Goal: Information Seeking & Learning: Learn about a topic

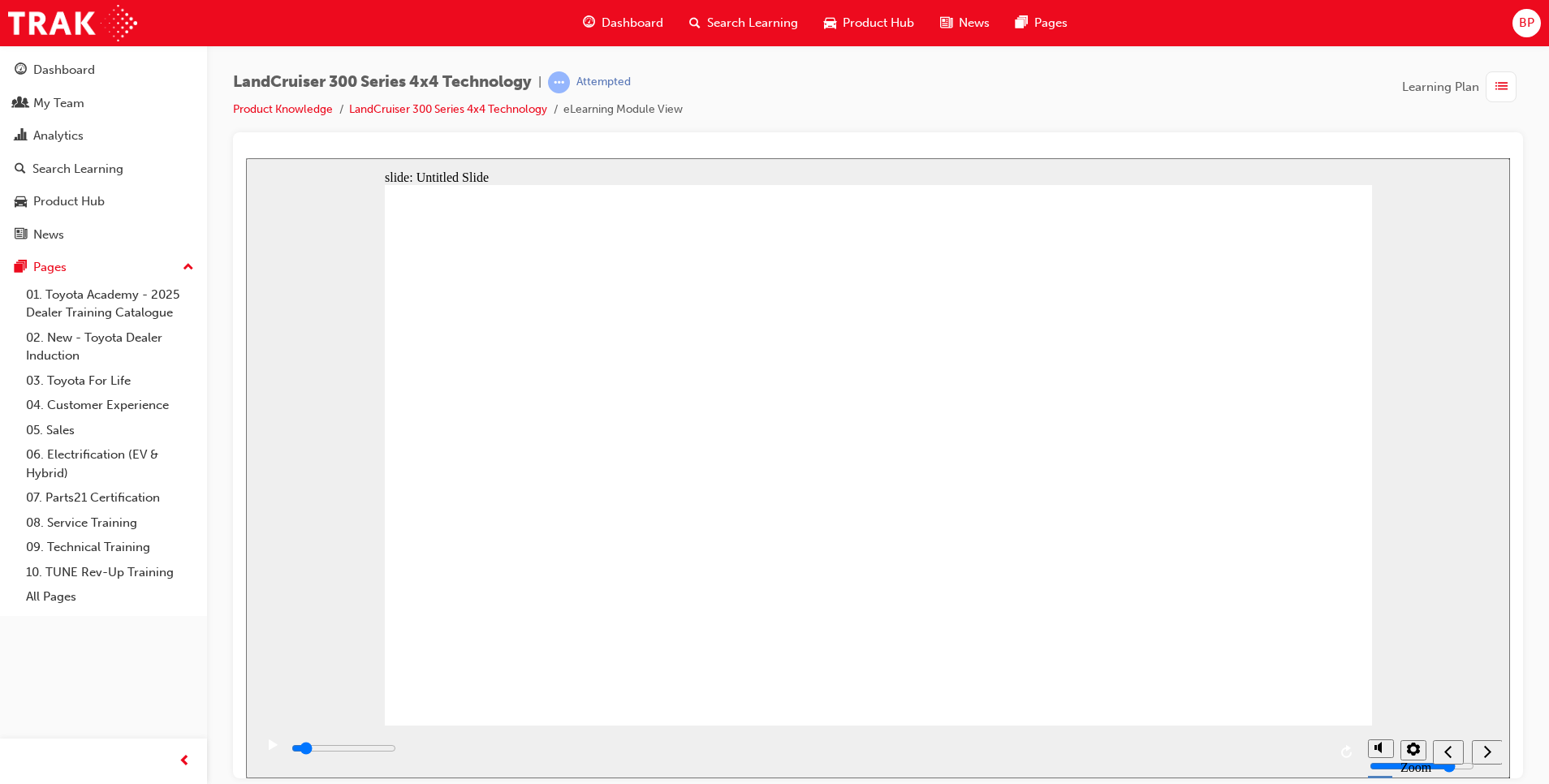
click at [610, 36] on div "Dashboard" at bounding box center [623, 23] width 106 height 33
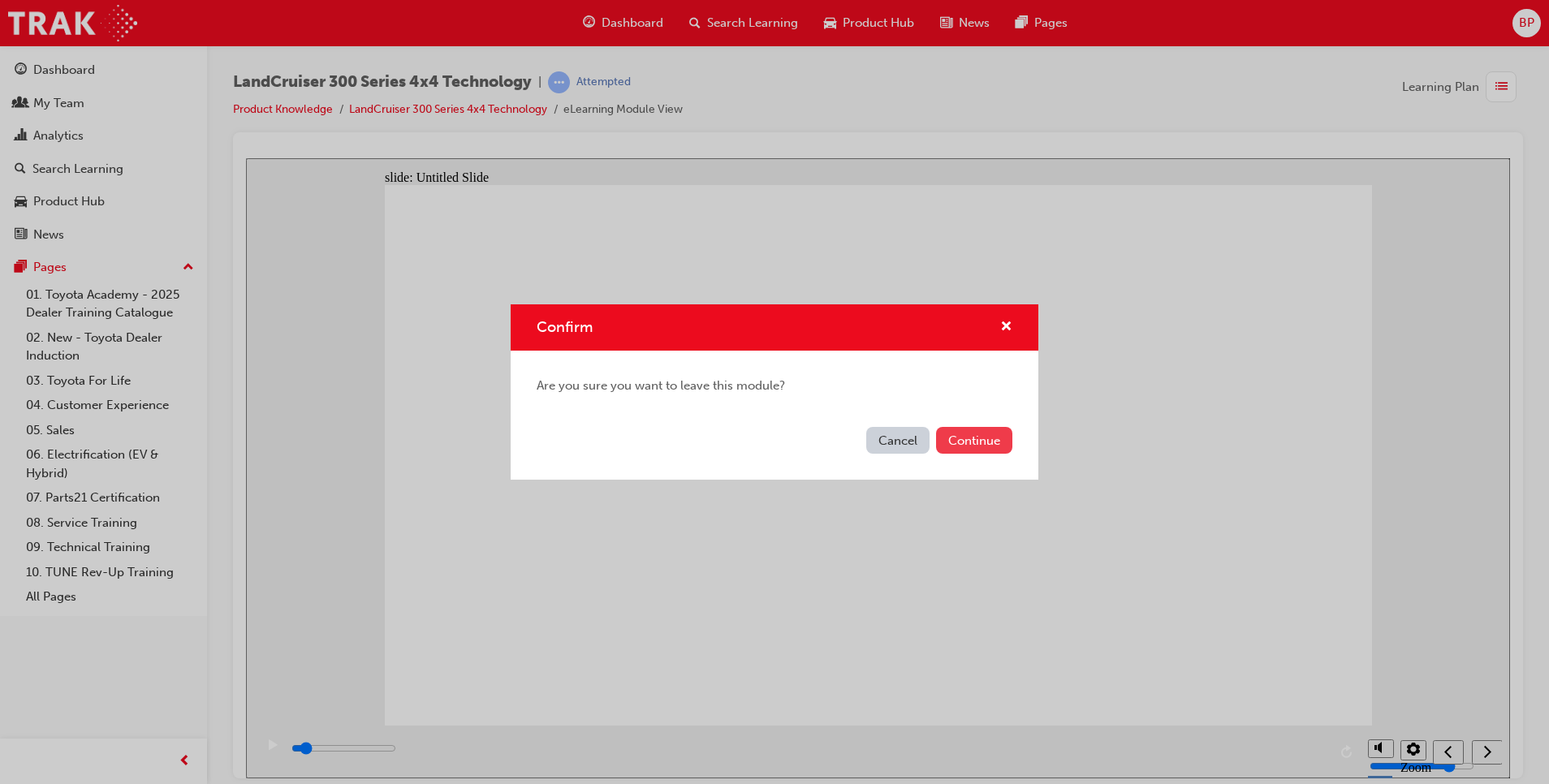
click at [967, 437] on button "Continue" at bounding box center [974, 439] width 76 height 26
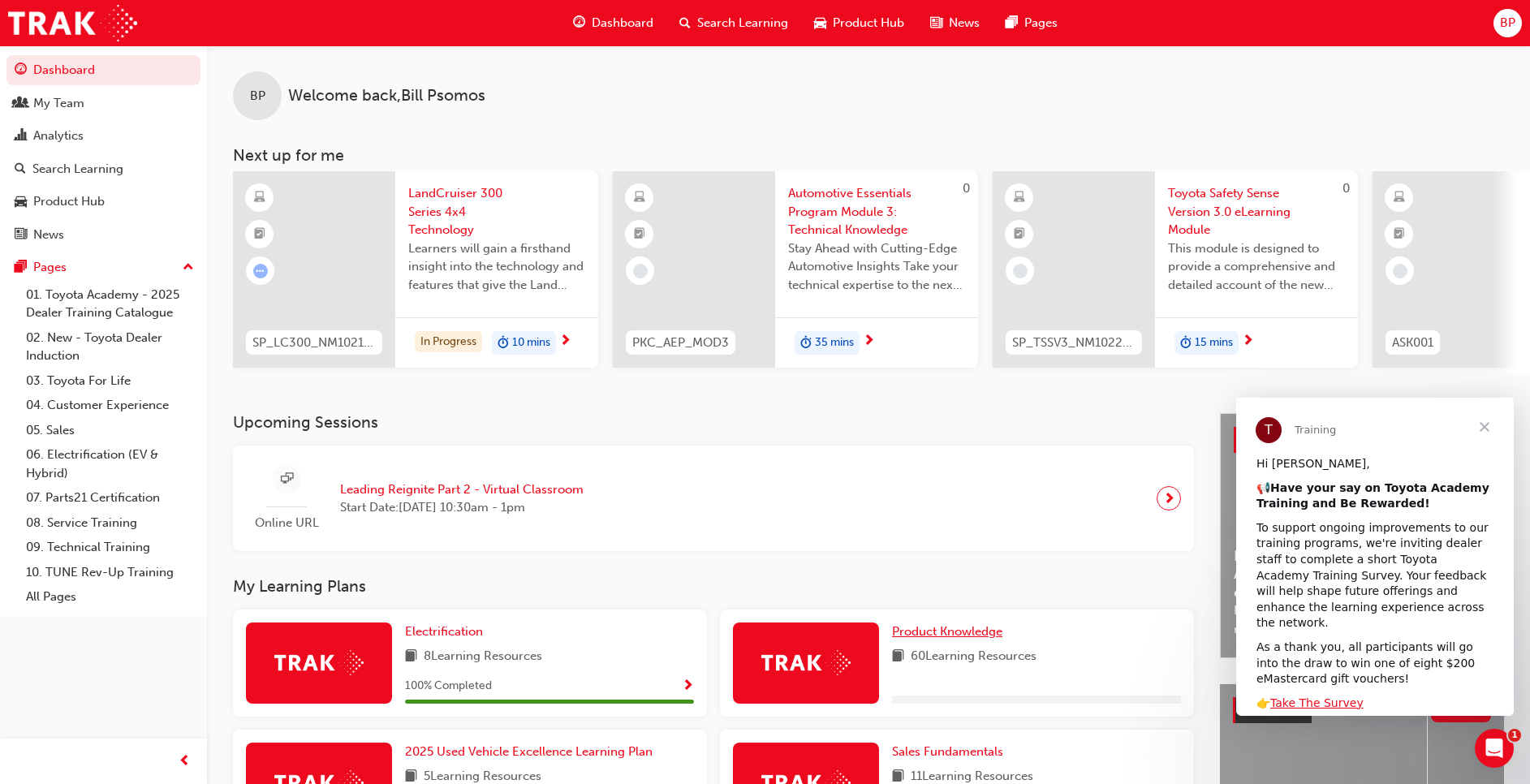
click at [961, 635] on span "Product Knowledge" at bounding box center [947, 631] width 110 height 15
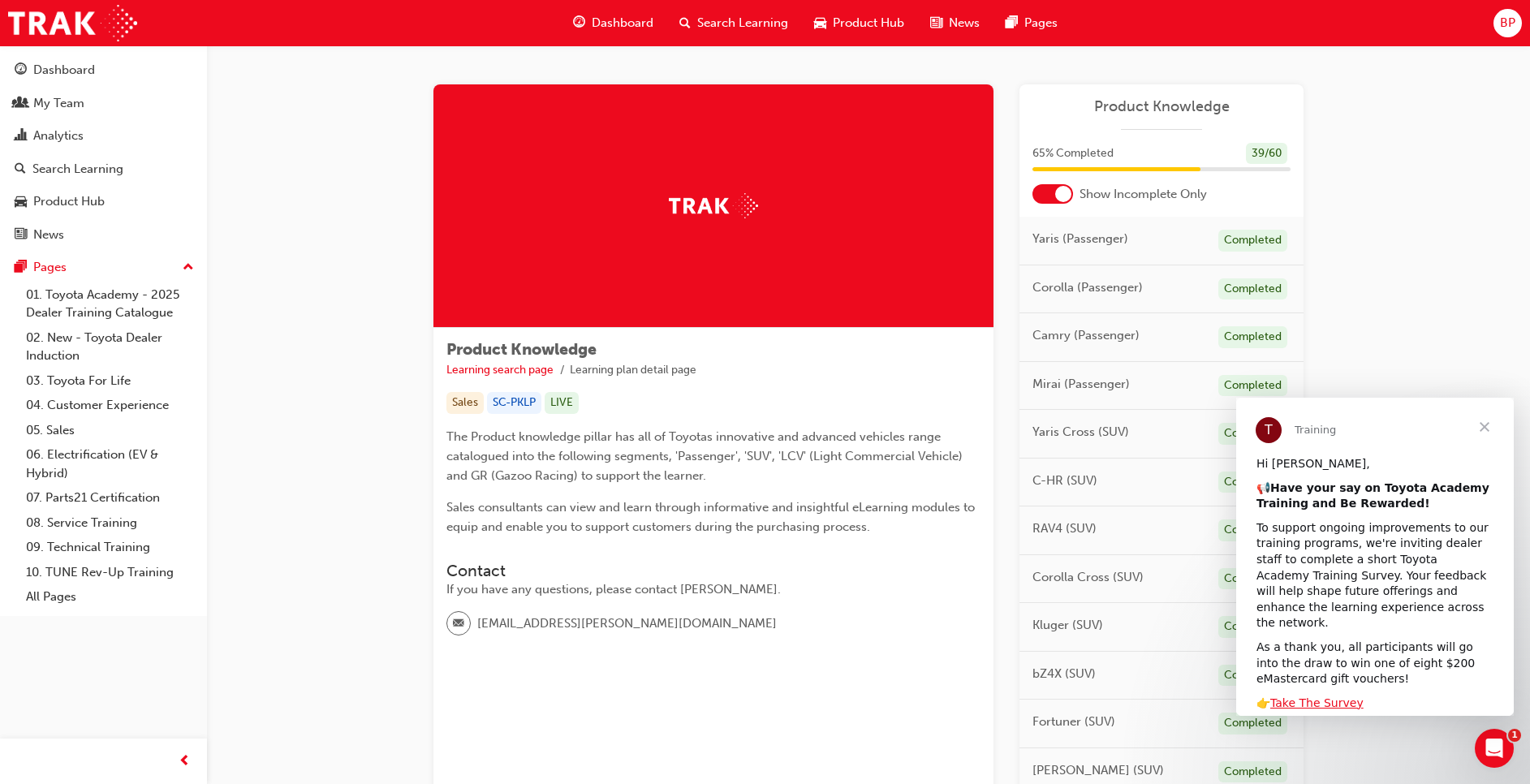
click at [1479, 413] on span "Close" at bounding box center [1484, 427] width 58 height 58
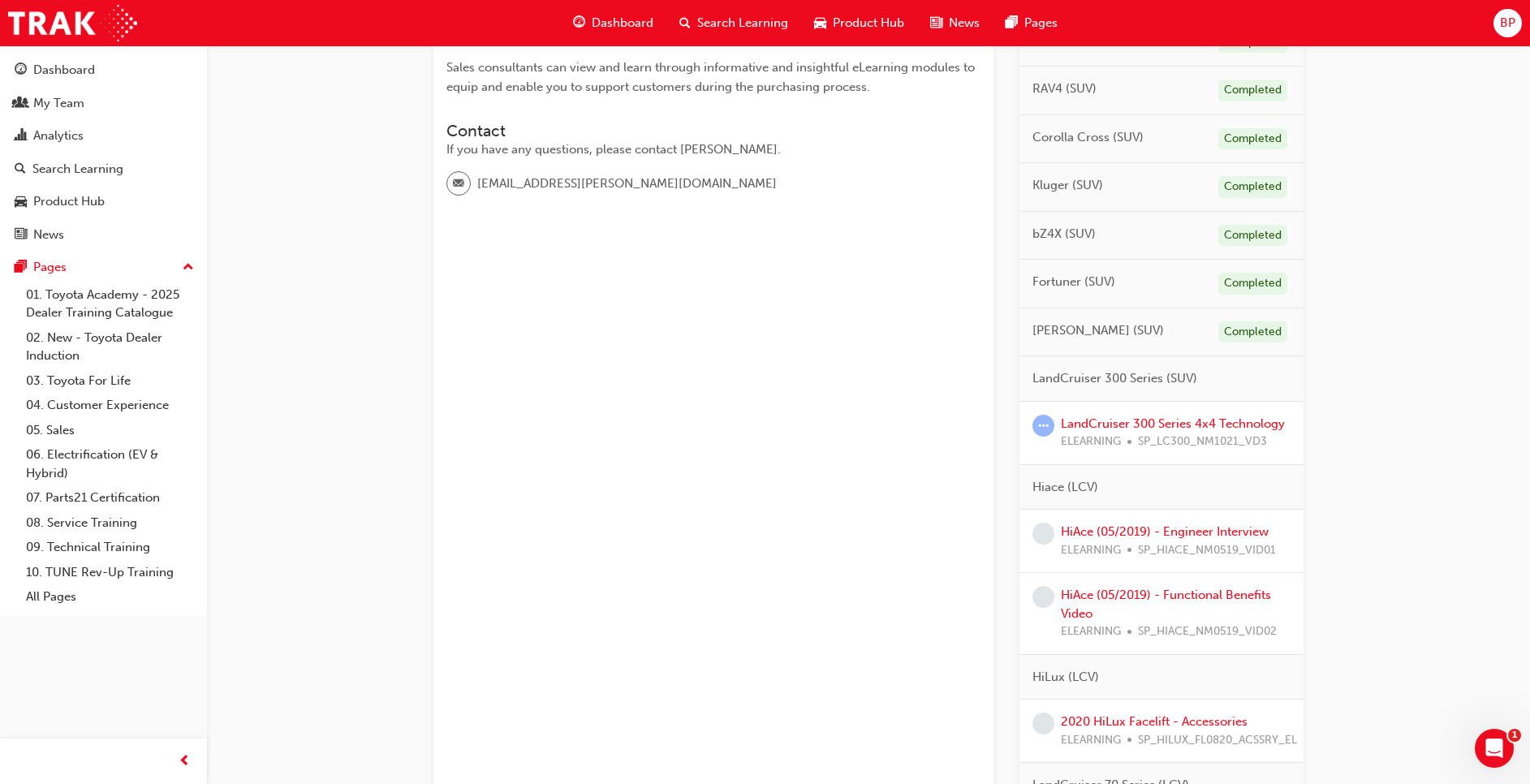
scroll to position [443, 0]
click at [1175, 419] on link "LandCruiser 300 Series 4x4 Technology" at bounding box center [1173, 420] width 224 height 15
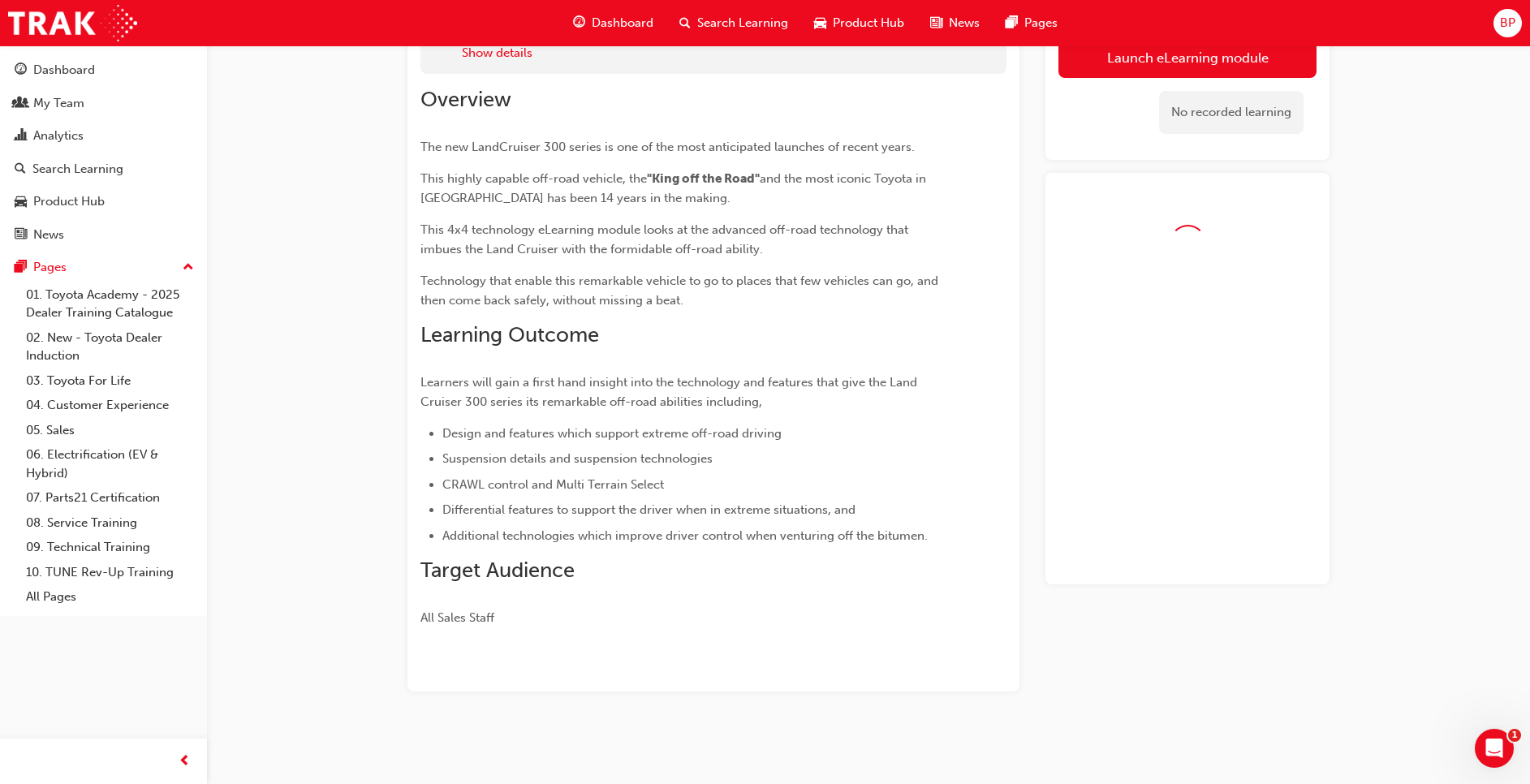
scroll to position [146, 0]
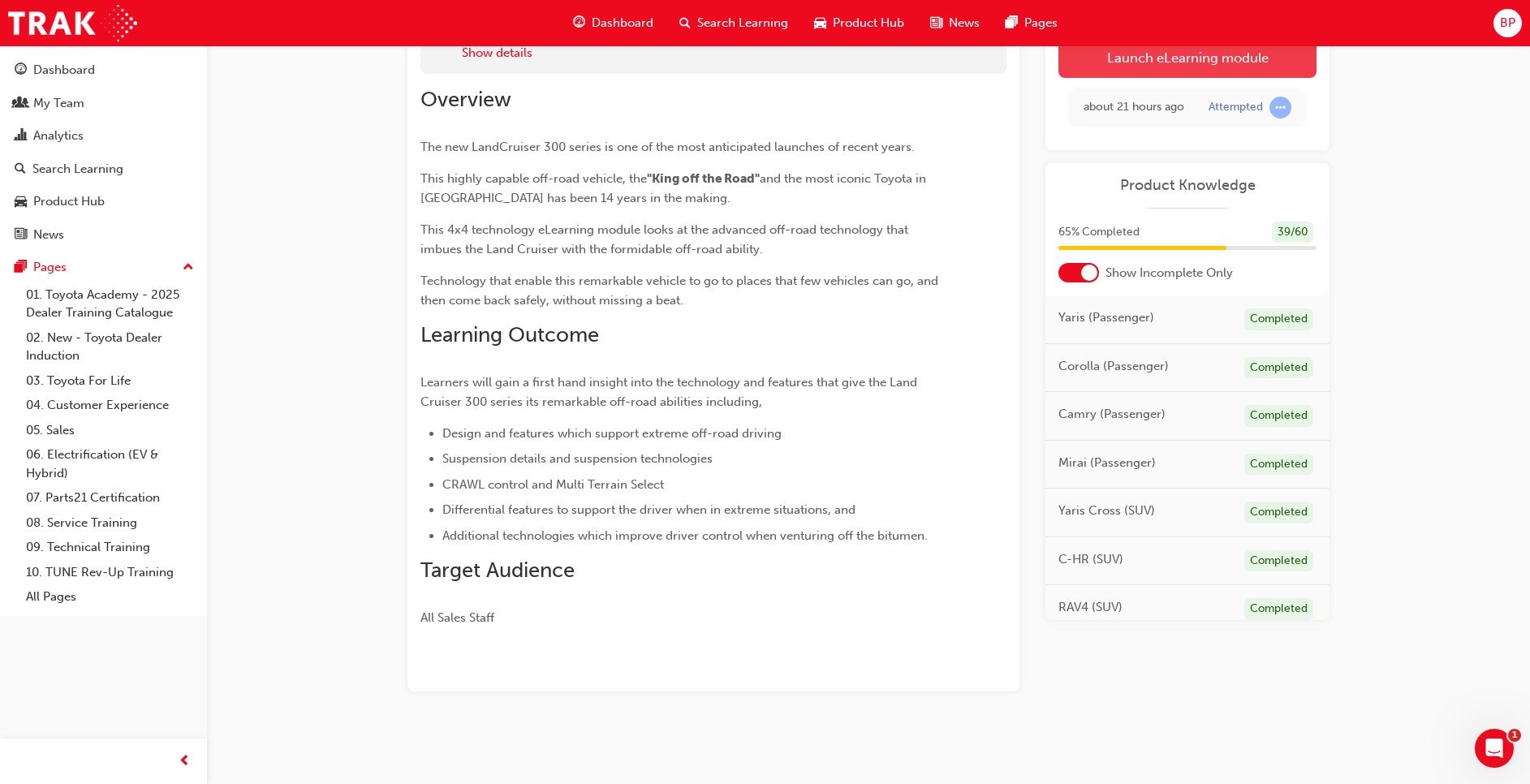
click at [1156, 53] on link "Launch eLearning module" at bounding box center [1187, 57] width 258 height 41
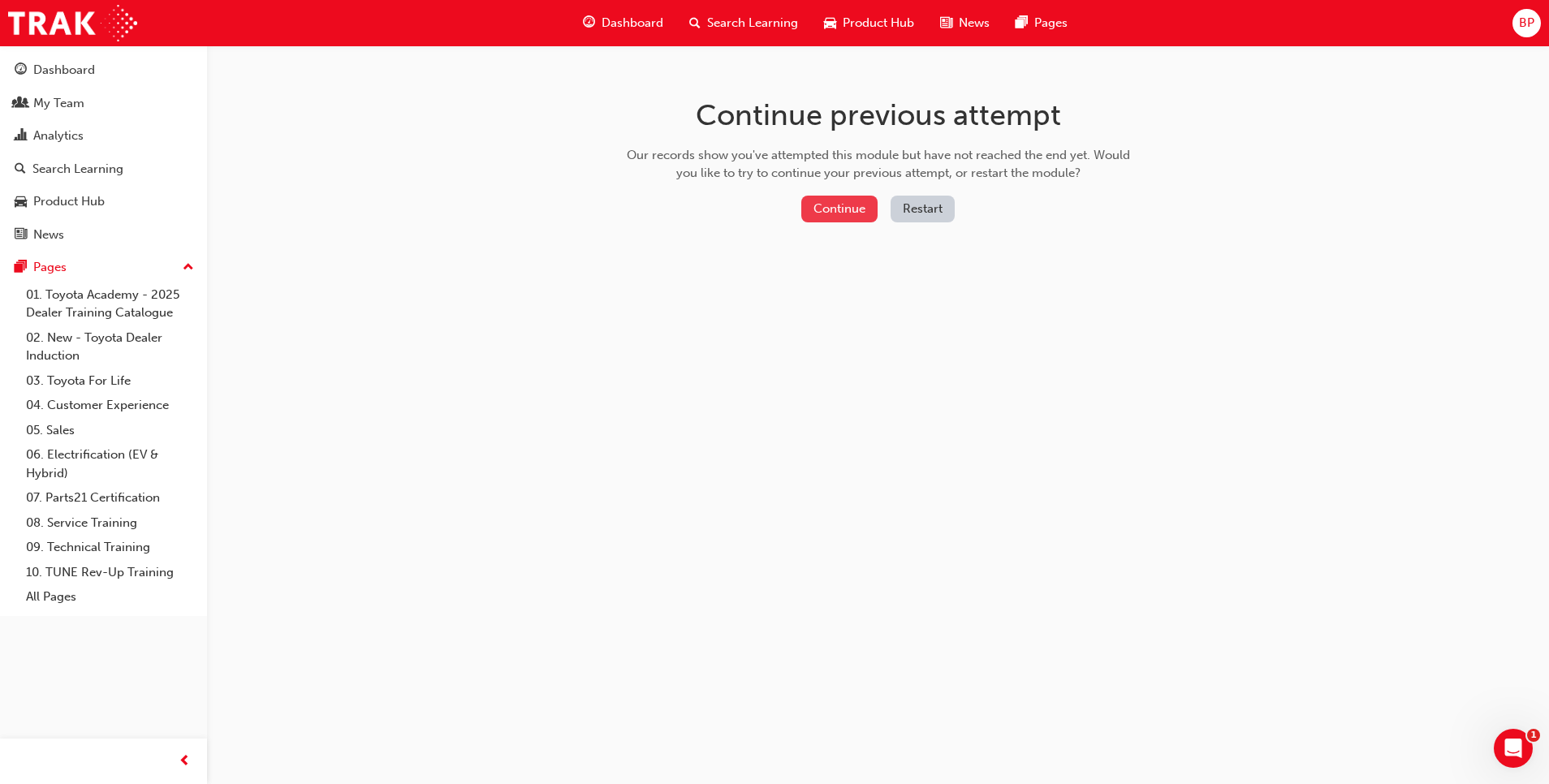
click at [834, 211] on button "Continue" at bounding box center [839, 208] width 76 height 26
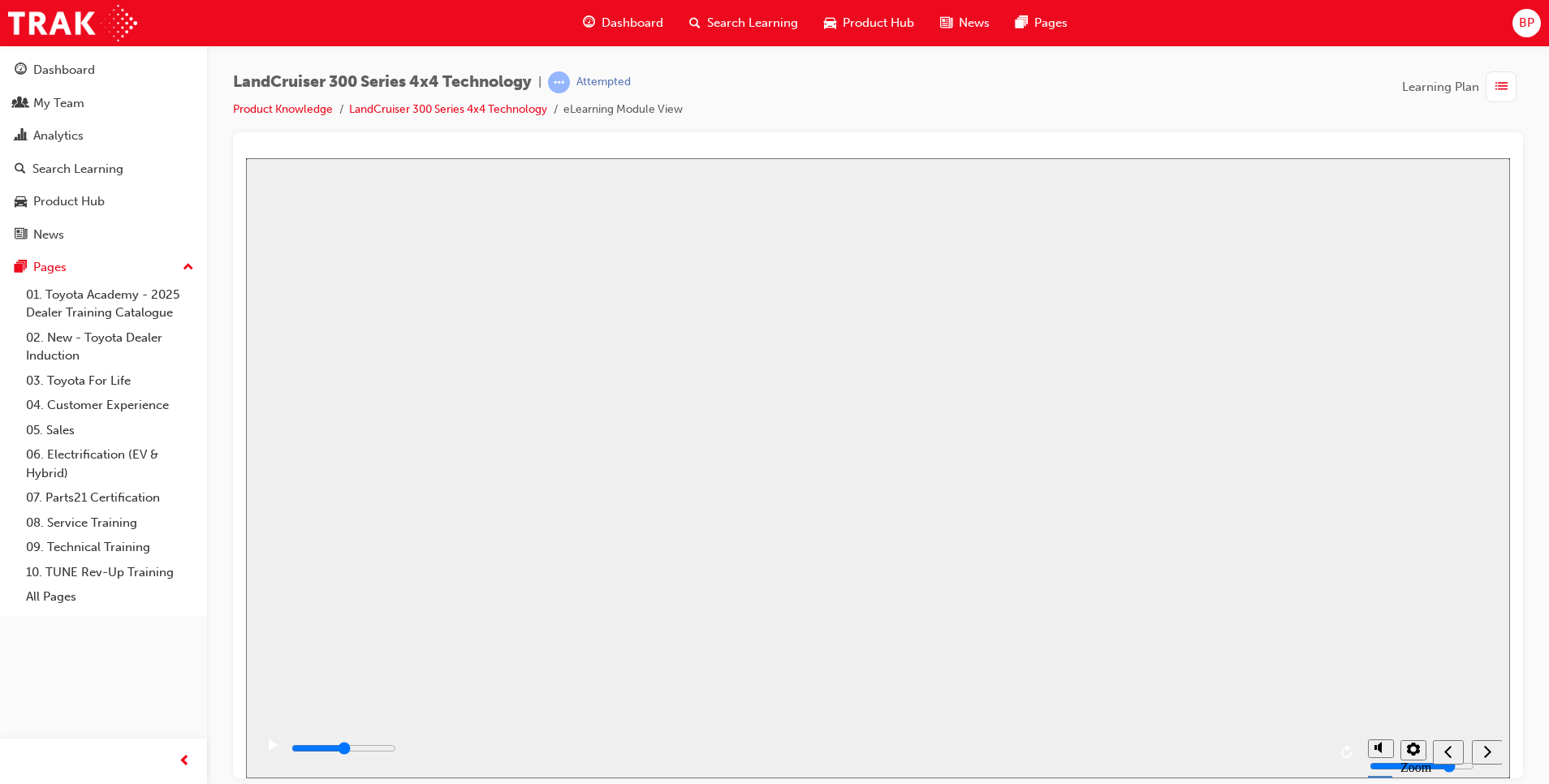
click at [308, 753] on button "Resume" at bounding box center [276, 763] width 61 height 19
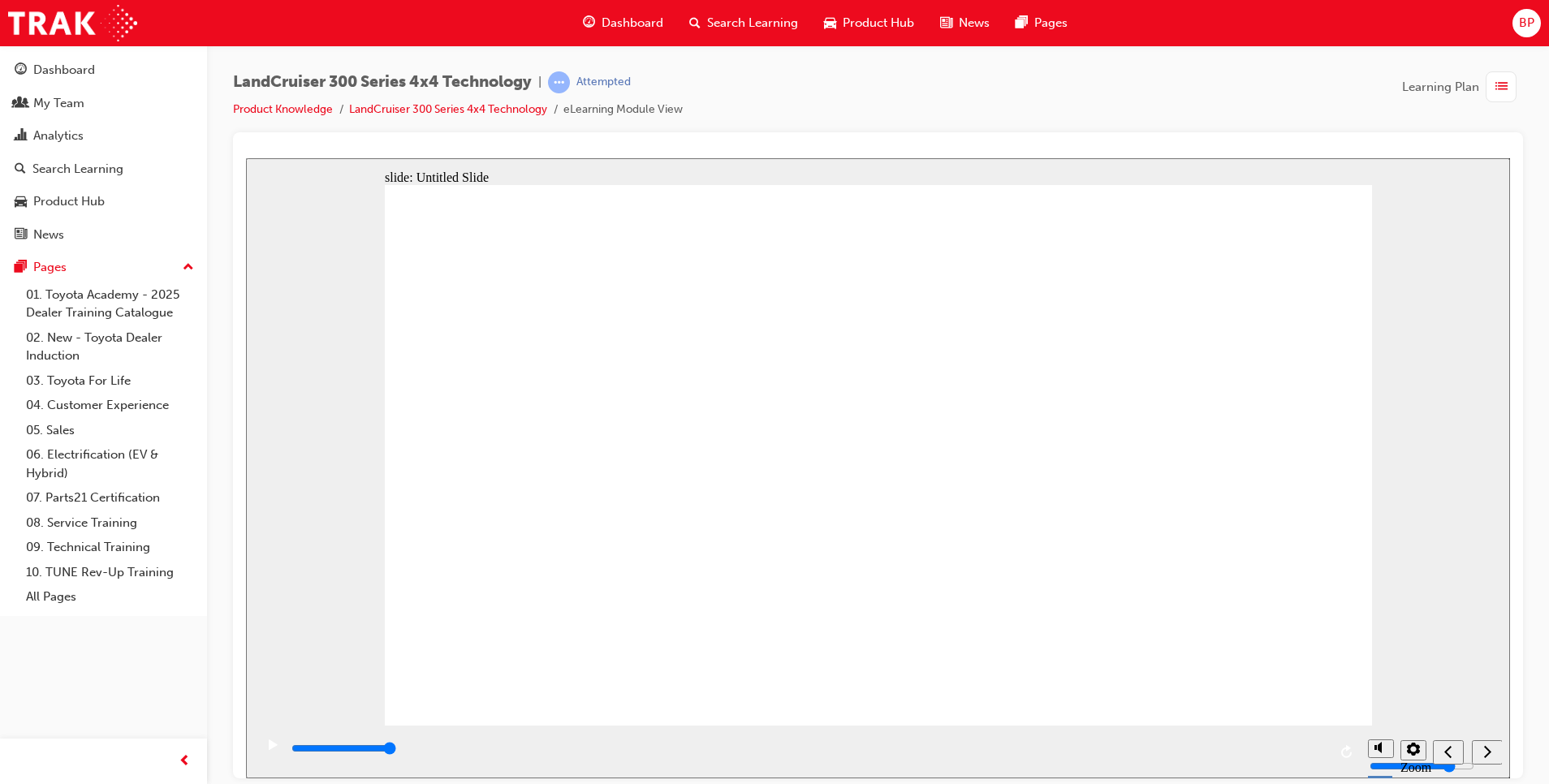
drag, startPoint x: 507, startPoint y: 746, endPoint x: 888, endPoint y: 820, distance: 388.1
click at [888, 777] on html "slide: Untitled Slide Video_Icon_Digital_System_RGB_REV.png Click to play video…" at bounding box center [877, 467] width 1264 height 620
drag, startPoint x: 888, startPoint y: 749, endPoint x: 1342, endPoint y: 796, distance: 456.4
click at [1342, 777] on html "slide: Untitled Slide Video_Icon_Digital_System_RGB_REV.png Click to play video…" at bounding box center [877, 467] width 1264 height 620
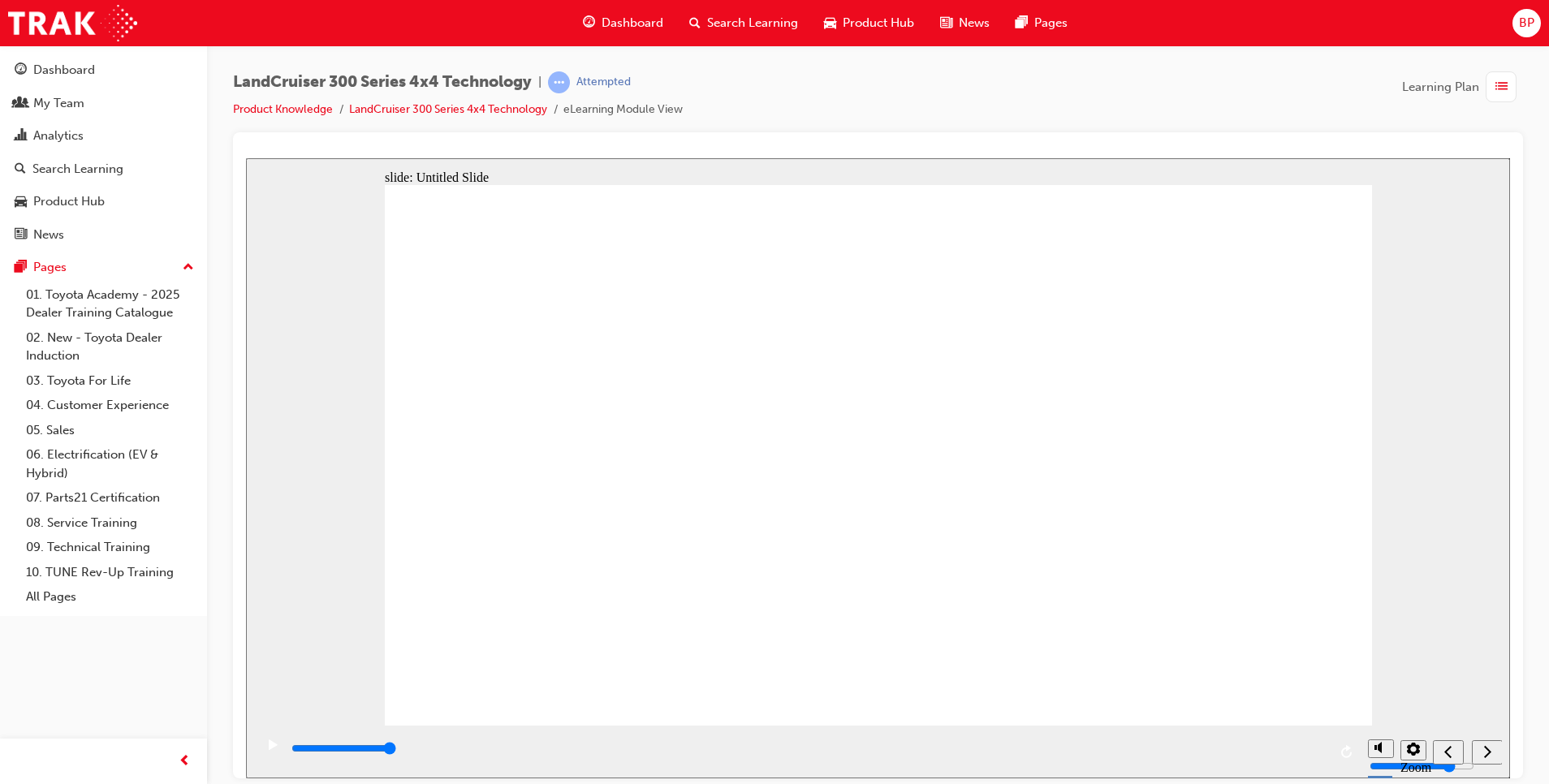
click at [1488, 747] on icon "next" at bounding box center [1487, 750] width 8 height 15
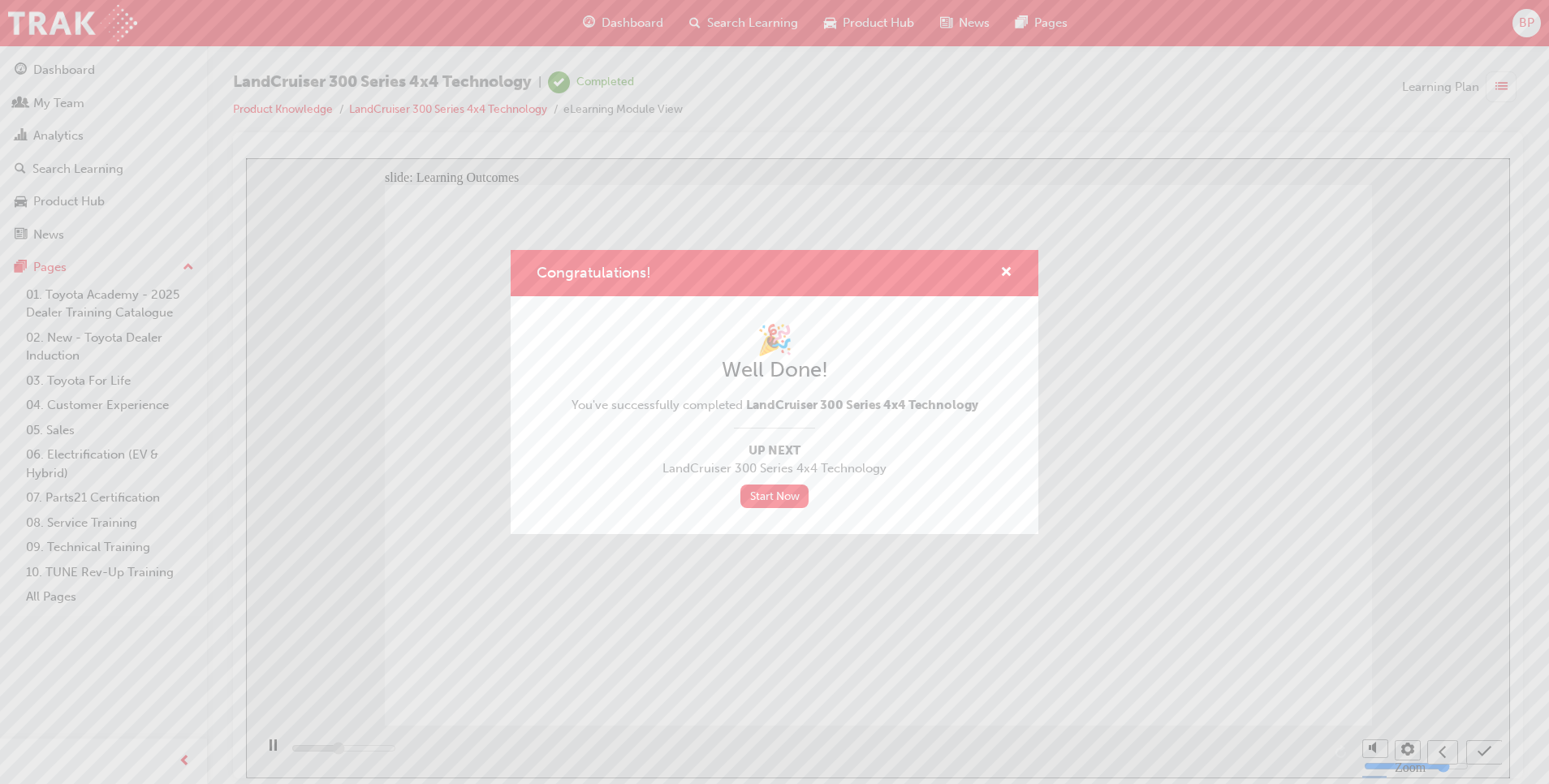
type input "5600"
click at [772, 490] on link "Start Now" at bounding box center [774, 496] width 68 height 23
click at [772, 491] on link "Start Now" at bounding box center [774, 496] width 68 height 23
click at [757, 494] on link "Start Now" at bounding box center [774, 496] width 68 height 23
click at [1011, 266] on span "cross-icon" at bounding box center [1006, 273] width 12 height 15
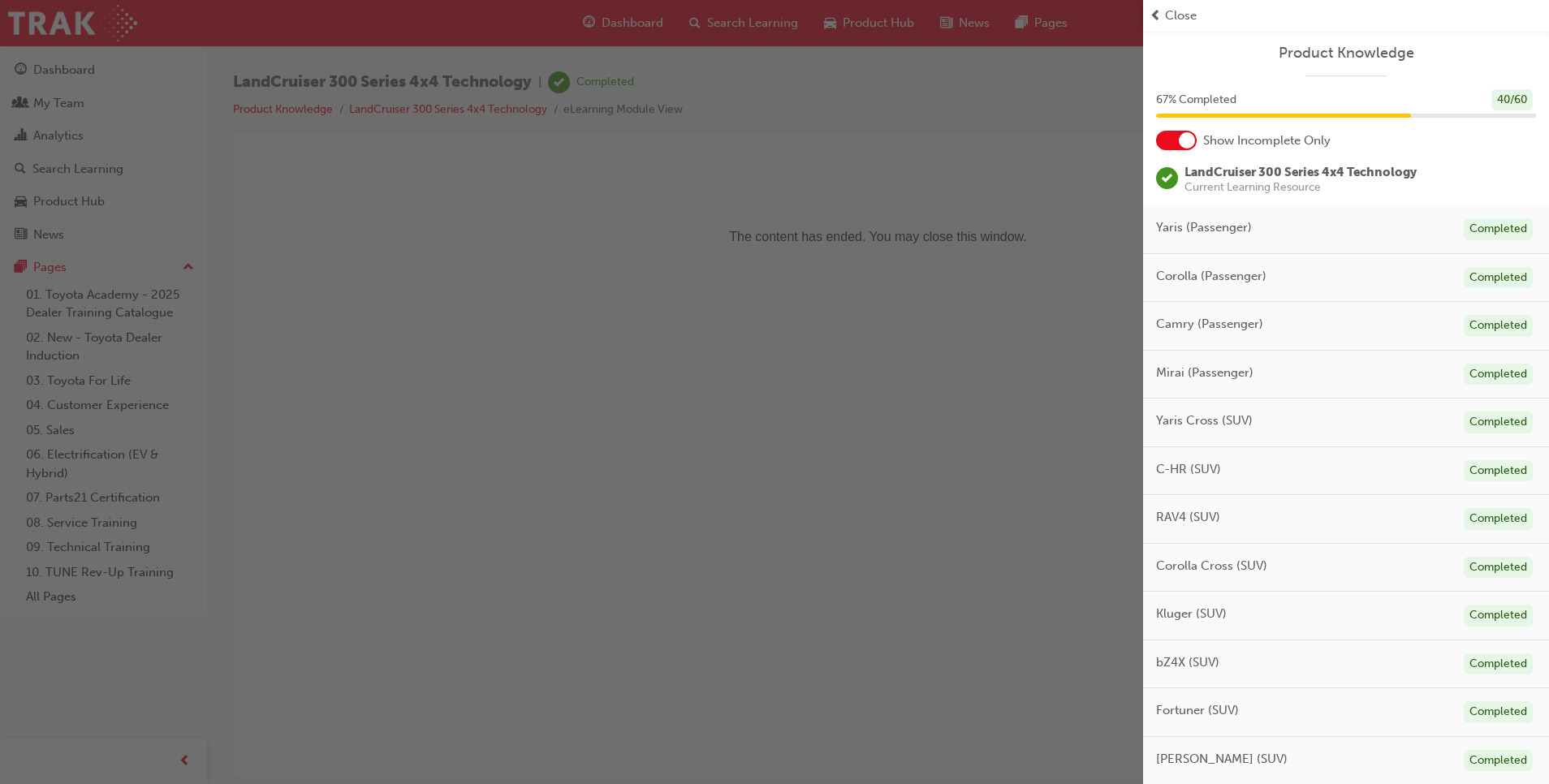
click at [1169, 11] on span "Close" at bounding box center [1181, 16] width 31 height 19
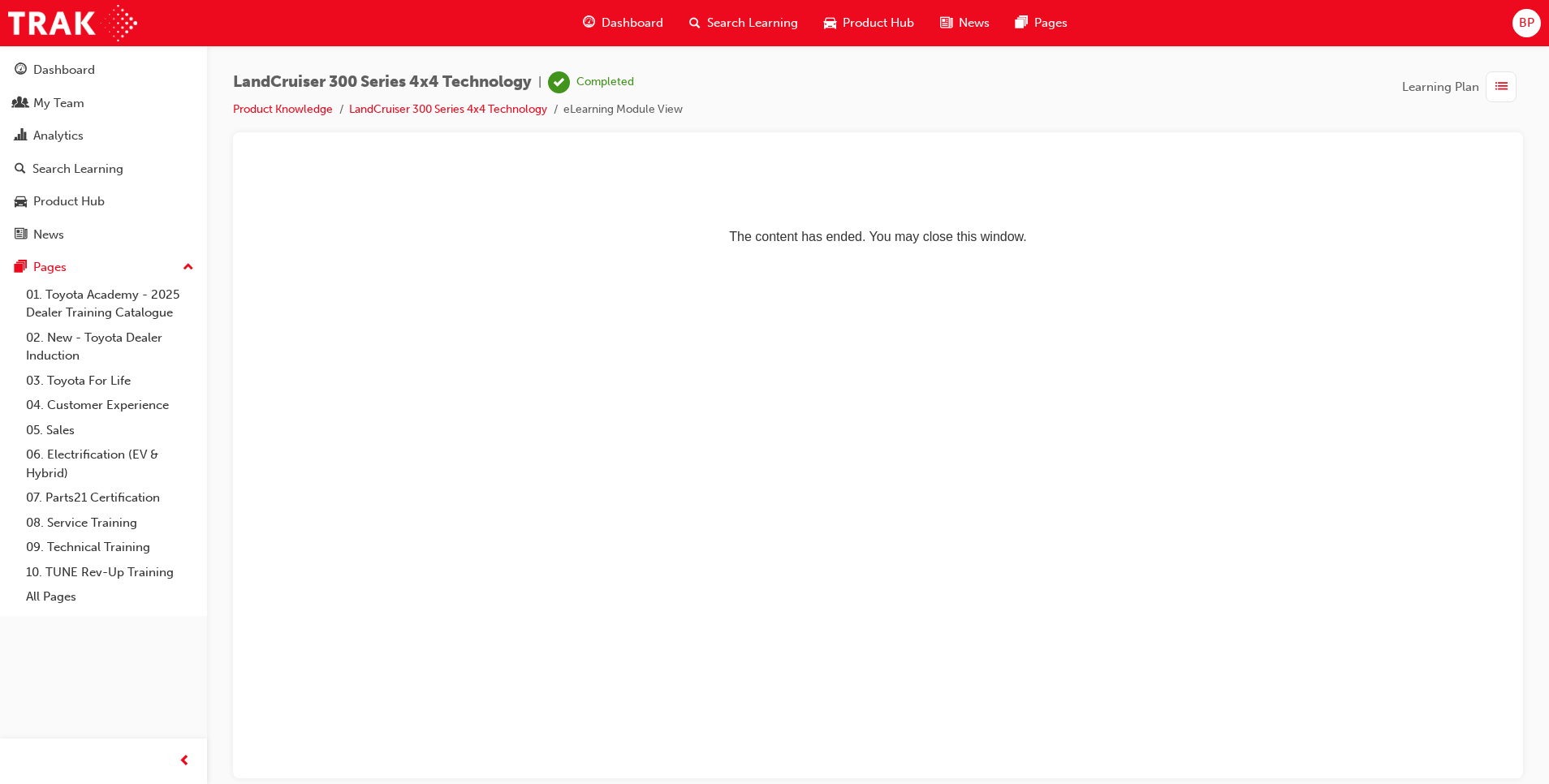
click at [628, 22] on span "Dashboard" at bounding box center [631, 22] width 61 height 19
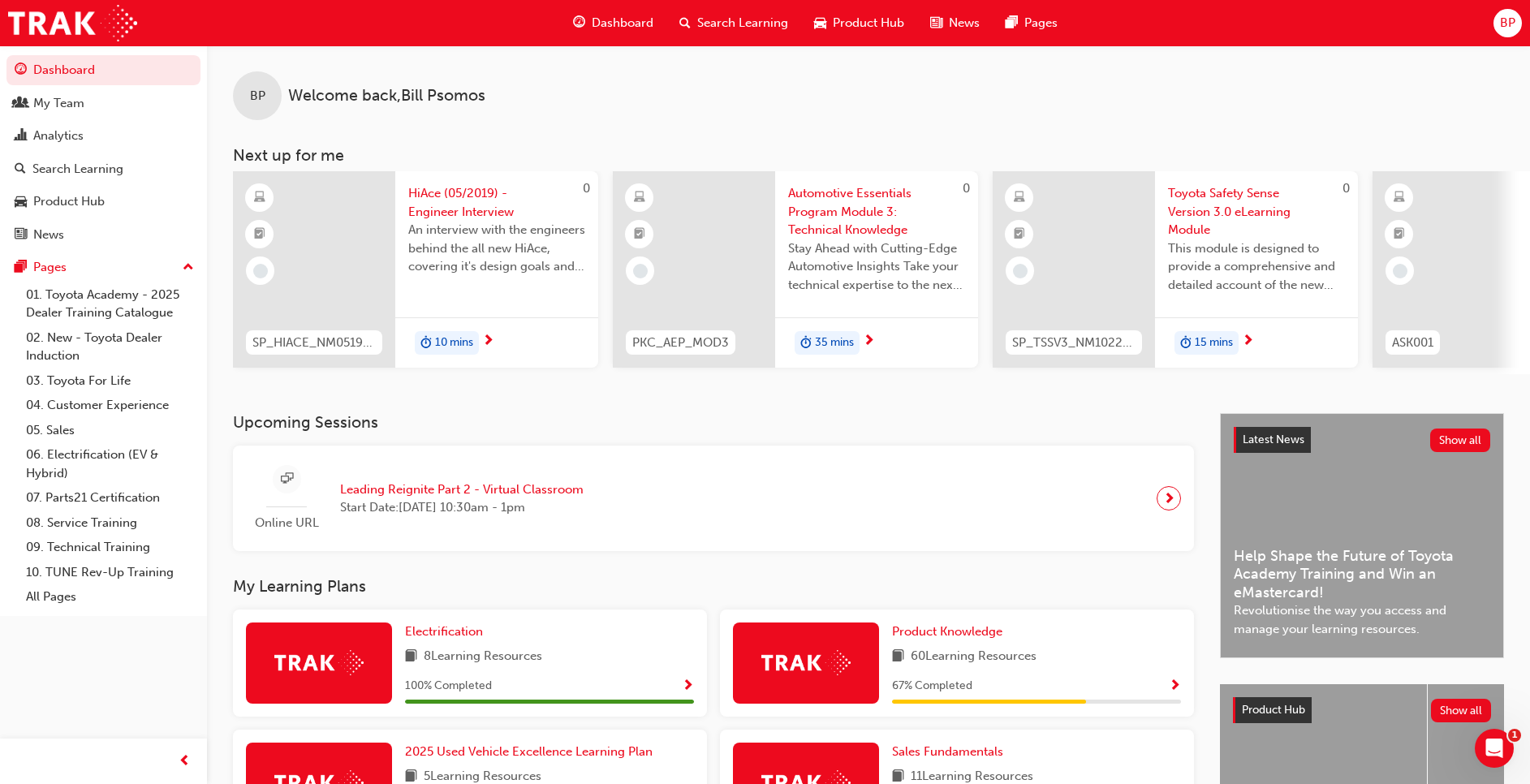
click at [1176, 688] on span "Show Progress" at bounding box center [1175, 686] width 12 height 15
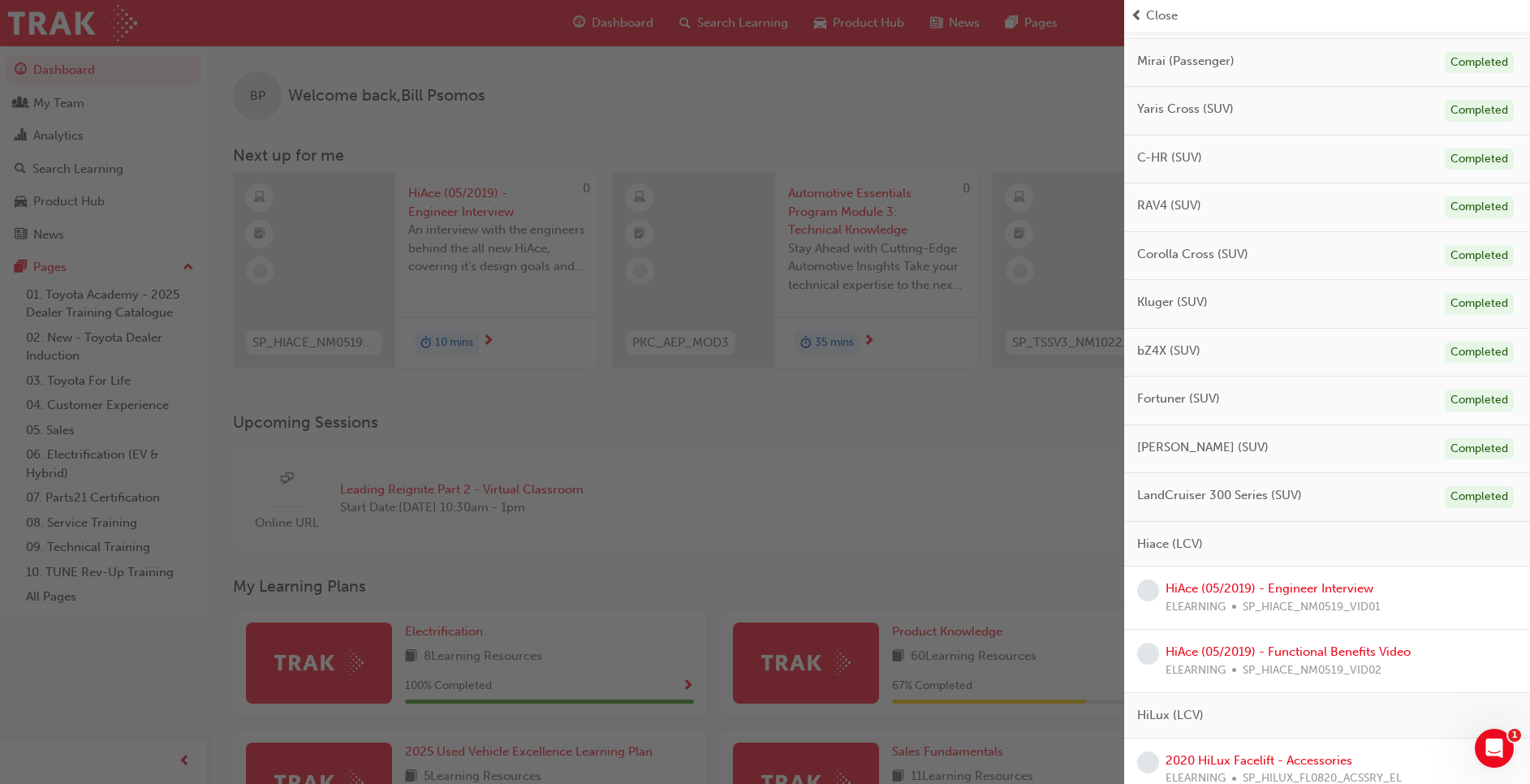
scroll to position [315, 0]
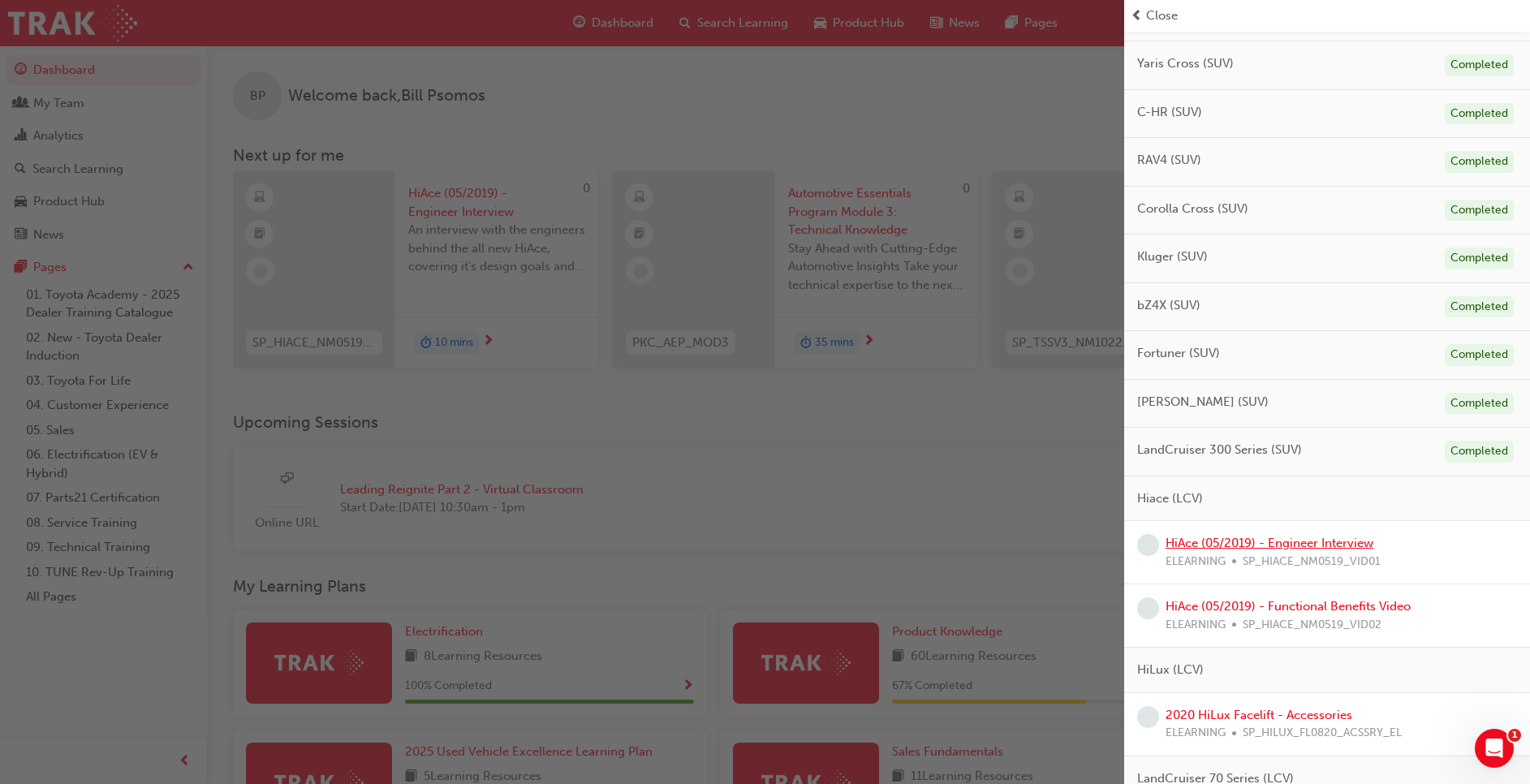
click at [1274, 542] on link "HiAce (05/2019) - Engineer Interview" at bounding box center [1269, 542] width 207 height 15
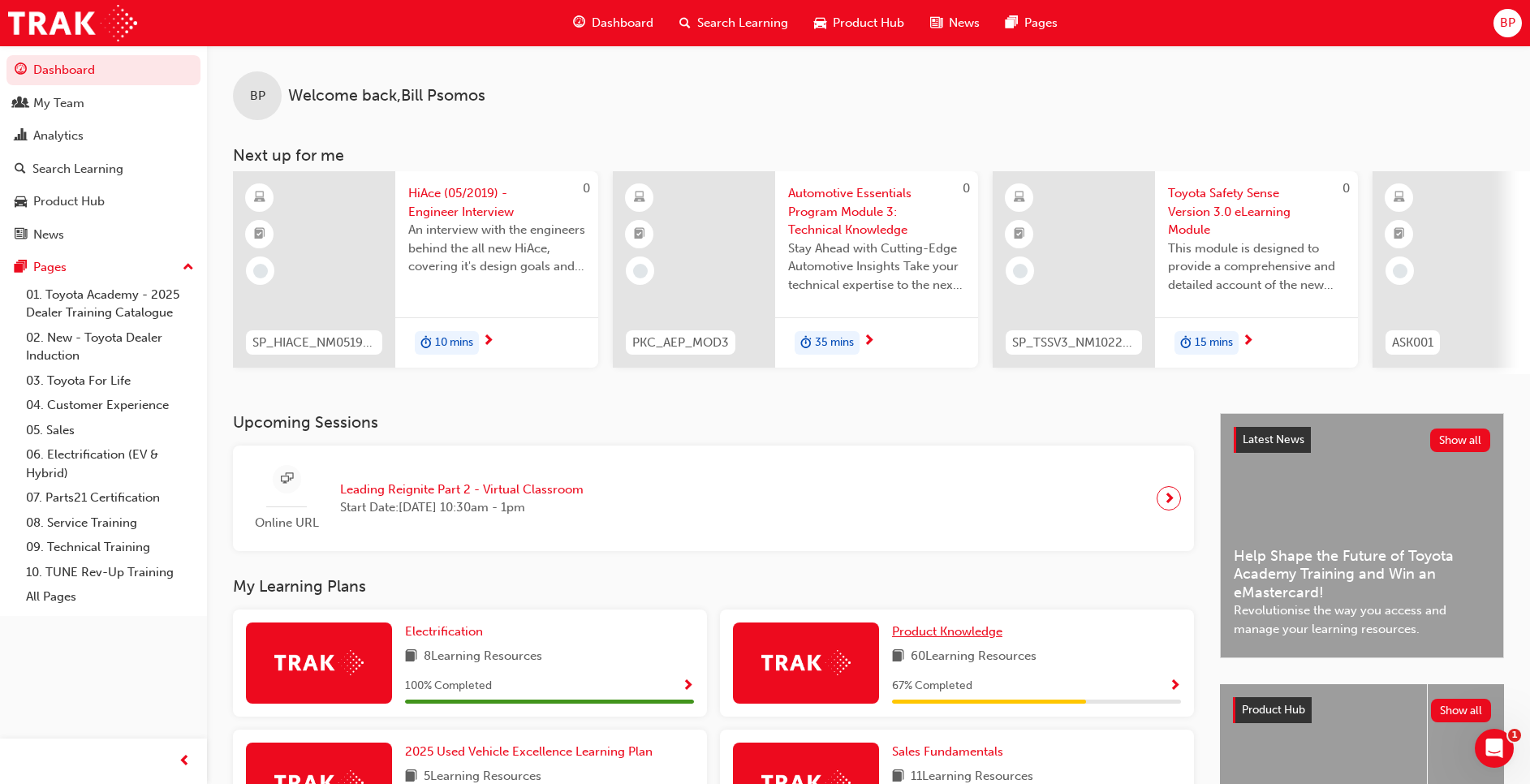
click at [954, 639] on span "Product Knowledge" at bounding box center [947, 631] width 110 height 15
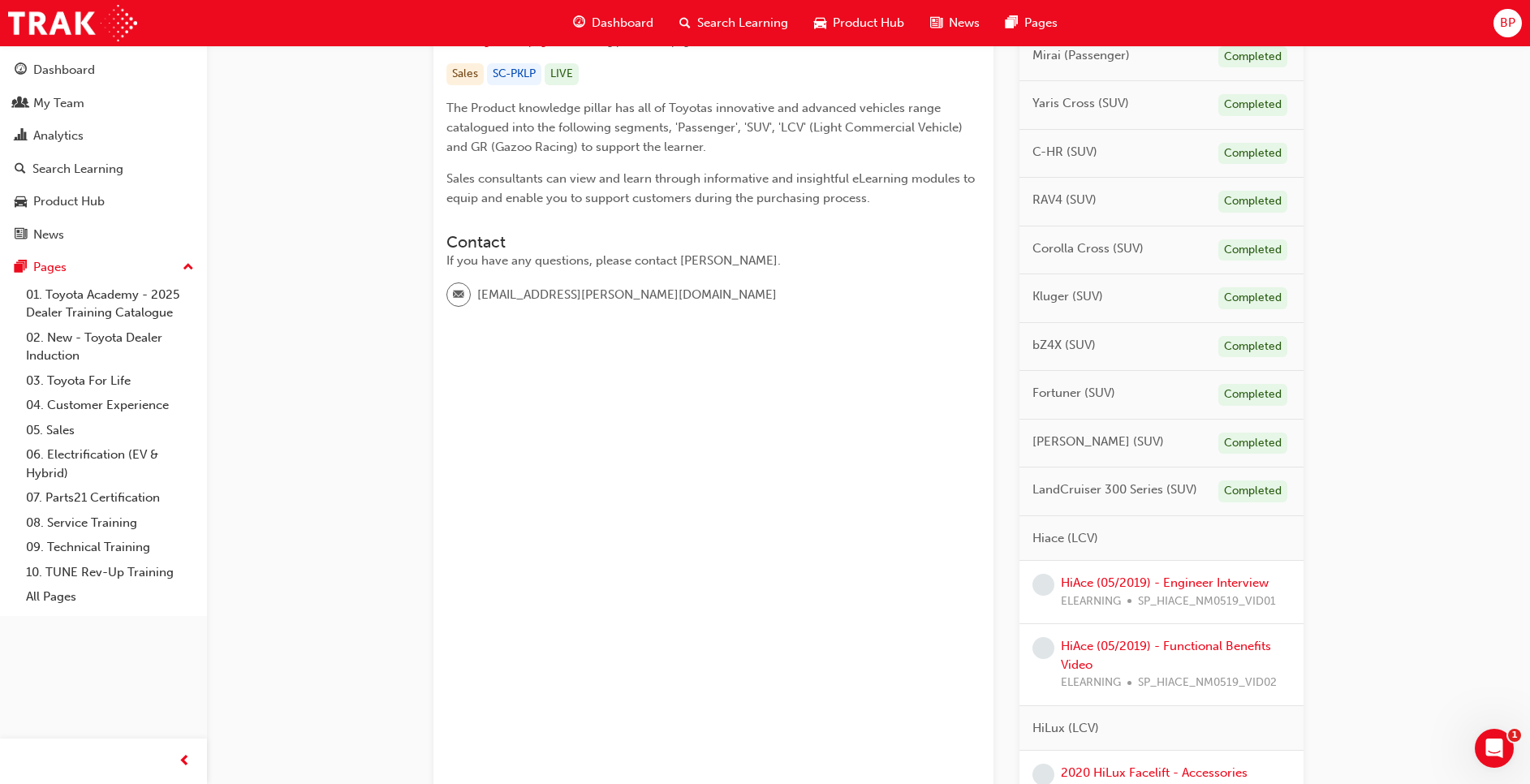
scroll to position [332, 0]
click at [1075, 578] on link "HiAce (05/2019) - Engineer Interview" at bounding box center [1164, 579] width 207 height 15
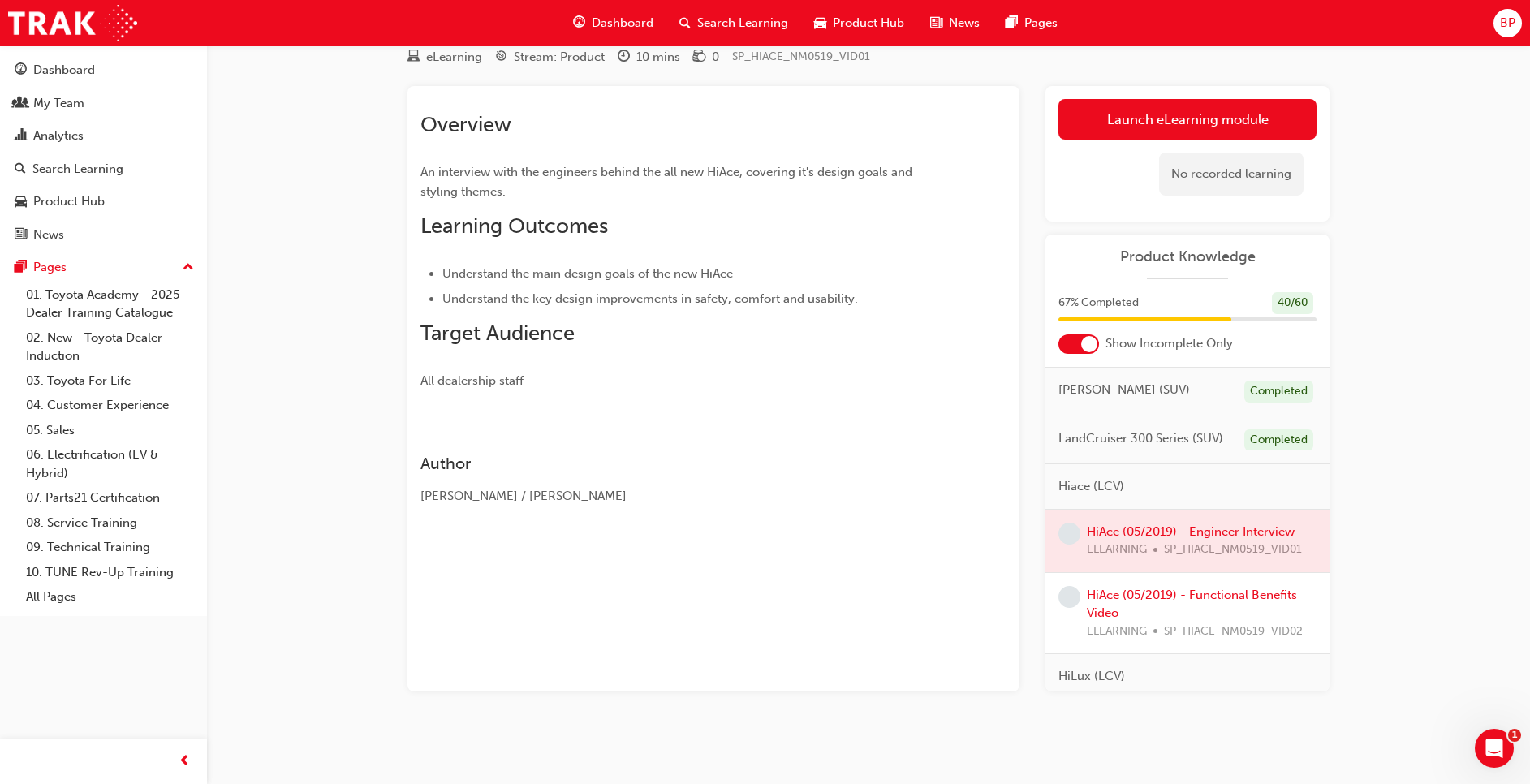
scroll to position [513, 0]
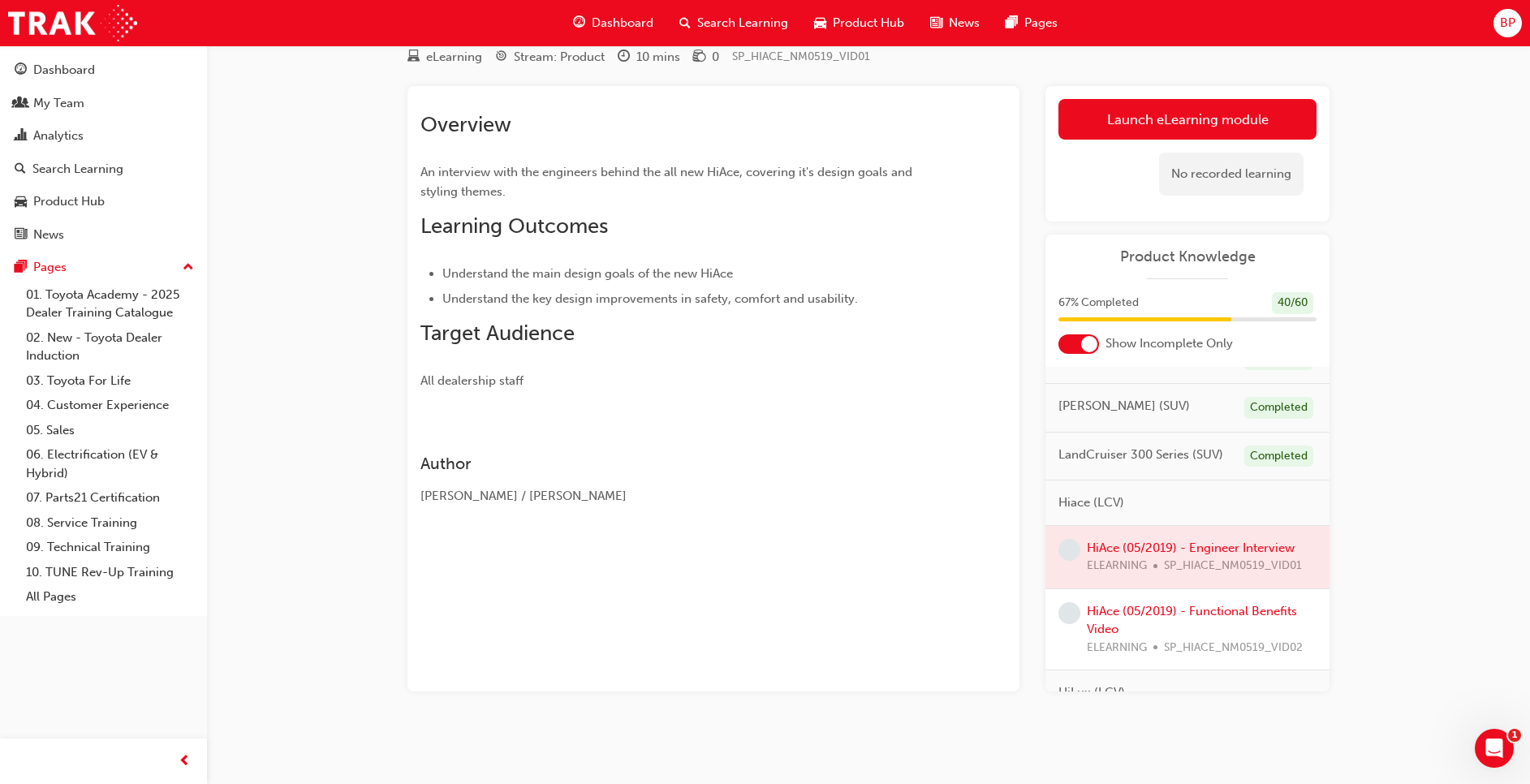
click at [1217, 560] on div at bounding box center [1187, 557] width 284 height 62
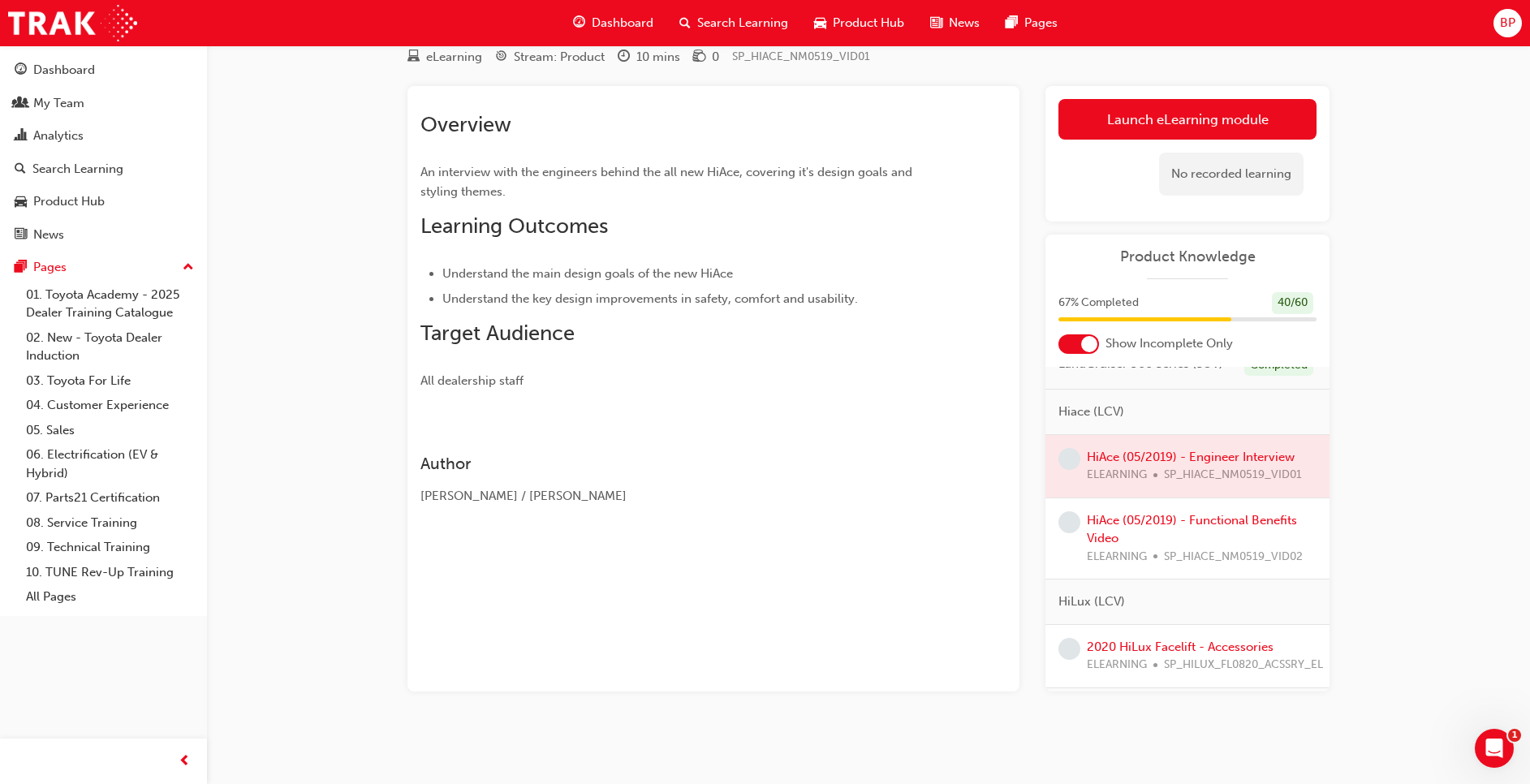
scroll to position [670, 0]
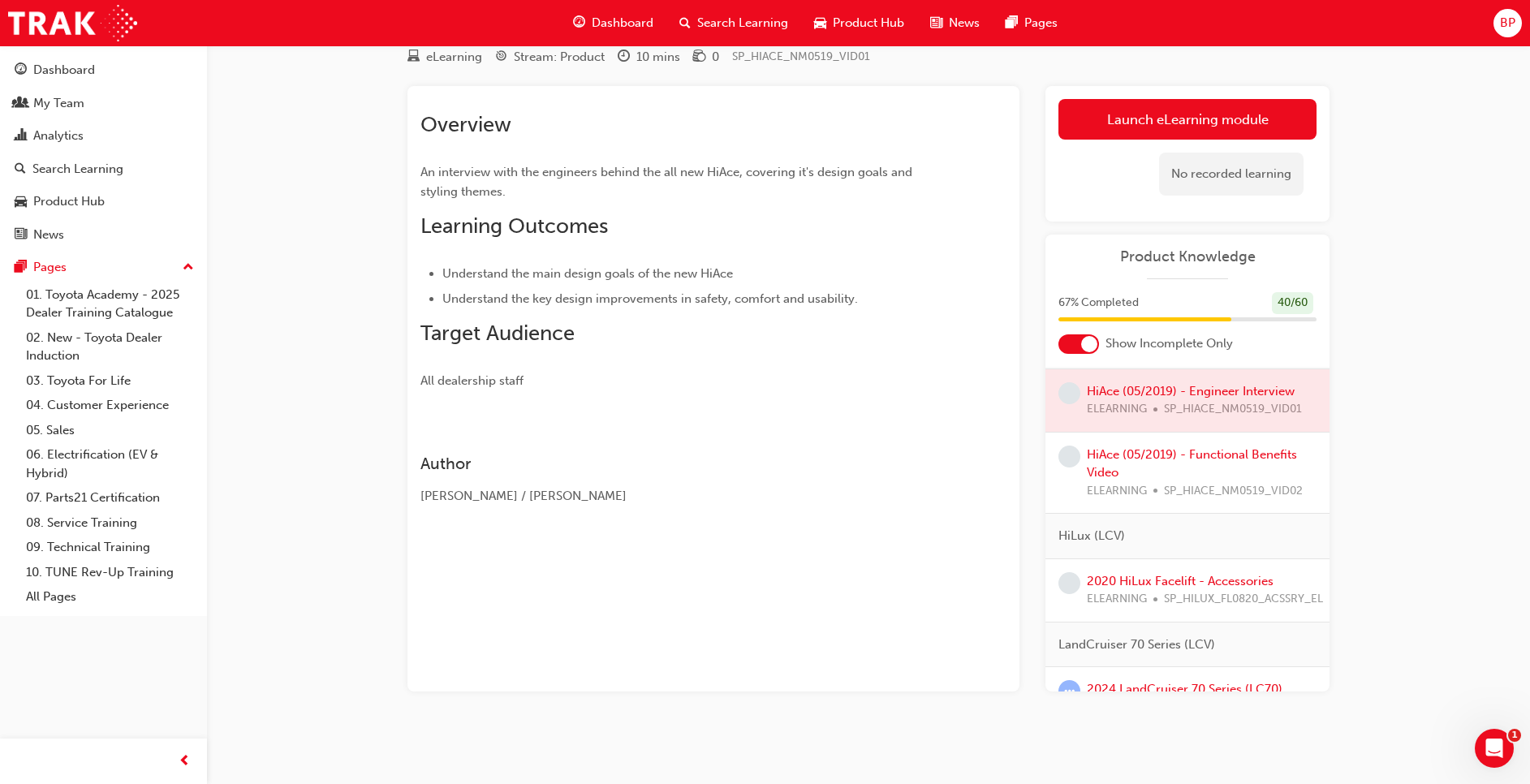
click at [1185, 426] on div at bounding box center [1187, 400] width 284 height 62
click at [1158, 111] on link "Launch eLearning module" at bounding box center [1187, 120] width 258 height 41
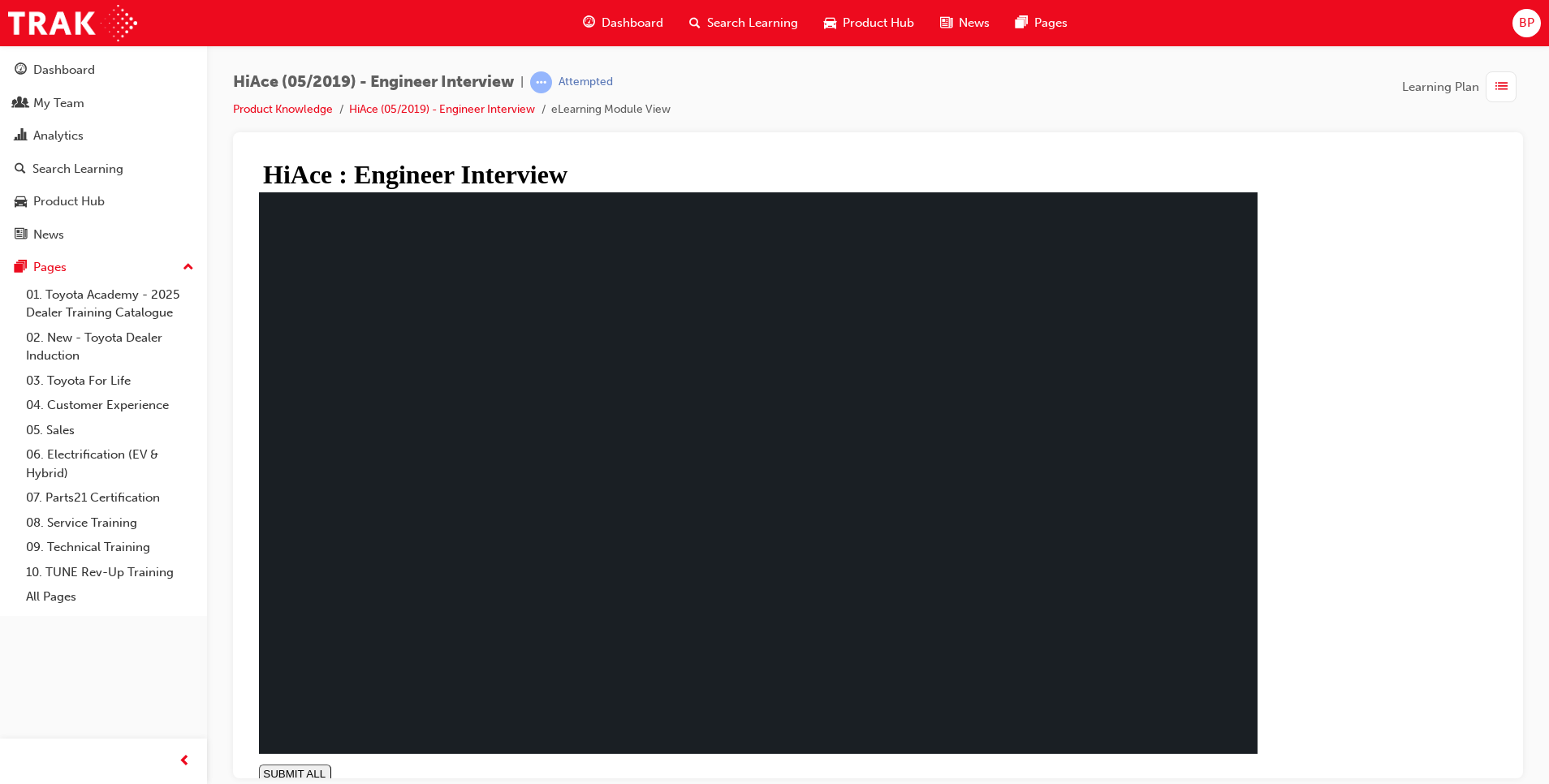
drag, startPoint x: 455, startPoint y: 761, endPoint x: 510, endPoint y: 760, distance: 55.0
drag, startPoint x: 510, startPoint y: 760, endPoint x: 824, endPoint y: 791, distance: 315.5
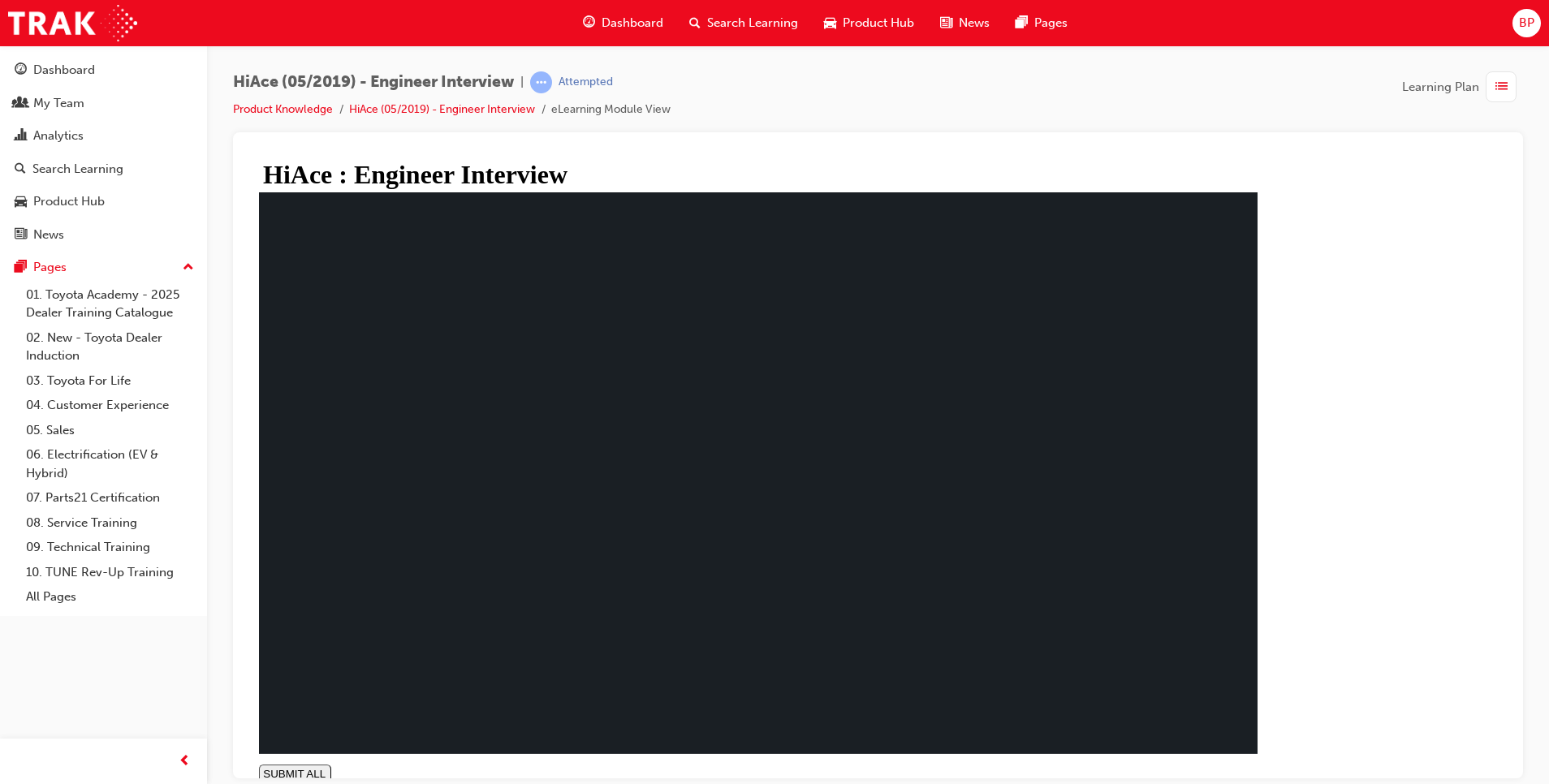
drag, startPoint x: 827, startPoint y: 759, endPoint x: 1262, endPoint y: 791, distance: 436.2
type input "1"
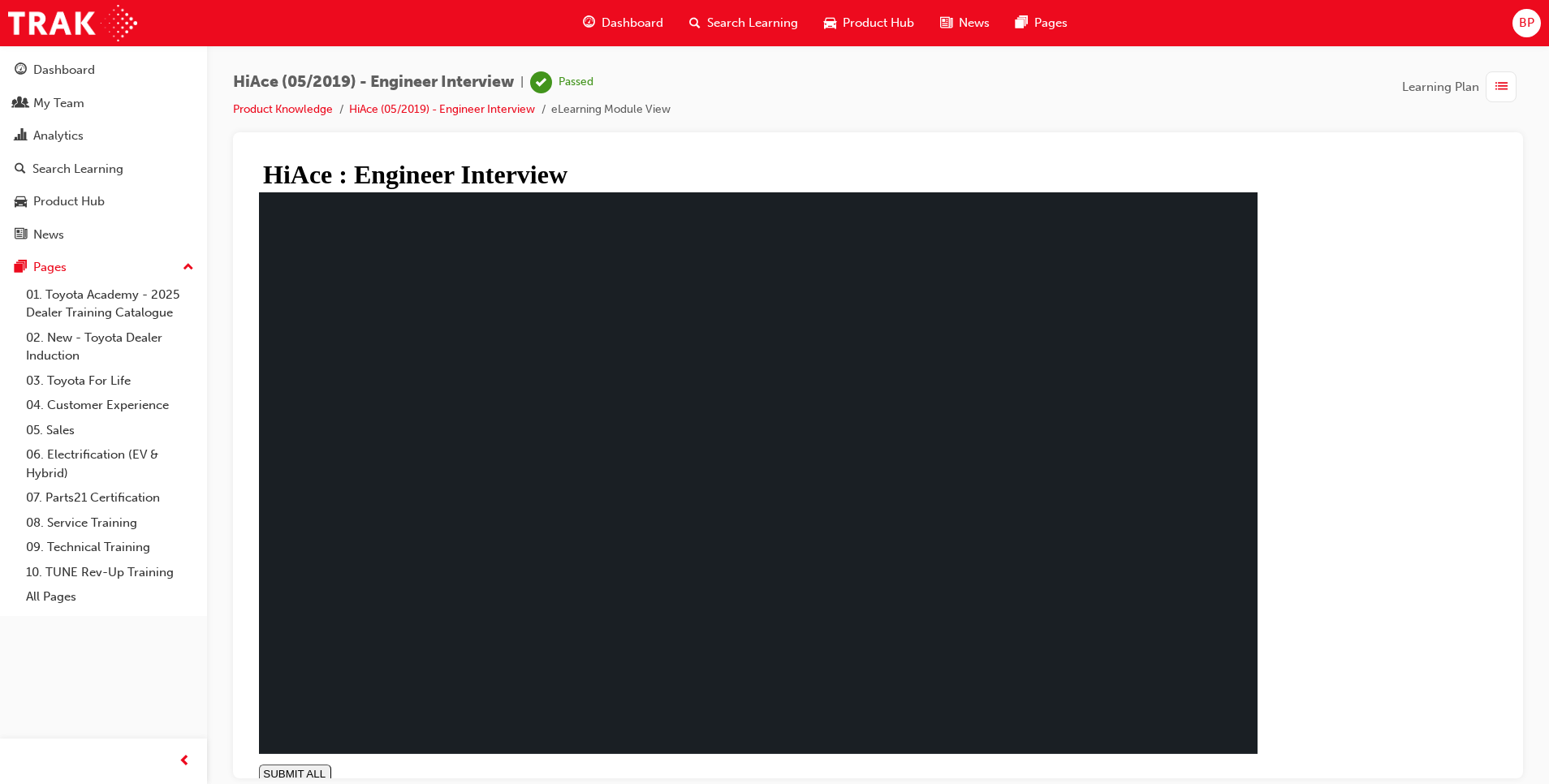
click at [640, 19] on span "Dashboard" at bounding box center [631, 22] width 61 height 19
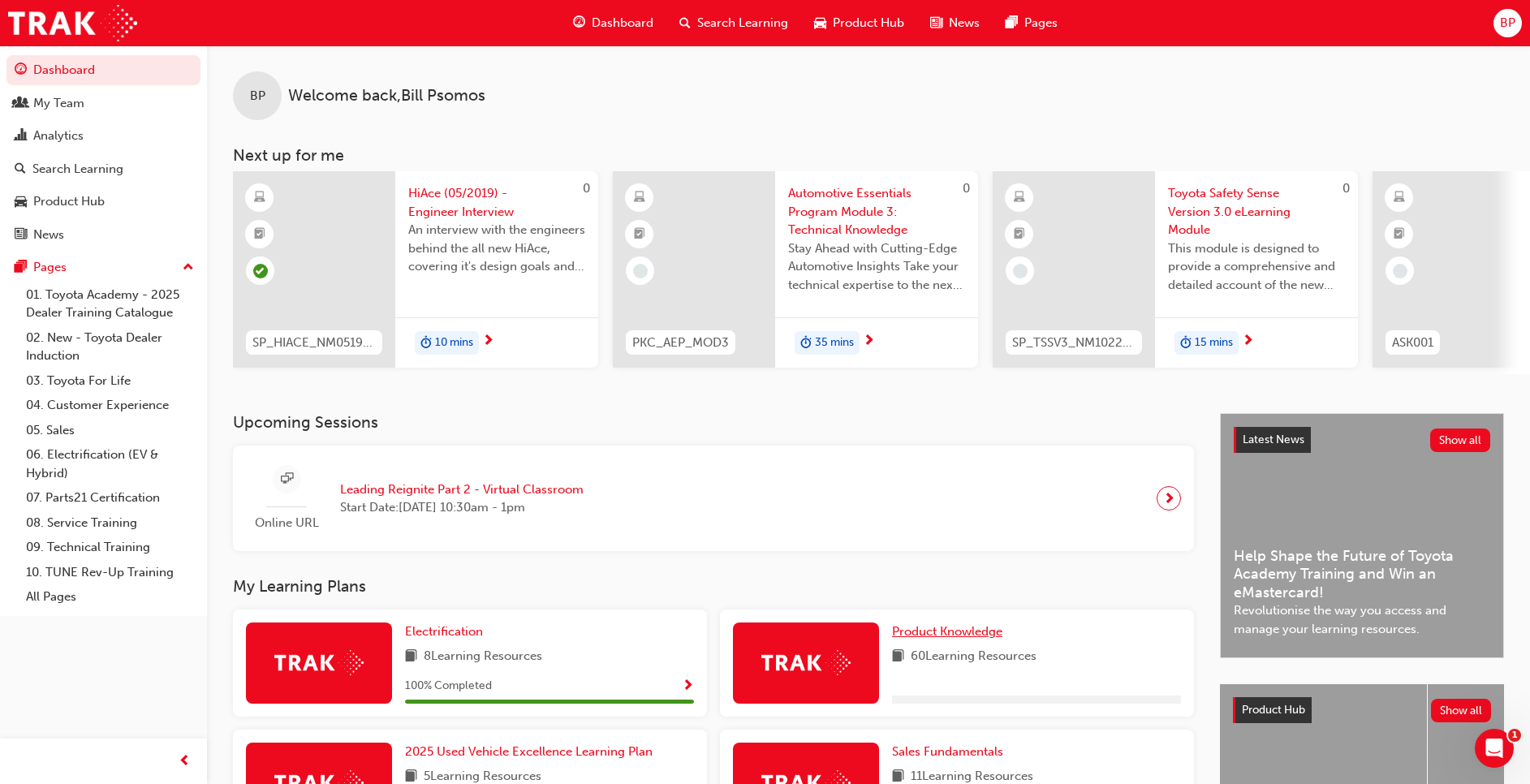
click at [952, 639] on span "Product Knowledge" at bounding box center [947, 631] width 110 height 15
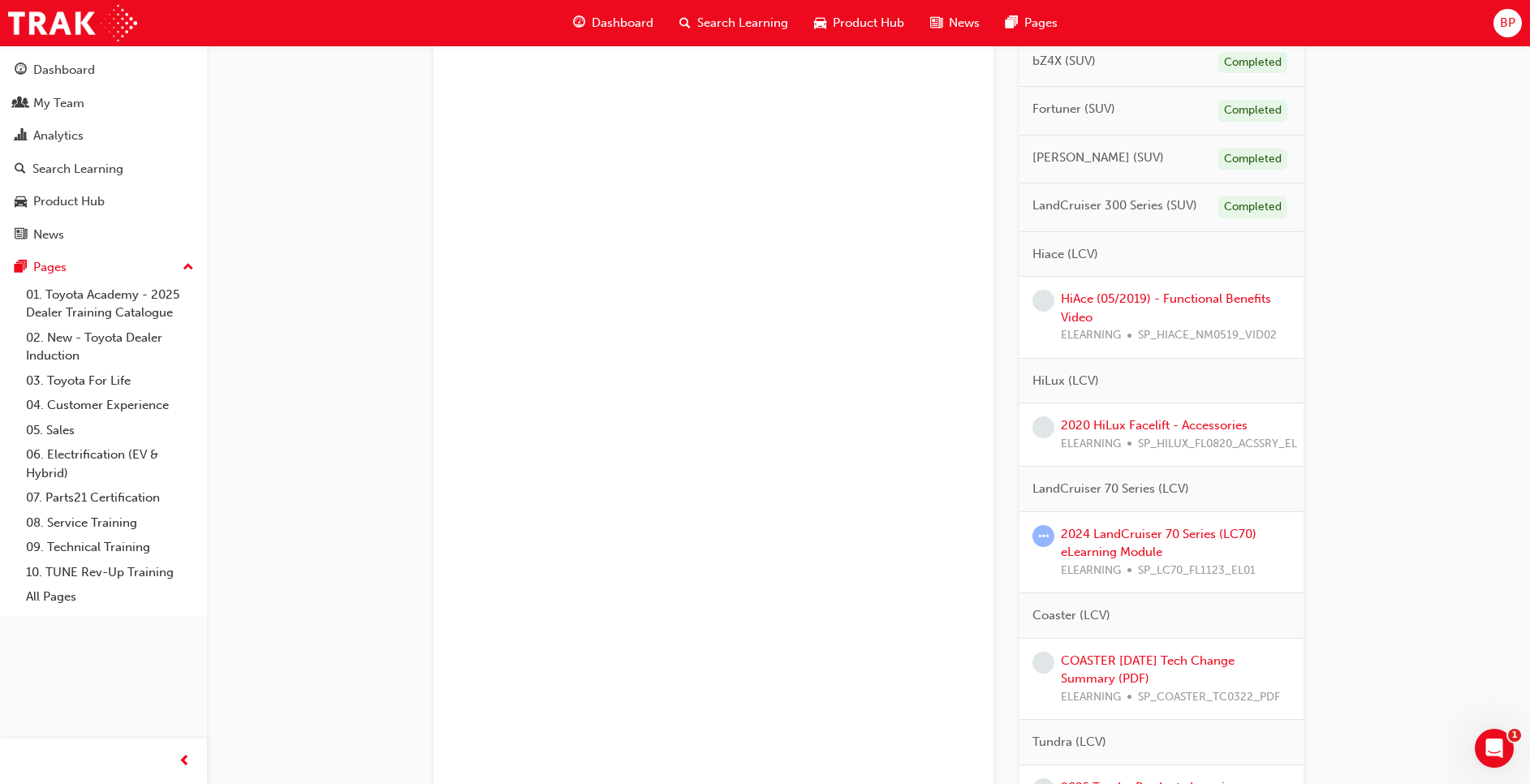
scroll to position [616, 0]
click at [1173, 294] on link "HiAce (05/2019) - Functional Benefits Video" at bounding box center [1166, 306] width 210 height 33
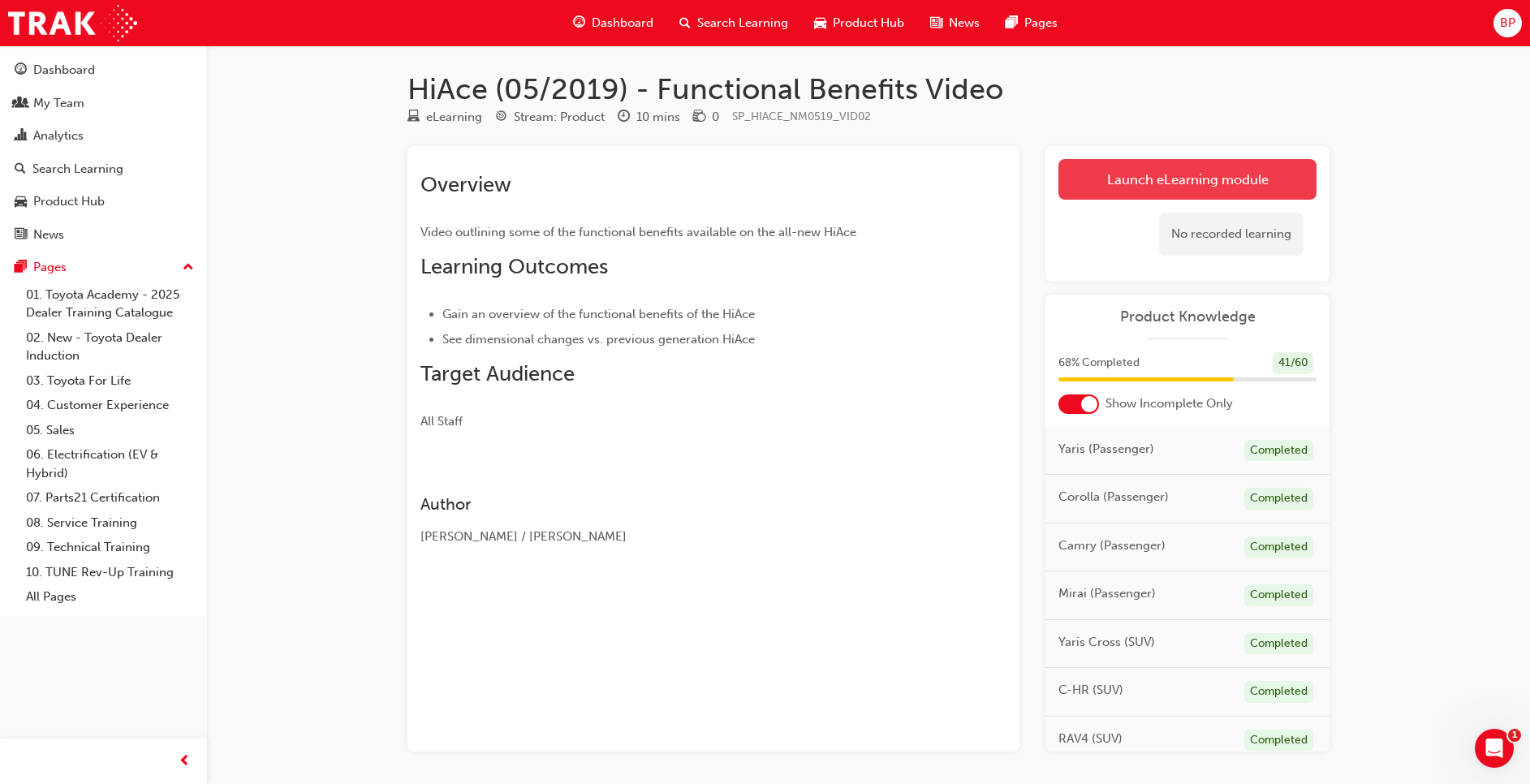
click at [1135, 182] on link "Launch eLearning module" at bounding box center [1187, 179] width 258 height 41
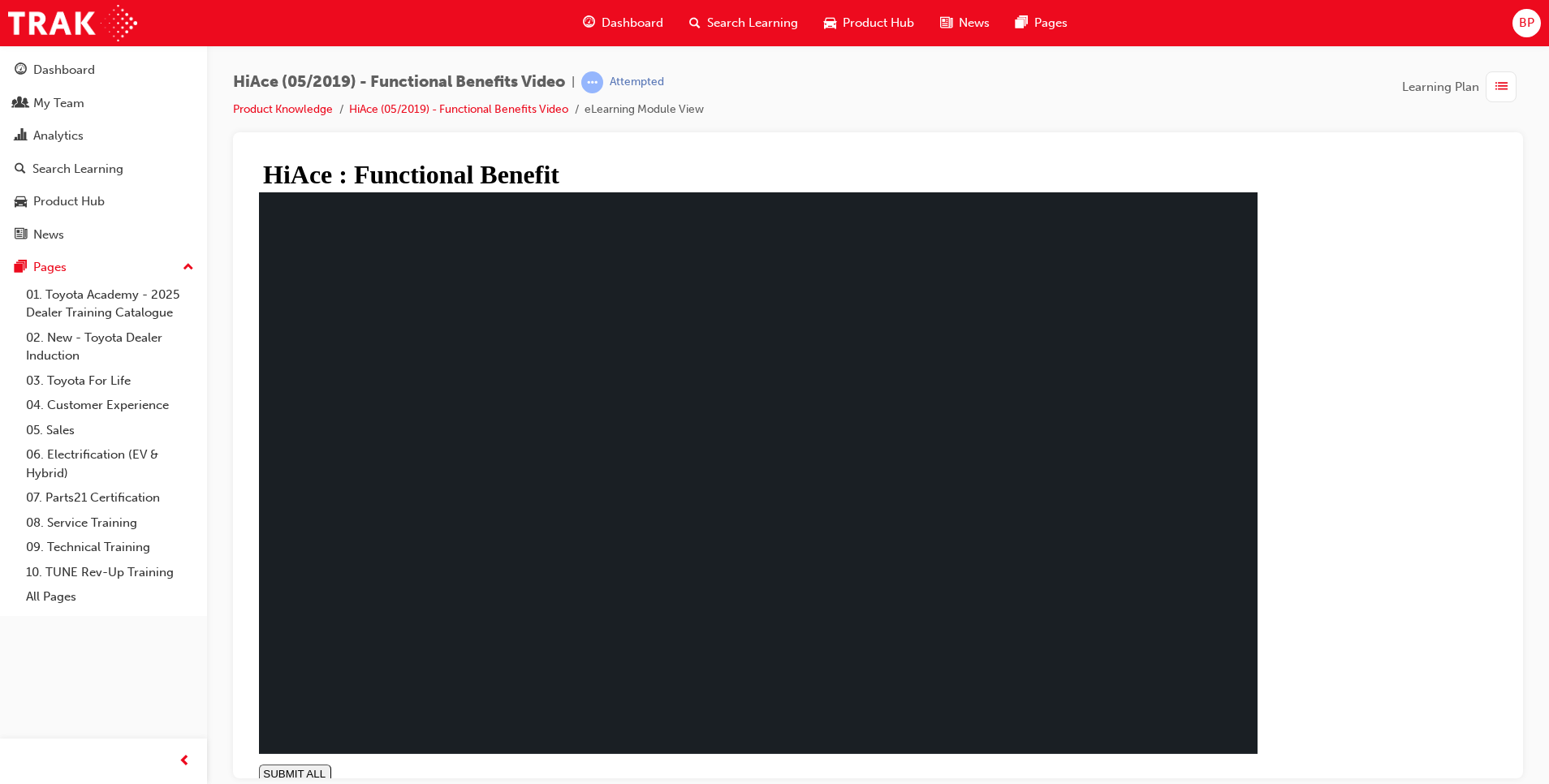
drag, startPoint x: 594, startPoint y: 756, endPoint x: 1234, endPoint y: 773, distance: 640.2
type input "0.98"
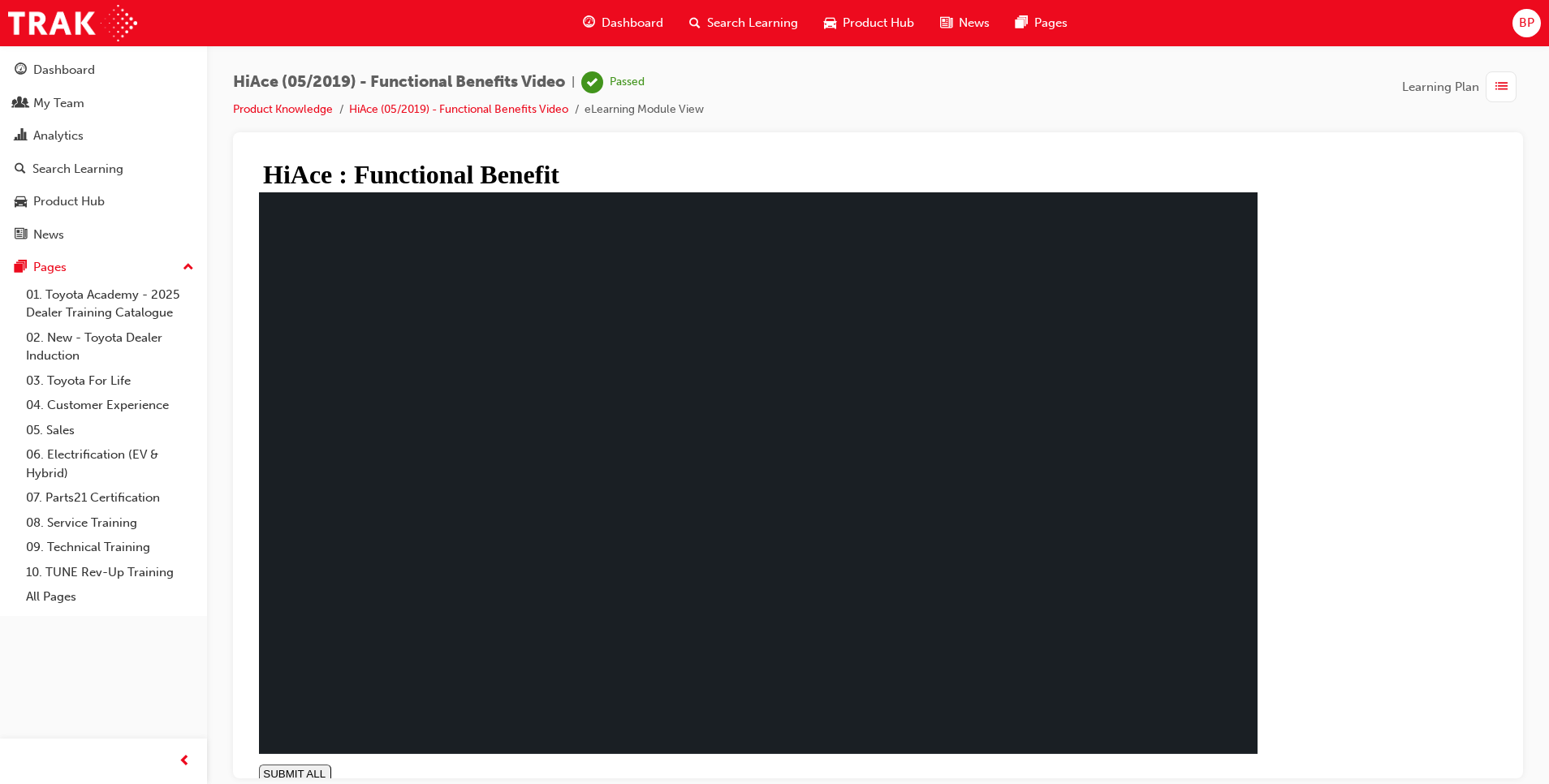
click at [624, 15] on span "Dashboard" at bounding box center [631, 22] width 61 height 19
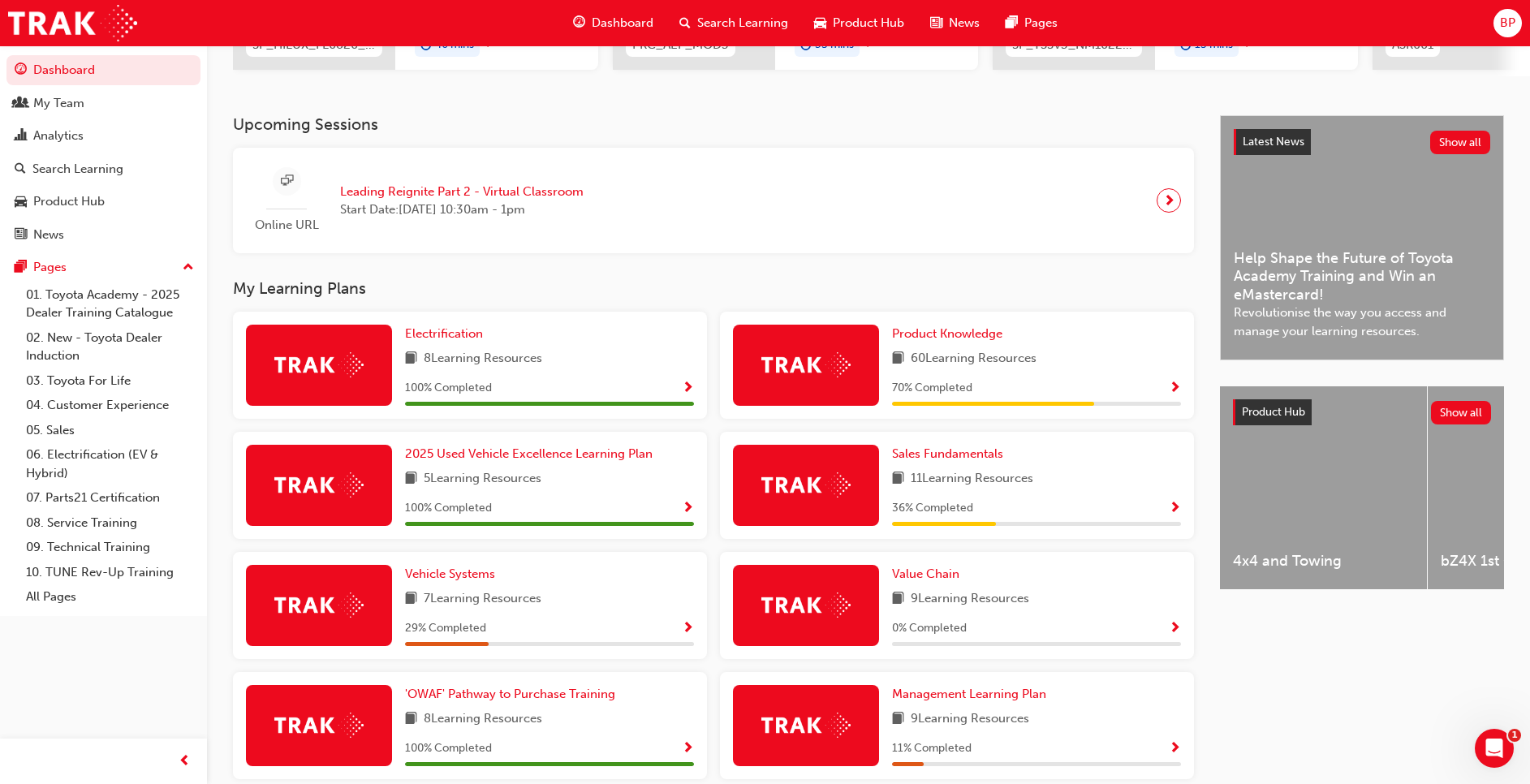
scroll to position [302, 0]
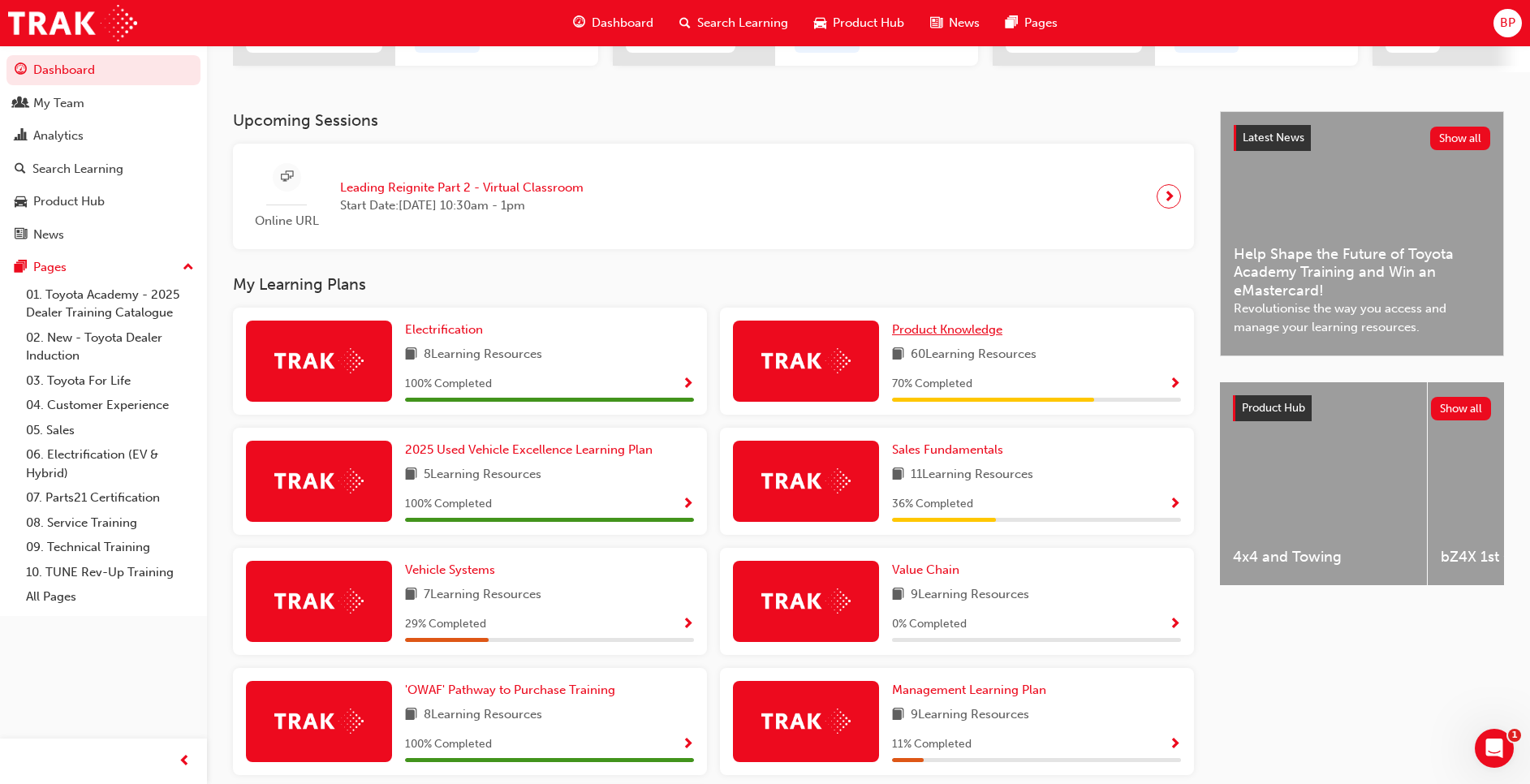
click at [935, 337] on span "Product Knowledge" at bounding box center [947, 329] width 110 height 15
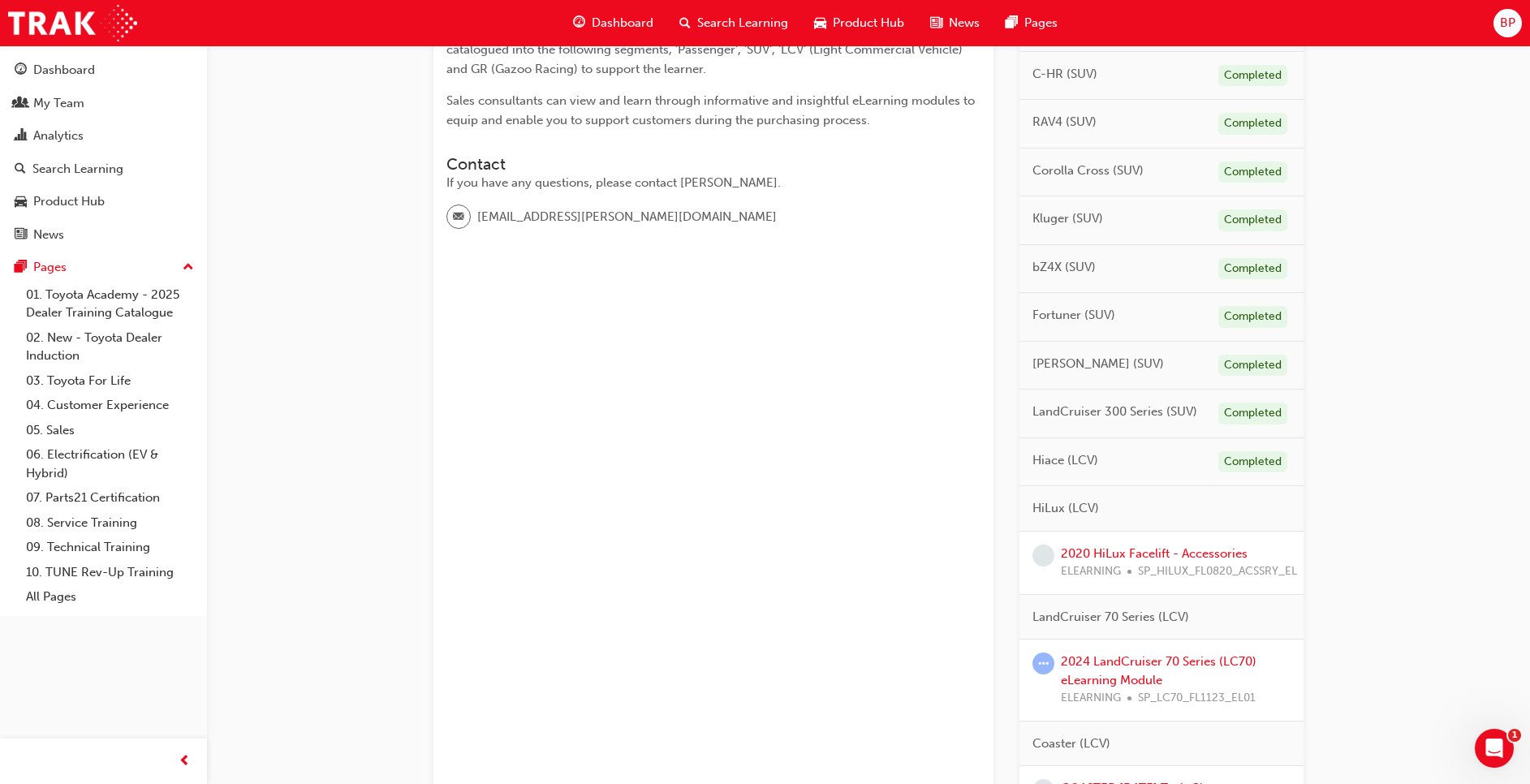
scroll to position [416, 0]
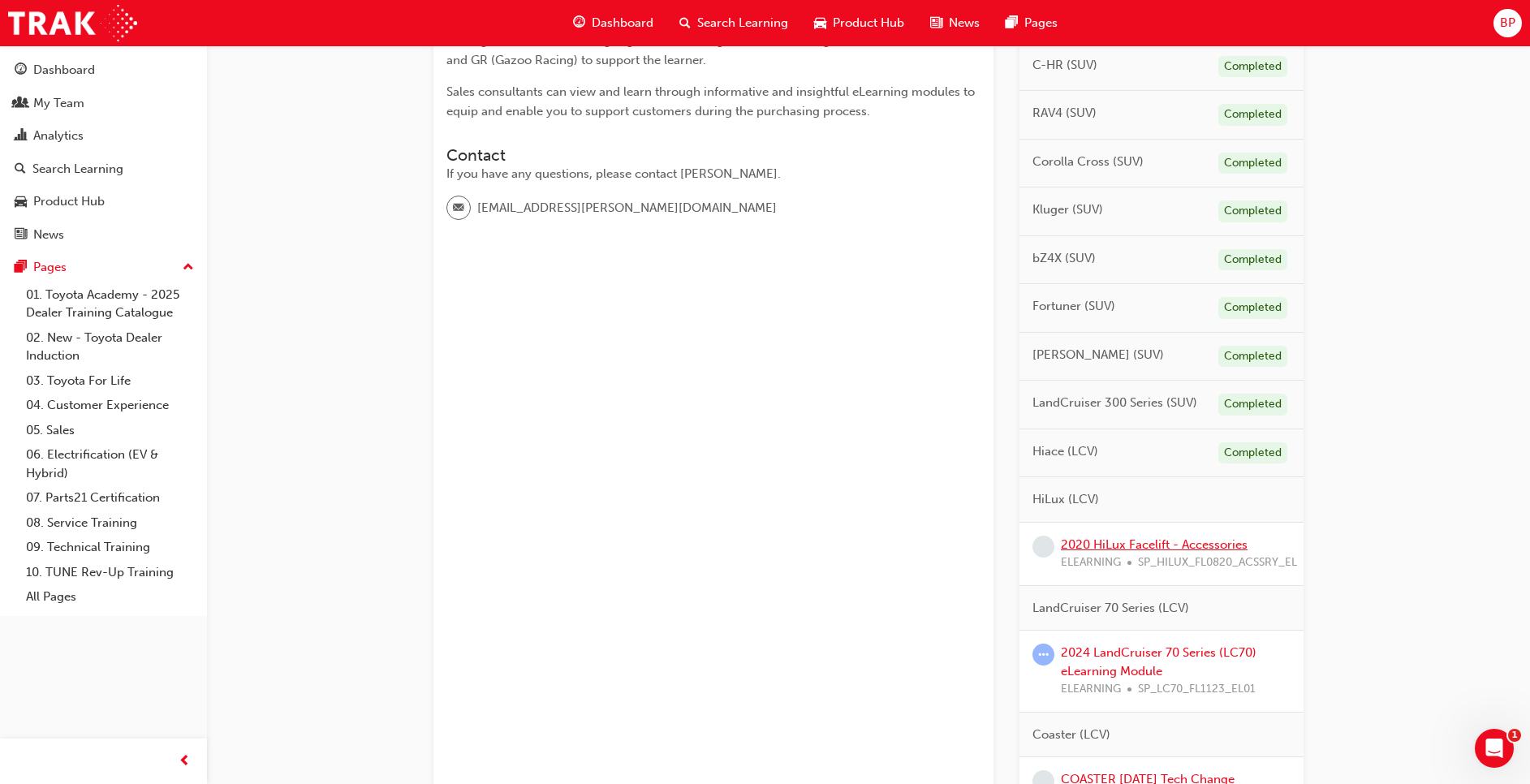
click at [1200, 543] on link "2020 HiLux Facelift - Accessories" at bounding box center [1154, 544] width 187 height 15
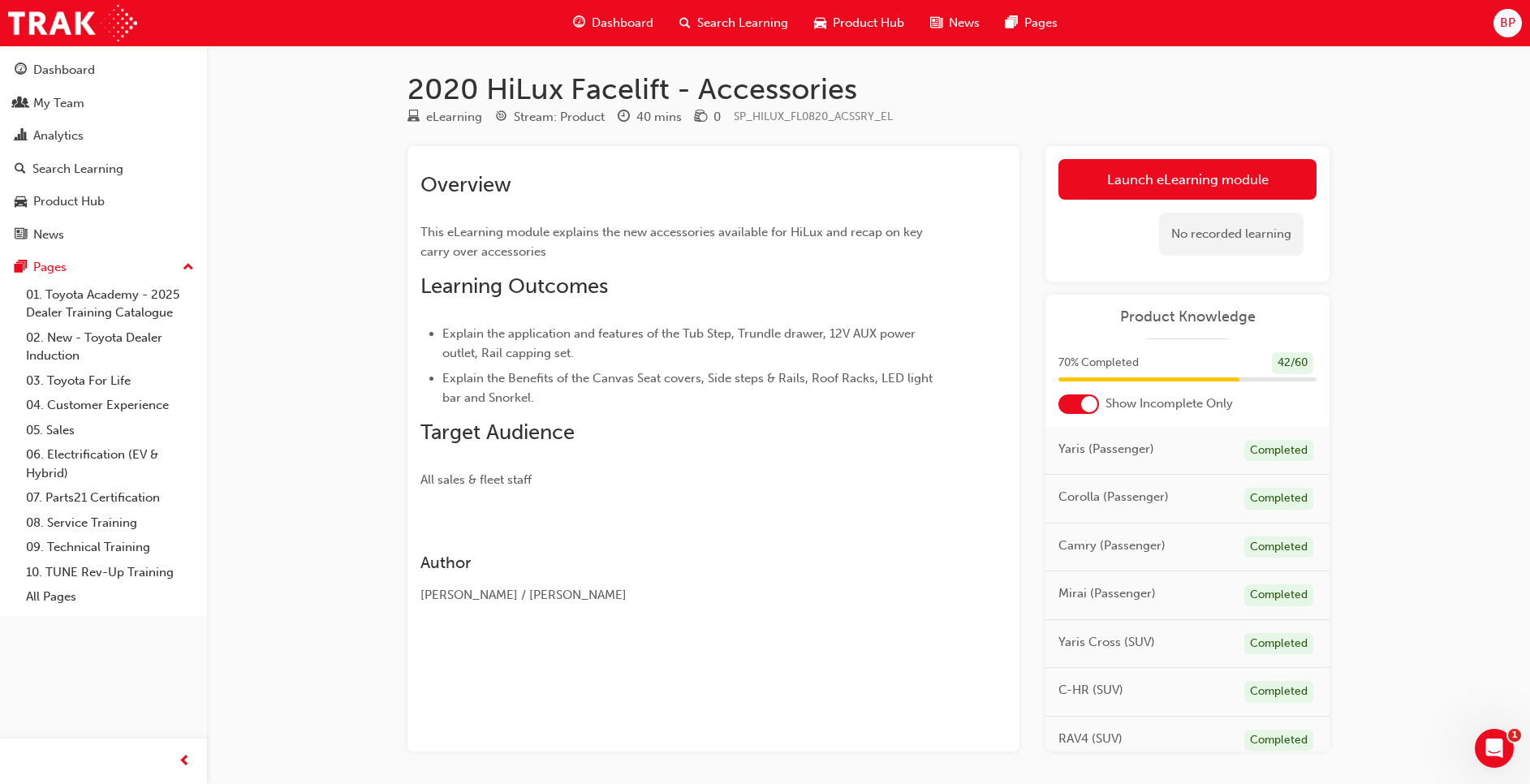
scroll to position [60, 0]
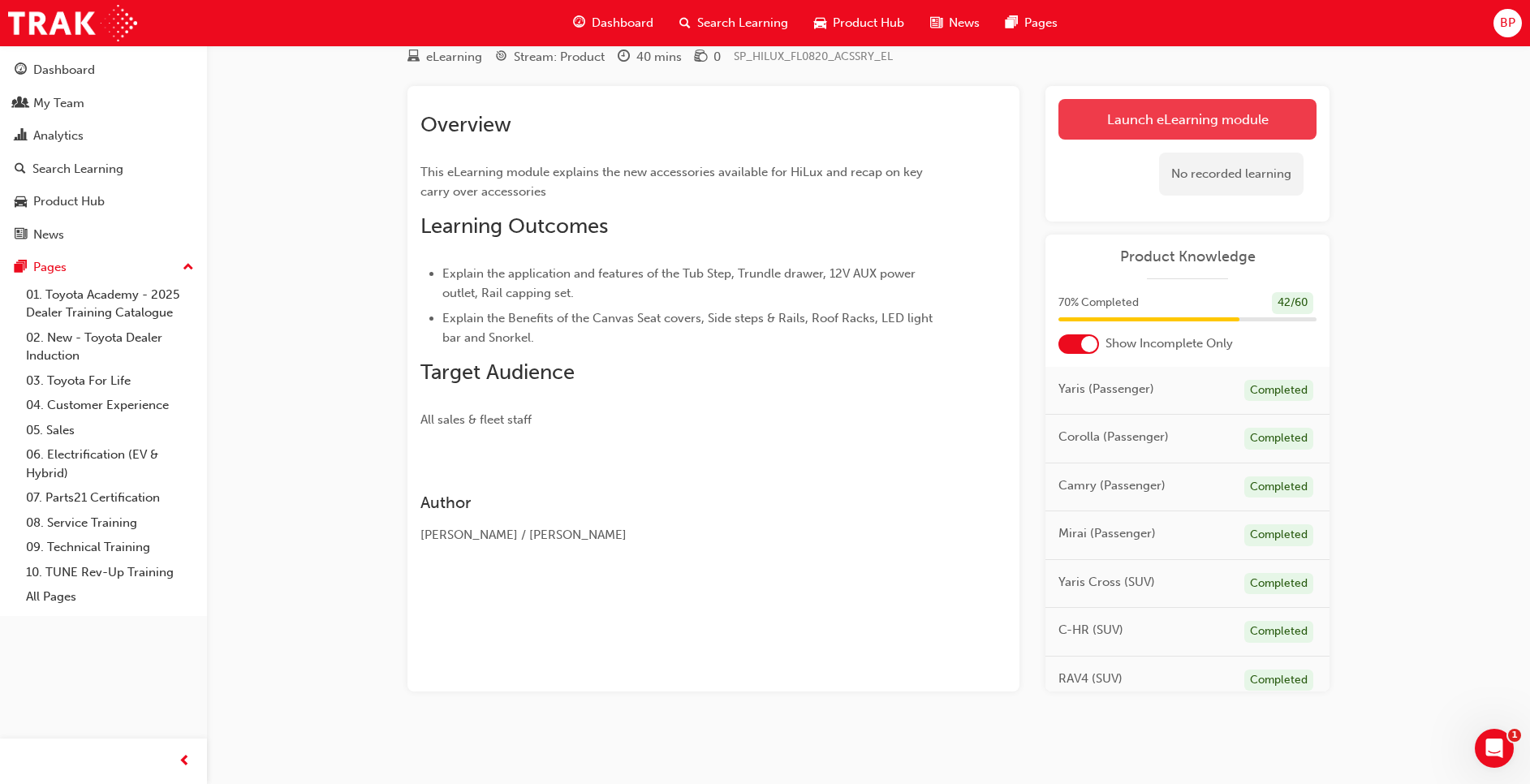
click at [1156, 109] on link "Launch eLearning module" at bounding box center [1187, 120] width 258 height 41
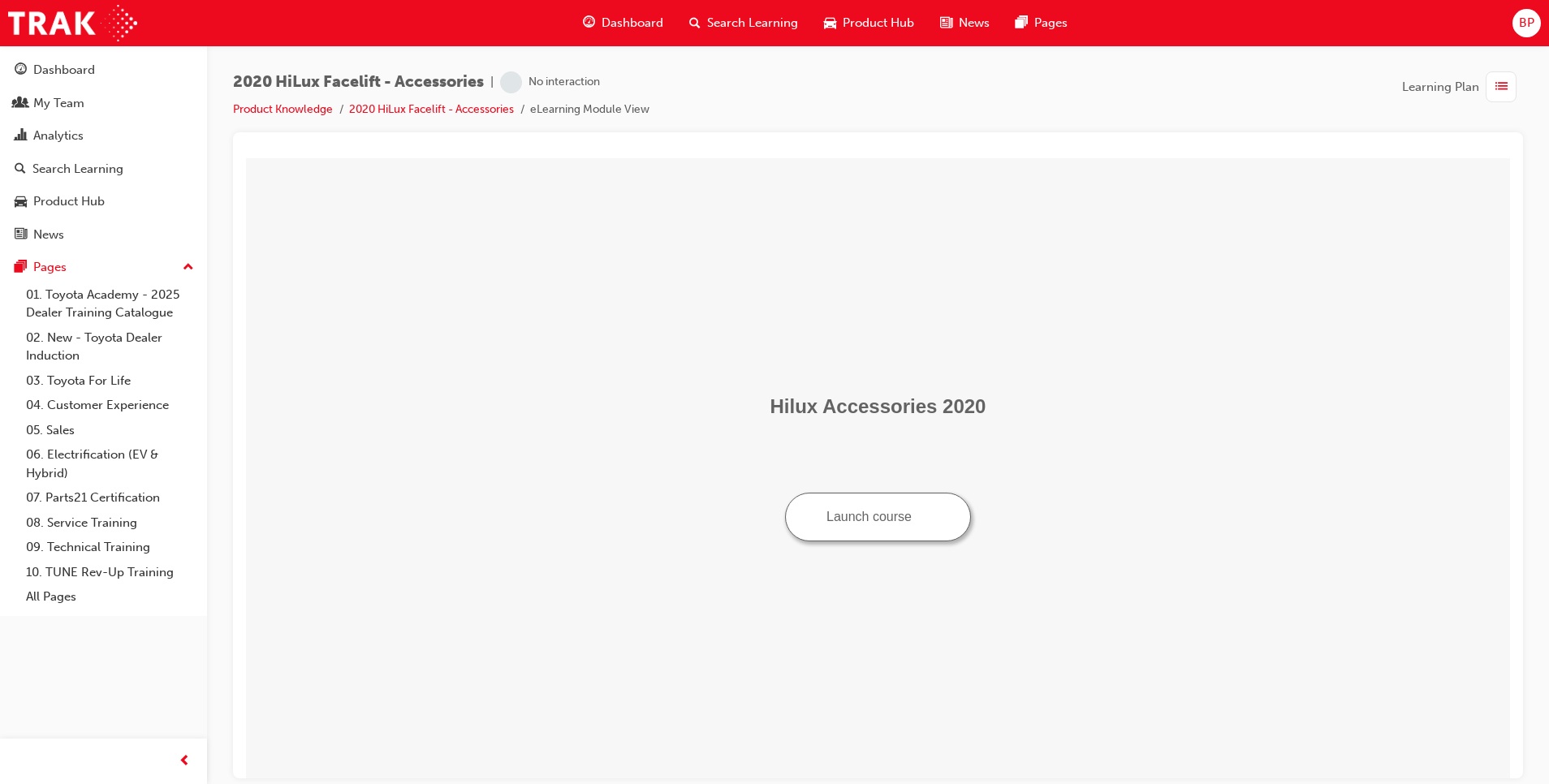
click at [895, 525] on button "Launch course" at bounding box center [878, 516] width 186 height 49
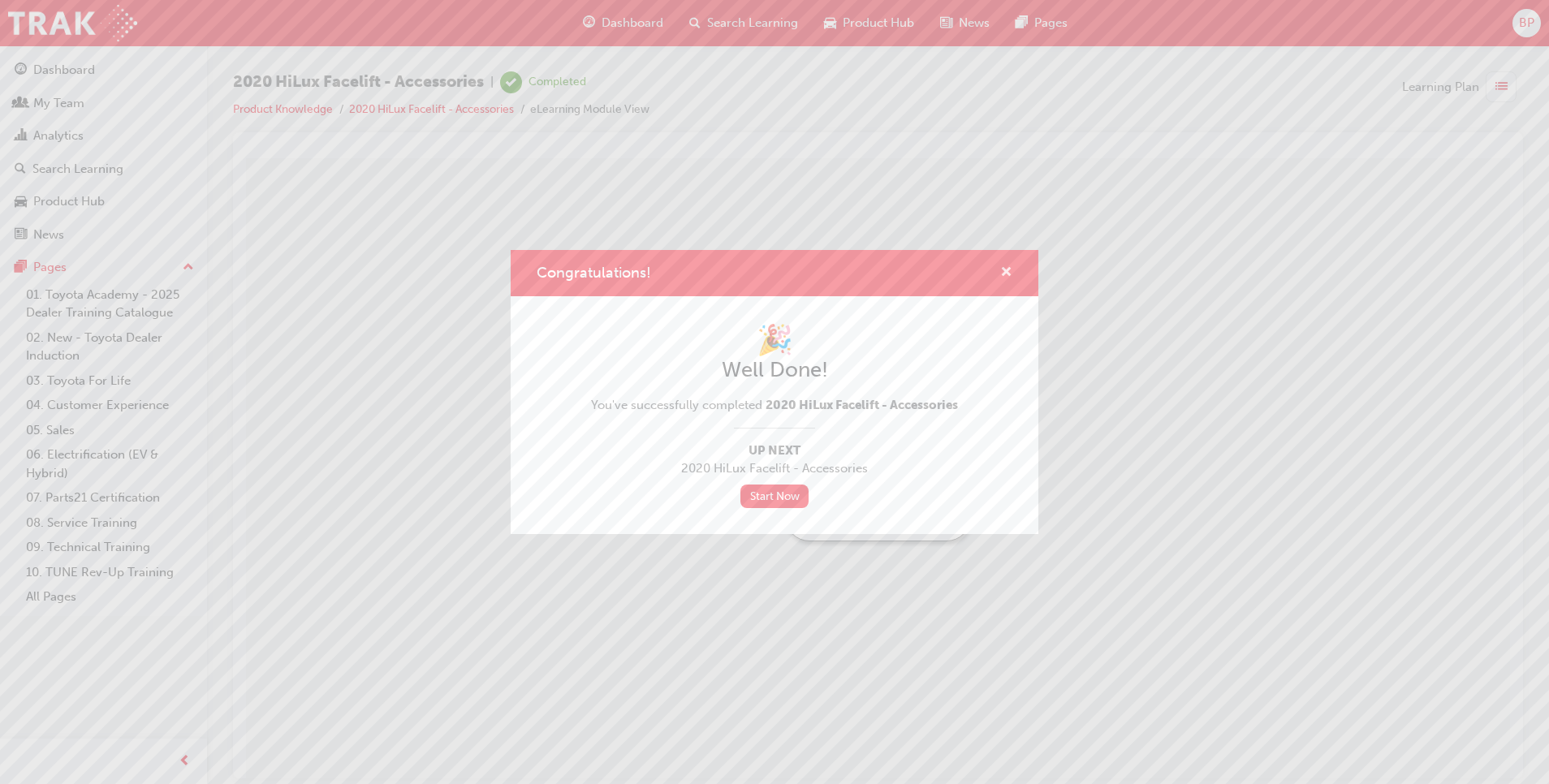
click at [1004, 268] on span "cross-icon" at bounding box center [1006, 273] width 12 height 15
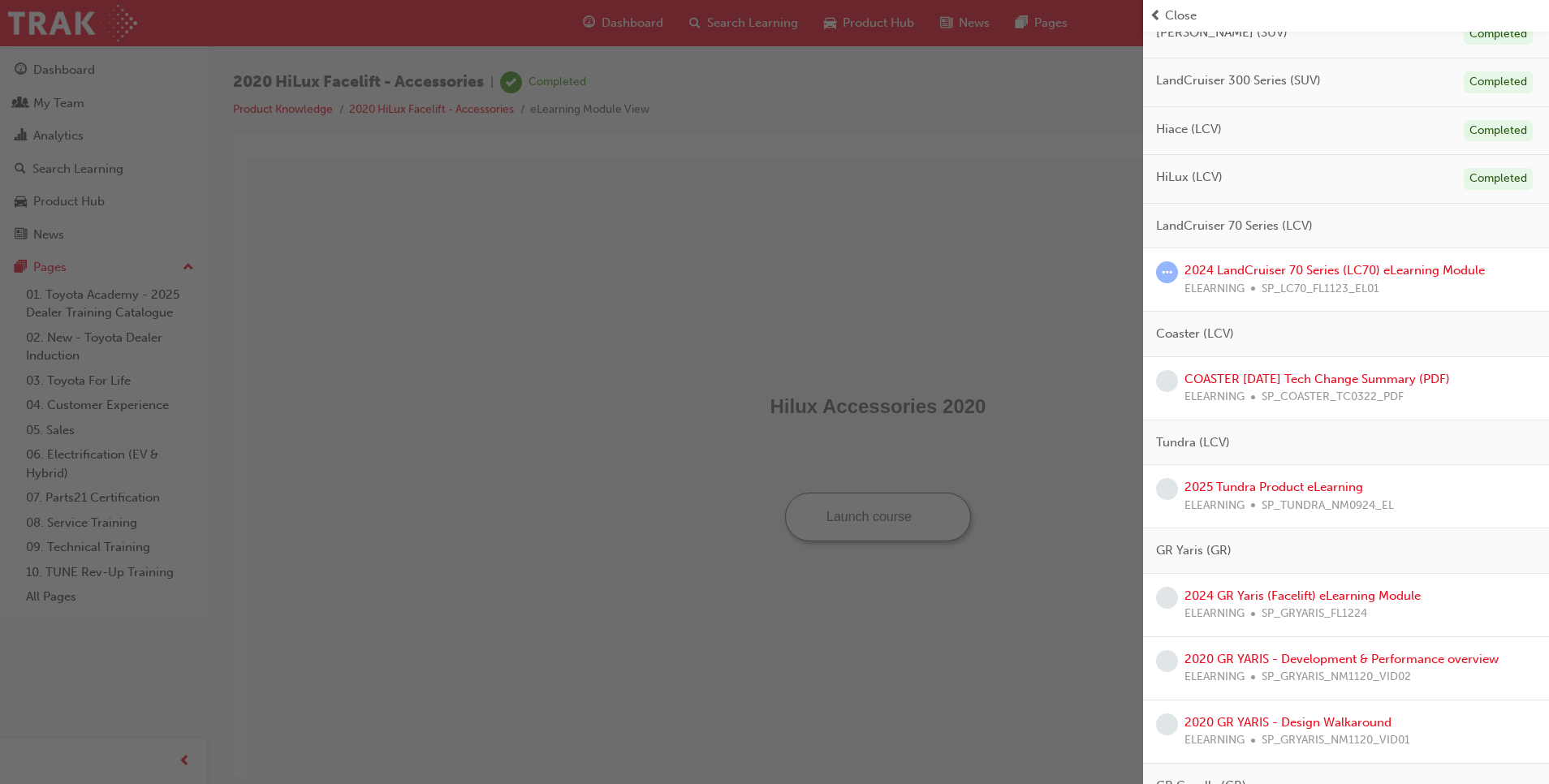
scroll to position [728, 0]
click at [1238, 264] on link "2024 LandCruiser 70 Series (LC70) eLearning Module" at bounding box center [1335, 267] width 300 height 15
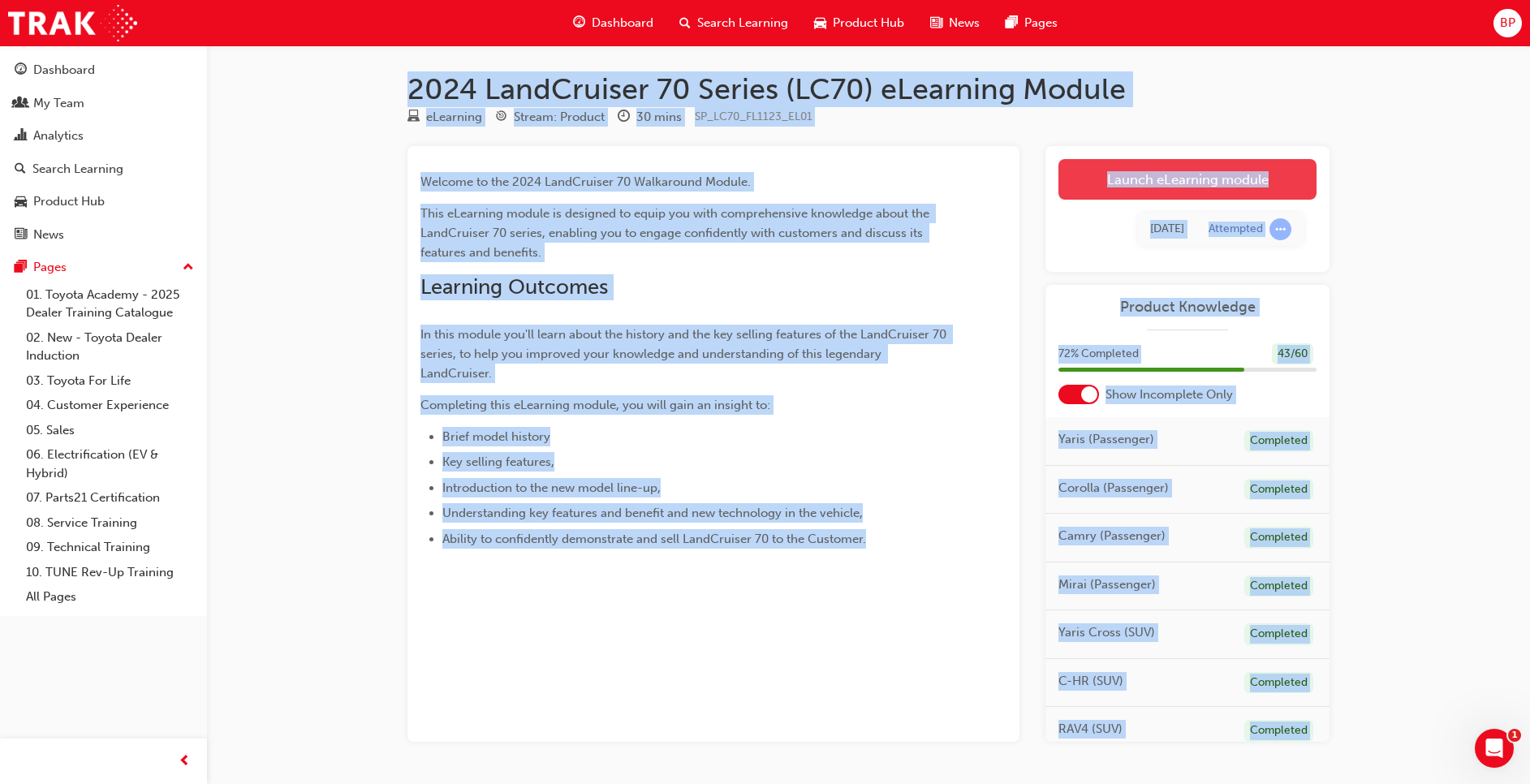
click at [1222, 176] on link "Launch eLearning module" at bounding box center [1187, 179] width 258 height 41
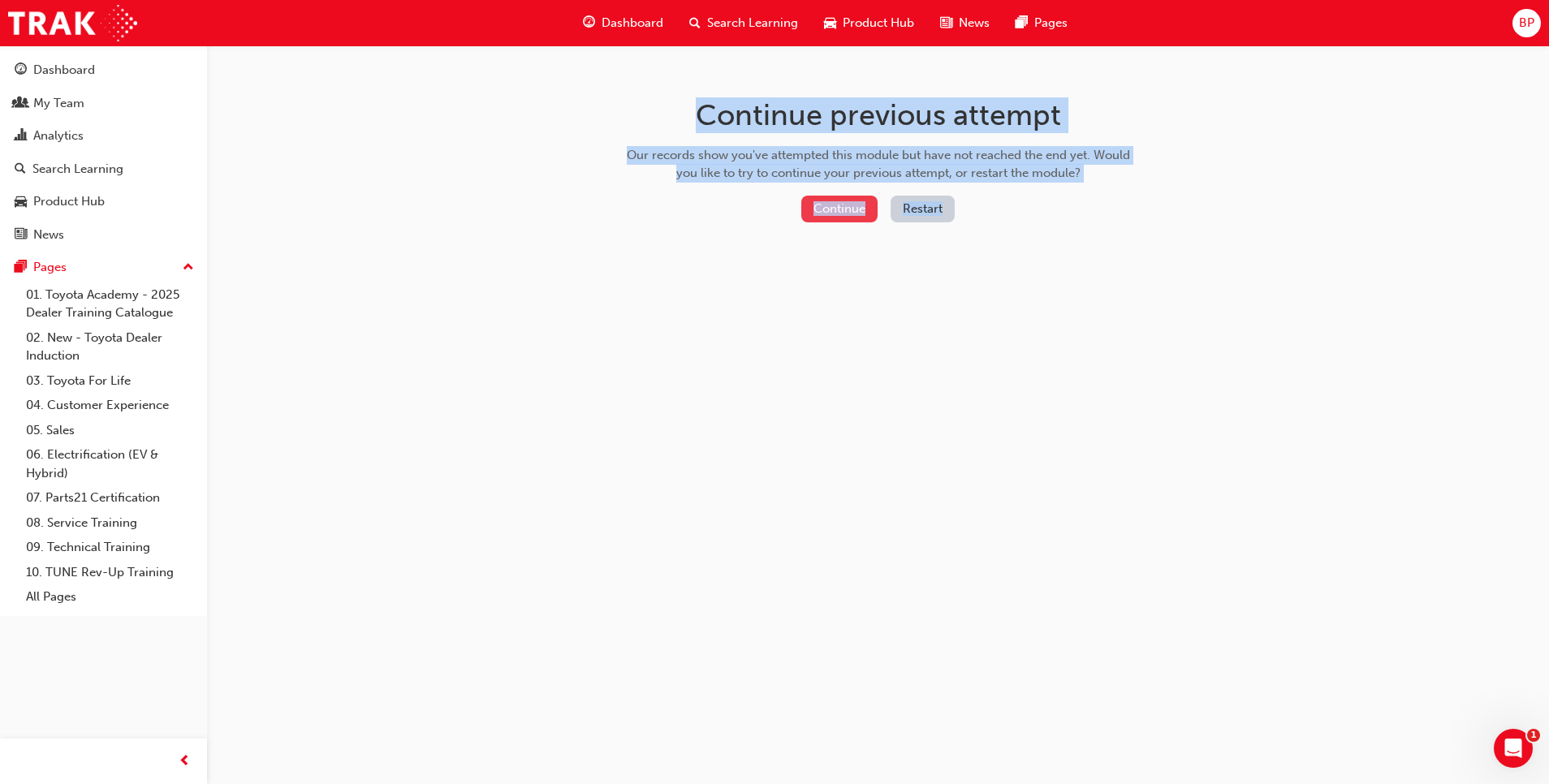
click at [825, 205] on button "Continue" at bounding box center [839, 208] width 76 height 26
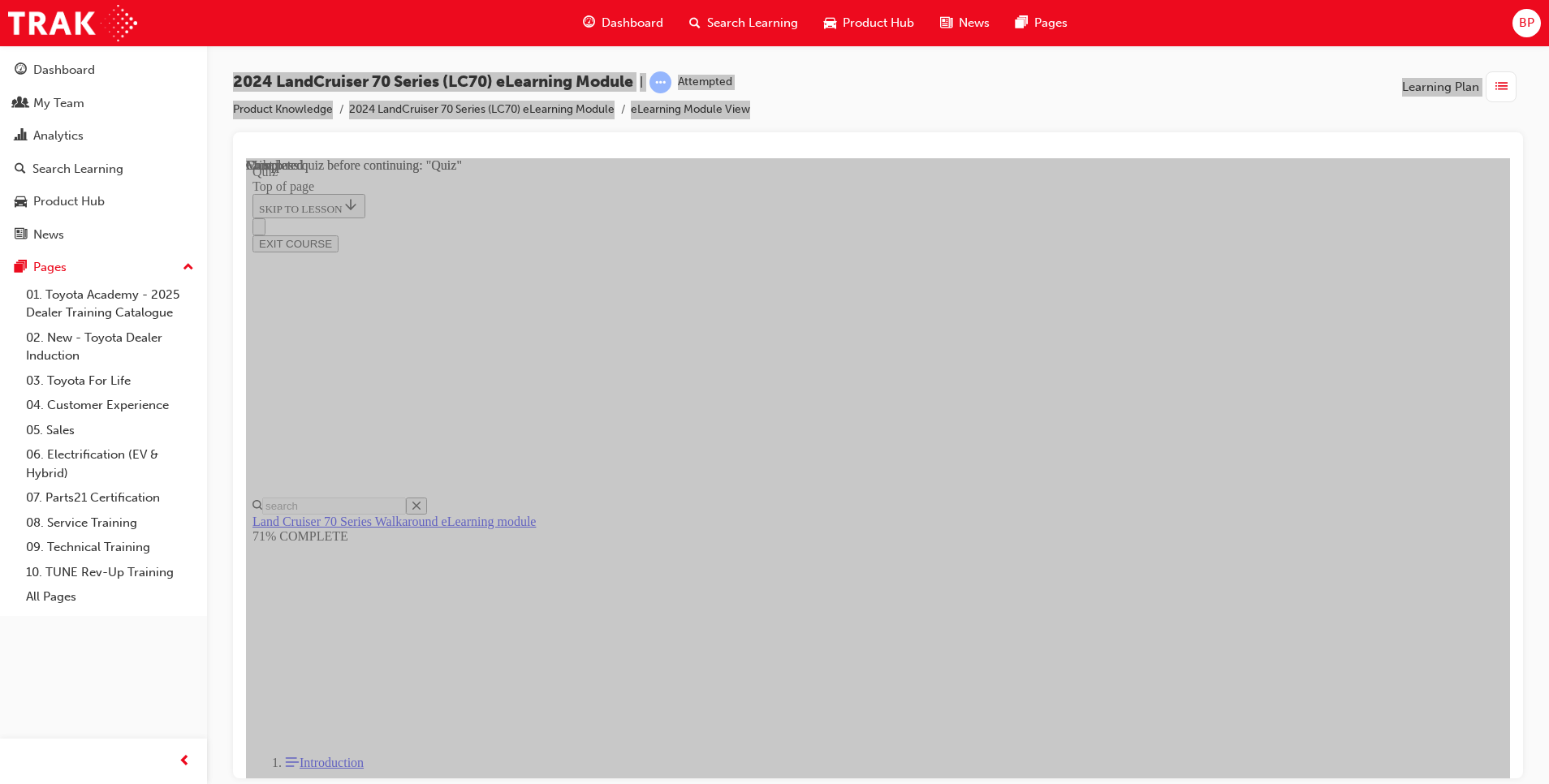
scroll to position [261, 0]
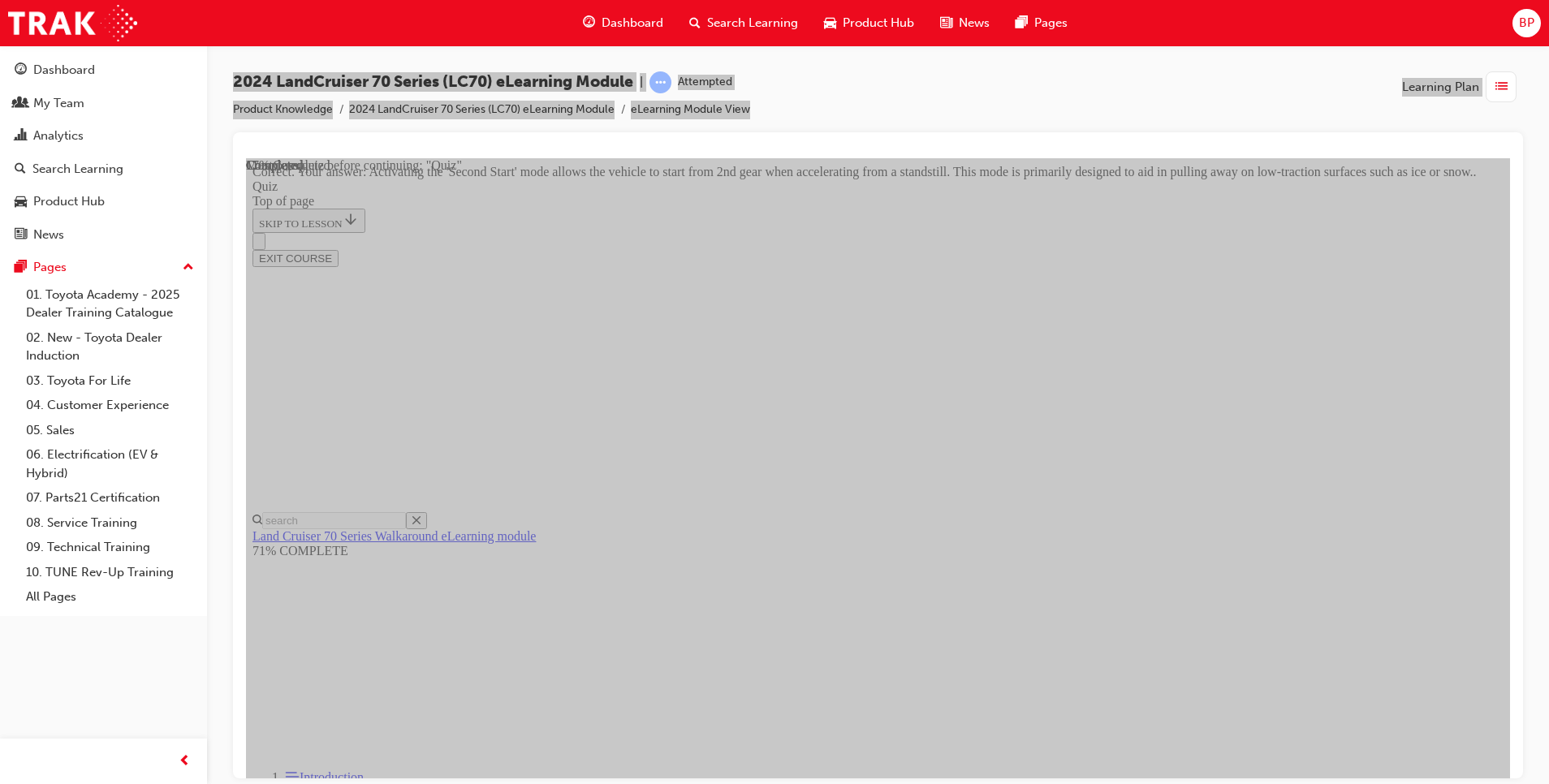
scroll to position [380, 0]
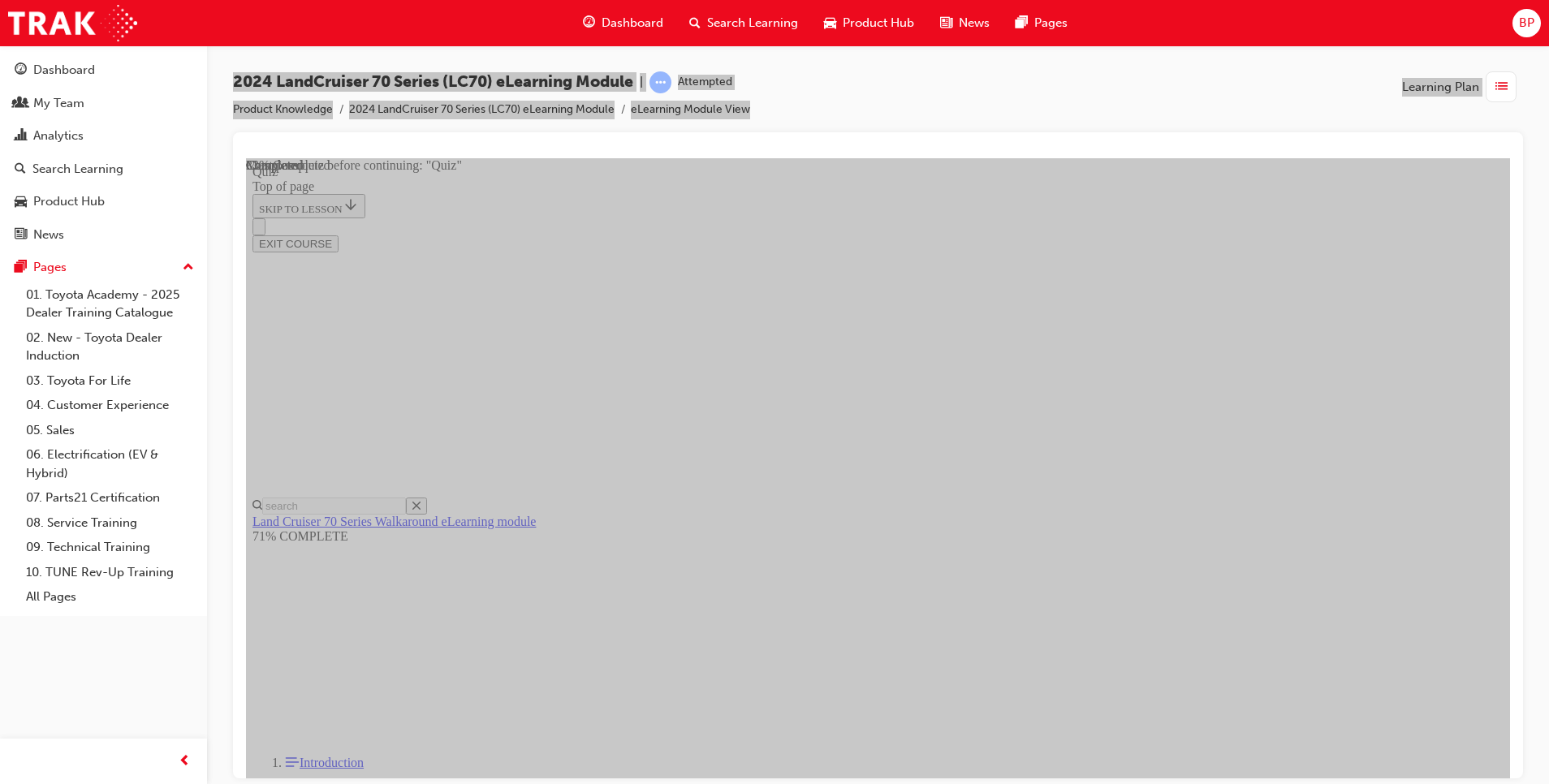
scroll to position [50, 0]
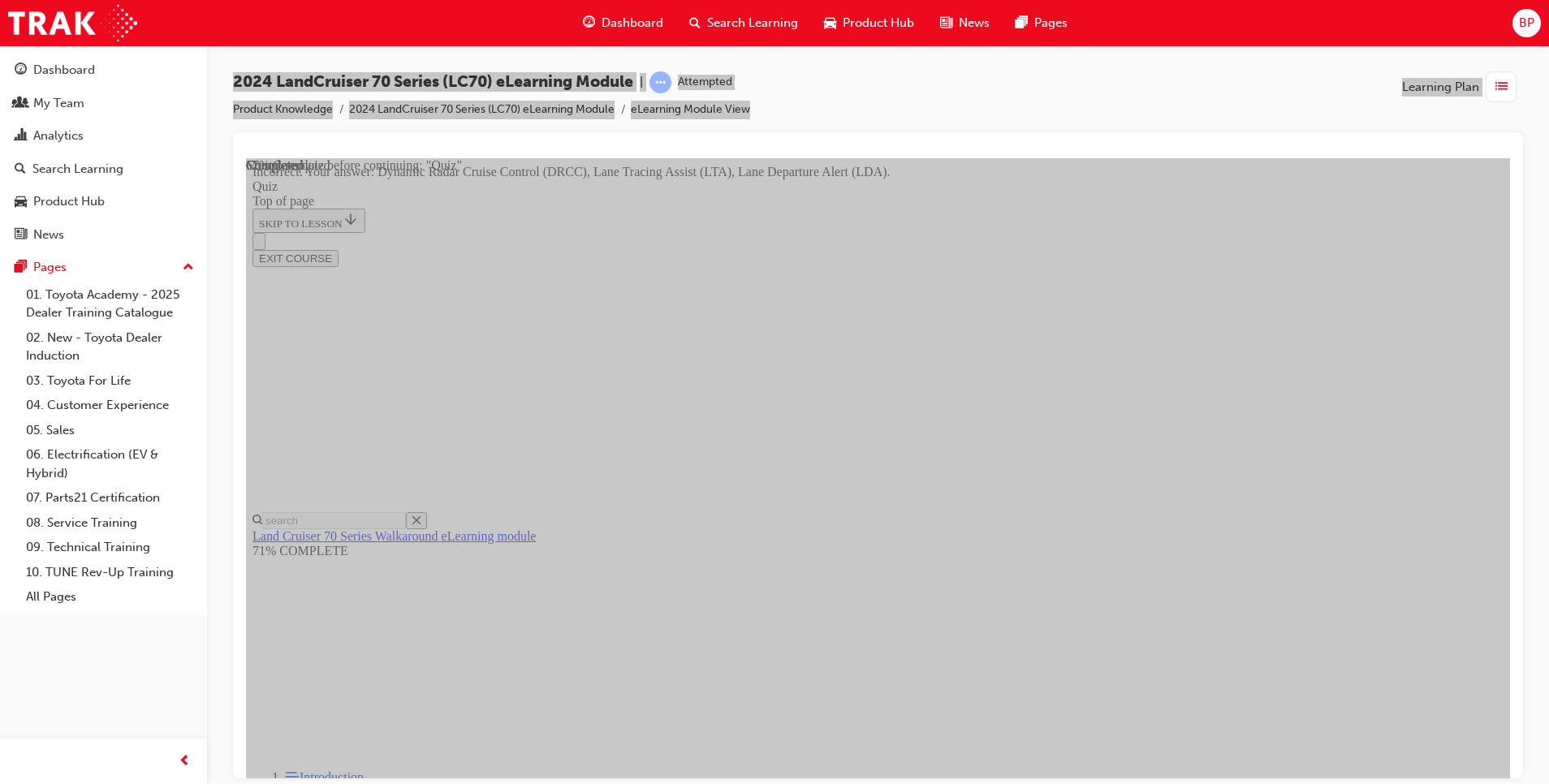
scroll to position [375, 0]
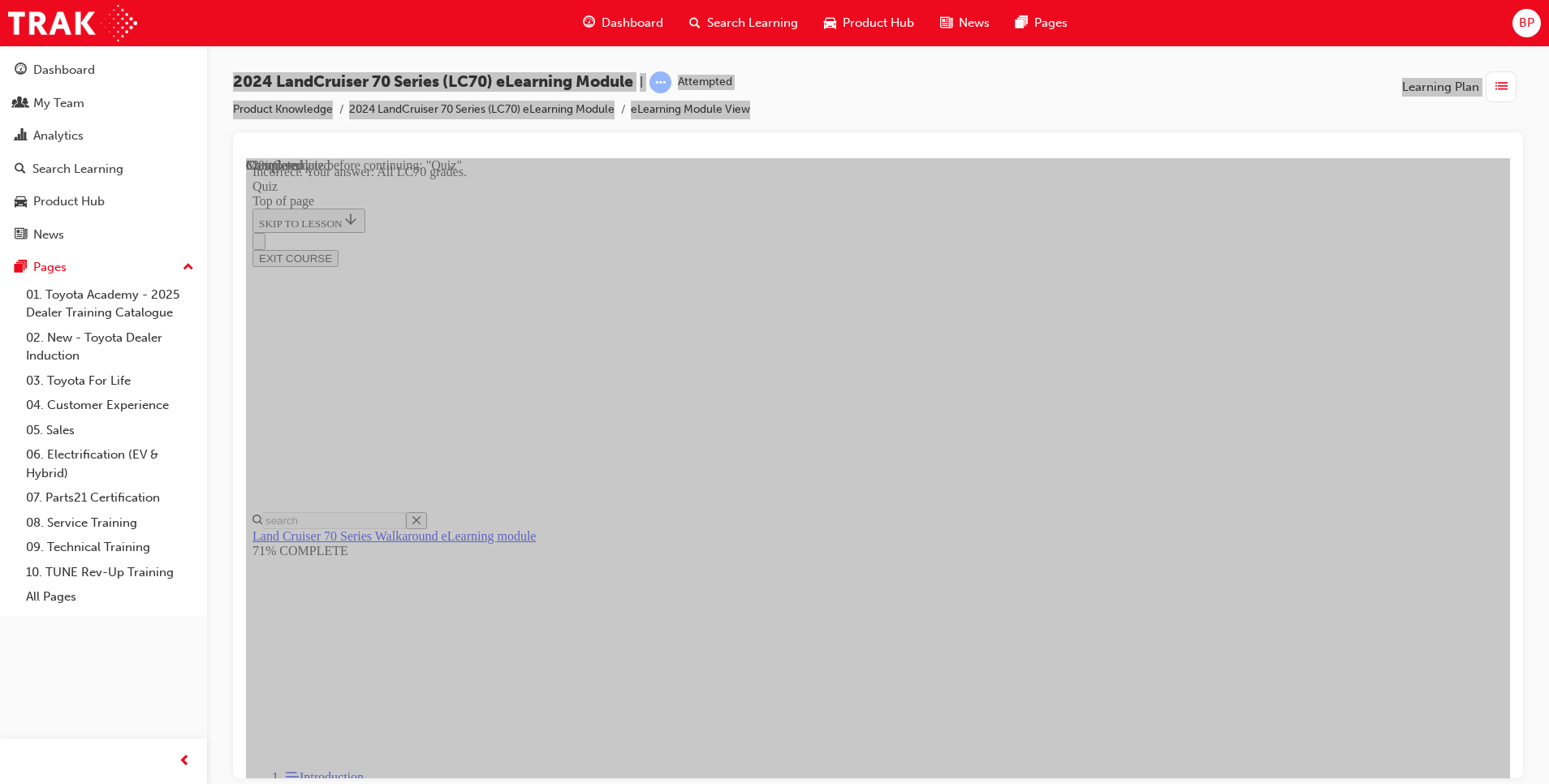
scroll to position [50, 0]
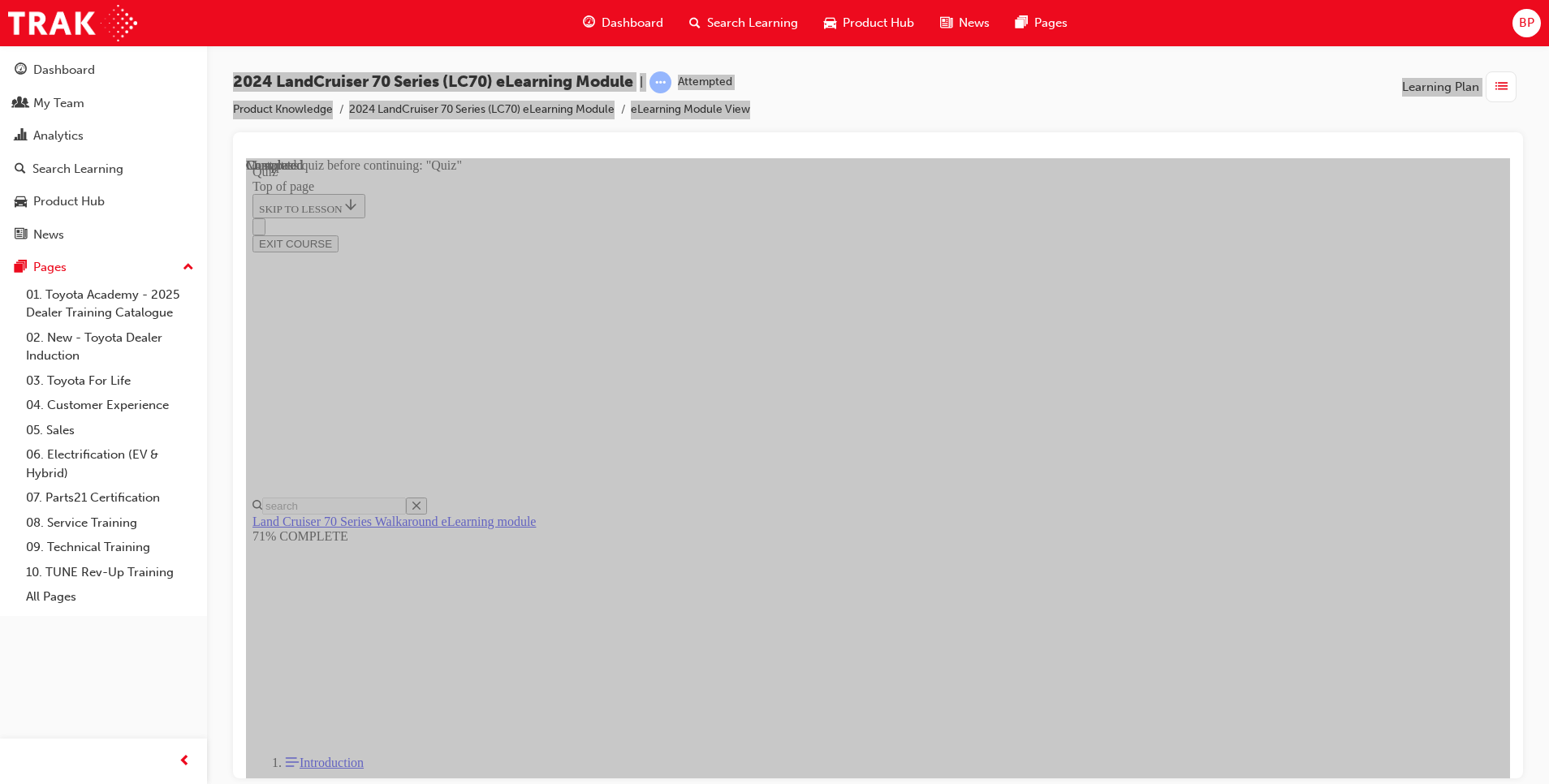
scroll to position [189, 0]
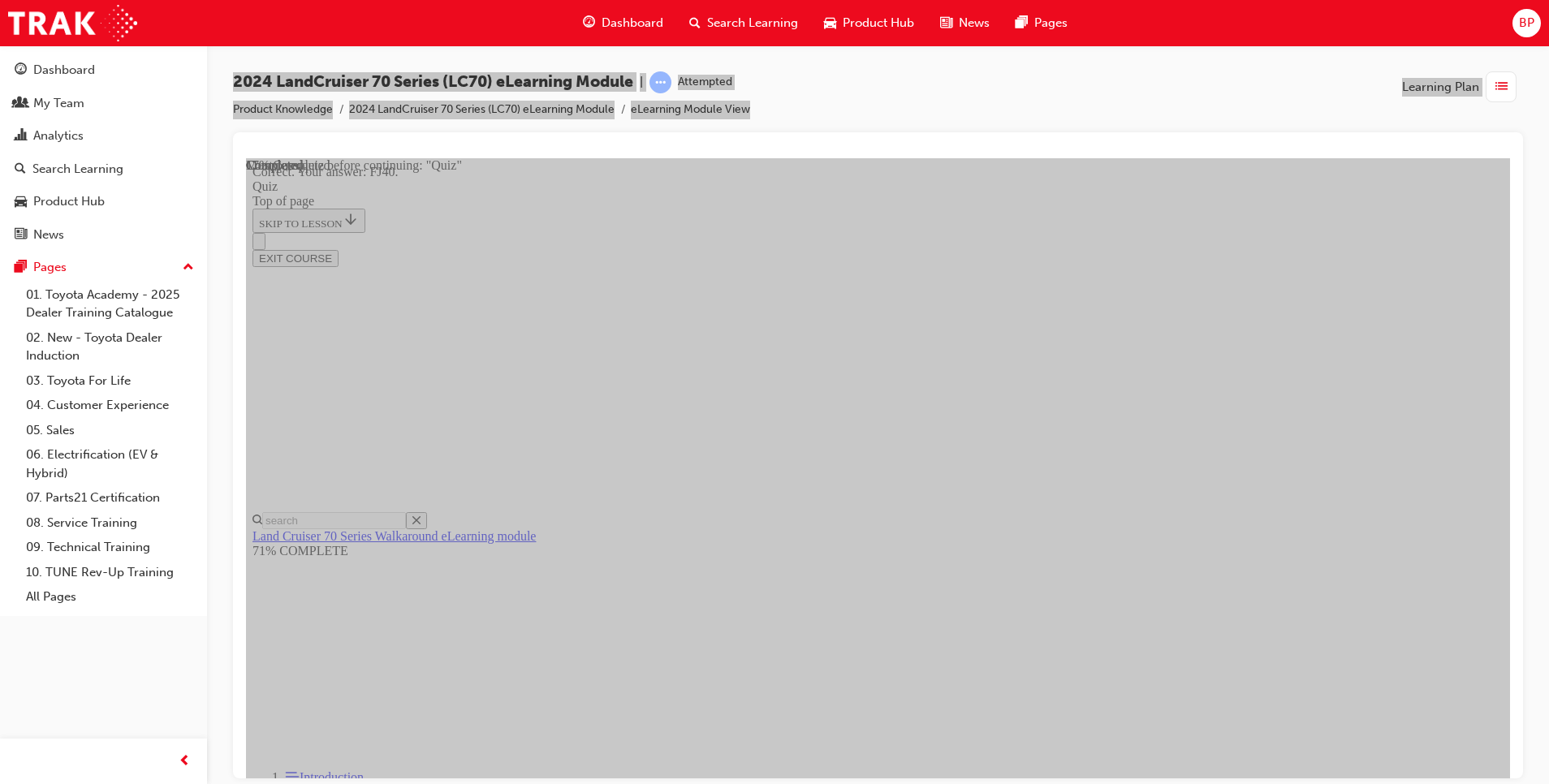
scroll to position [50, 0]
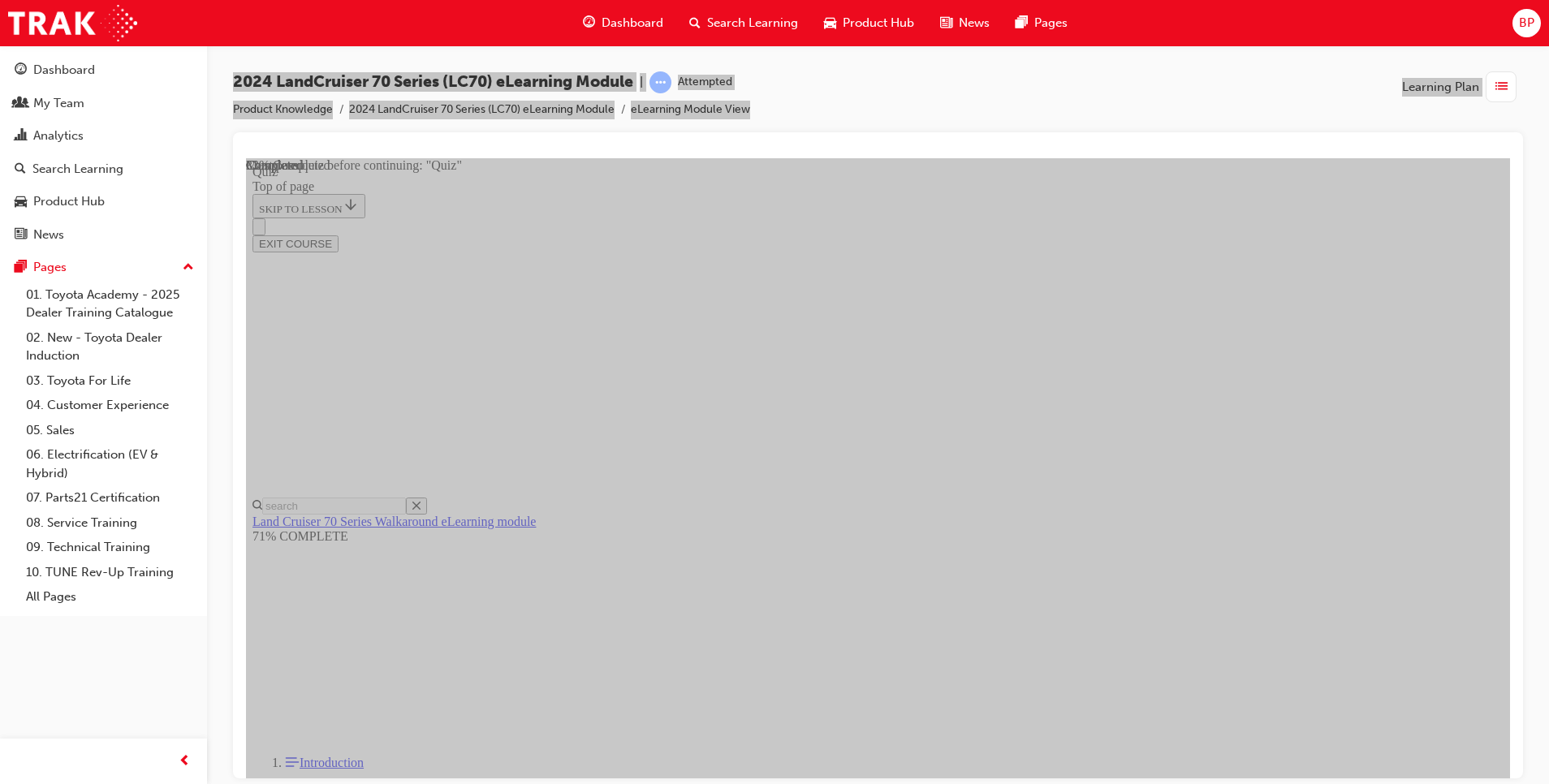
scroll to position [50, 0]
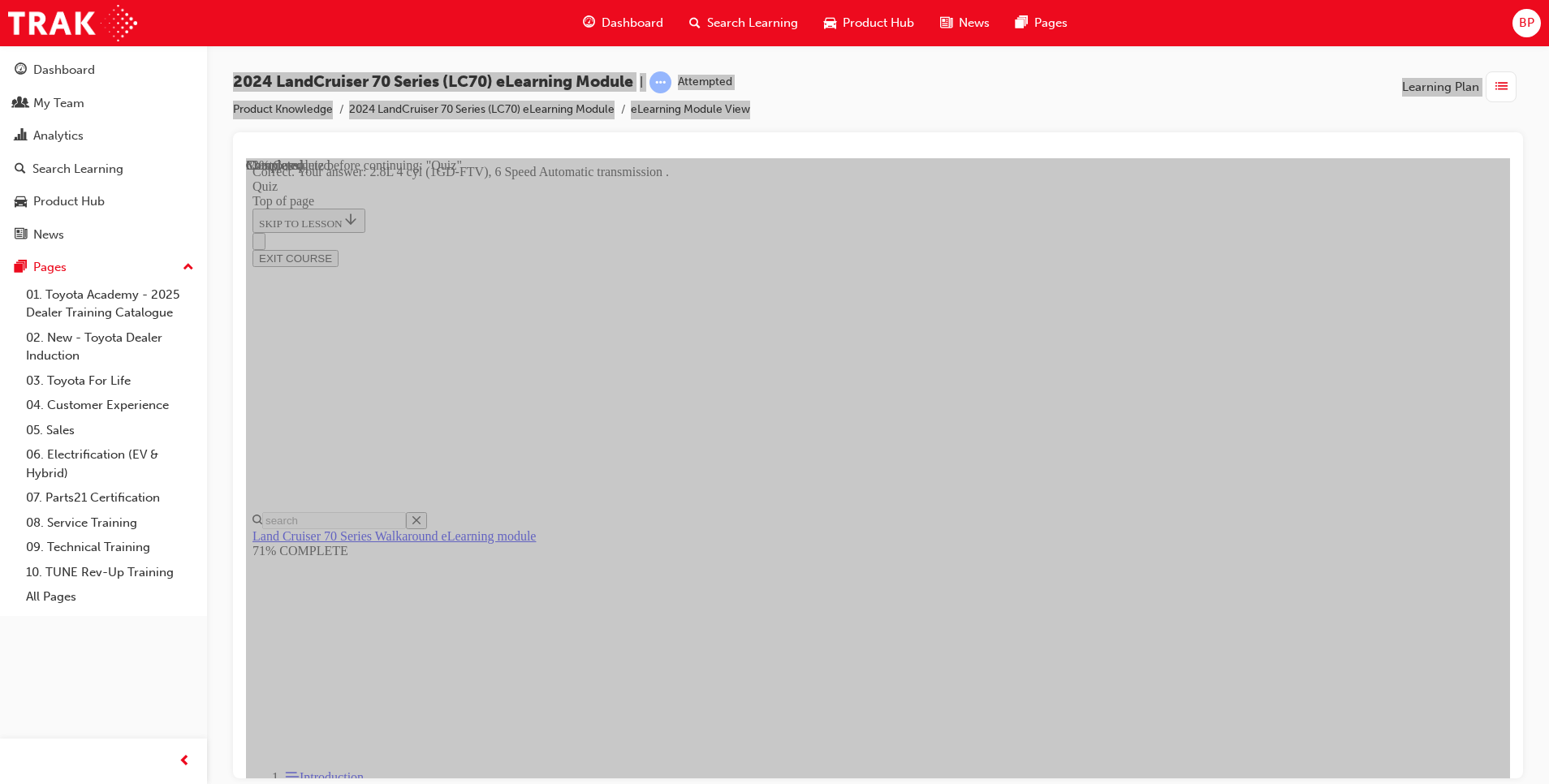
scroll to position [273, 0]
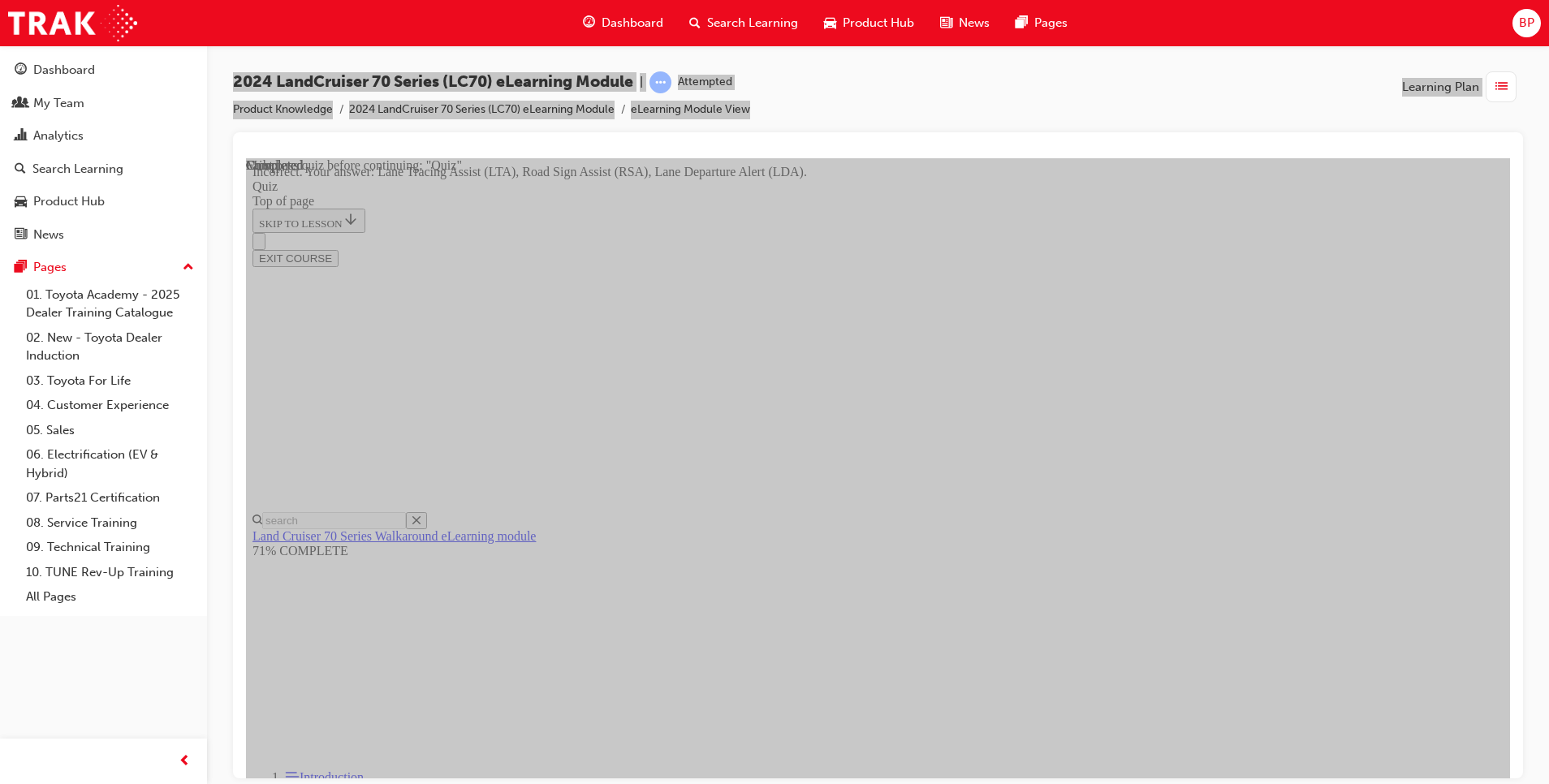
scroll to position [375, 0]
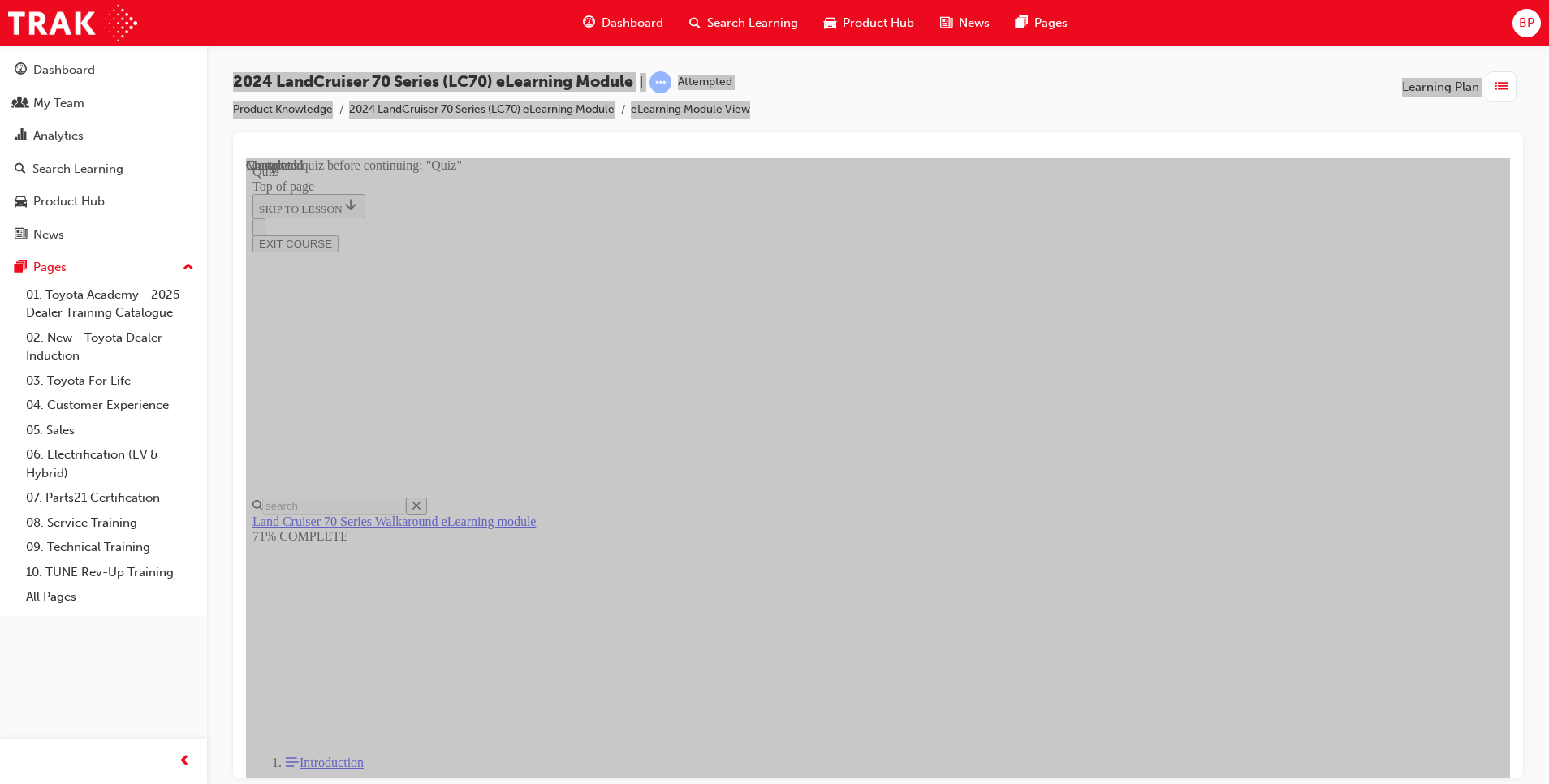
scroll to position [51, 0]
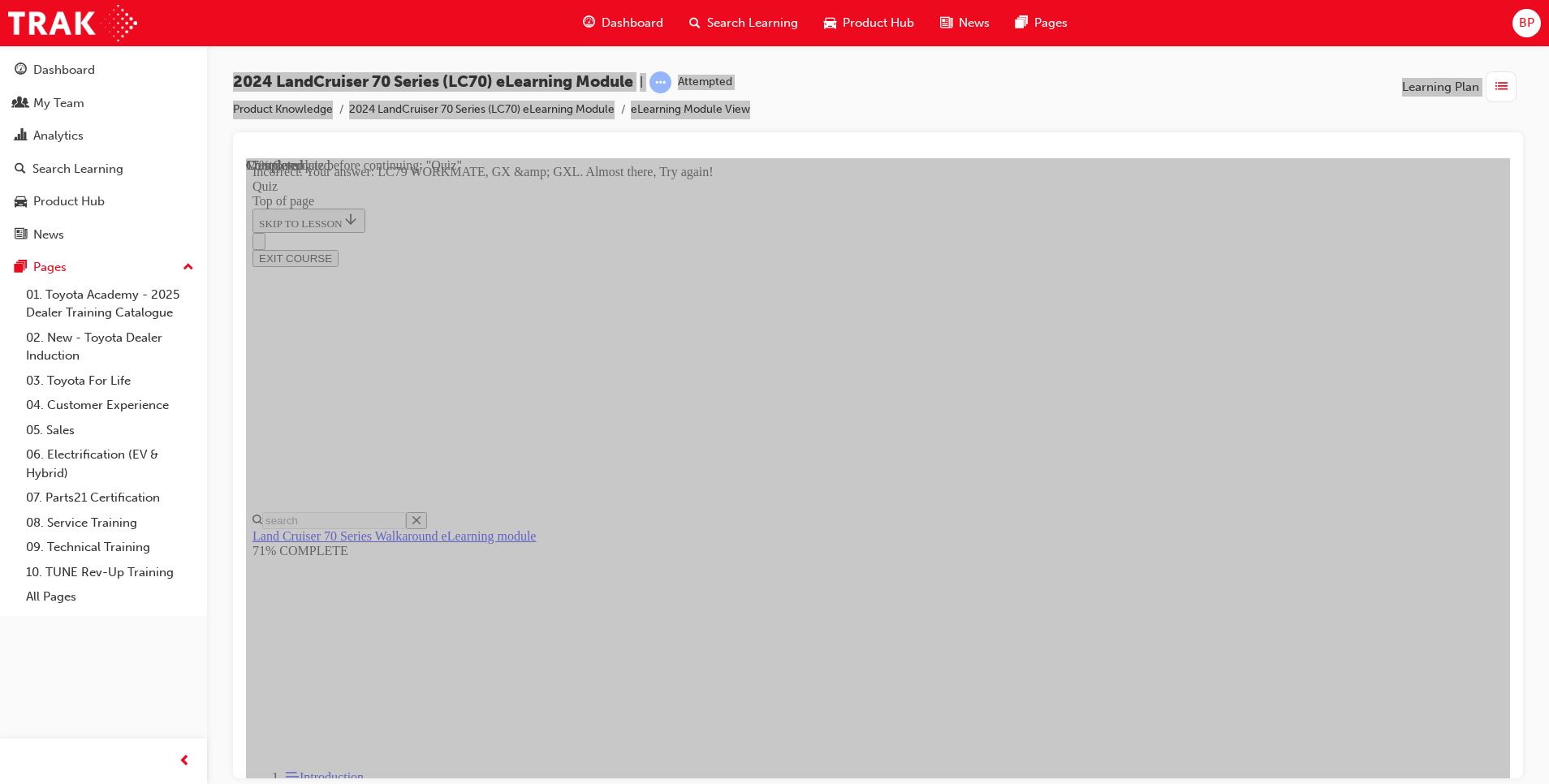
scroll to position [197, 0]
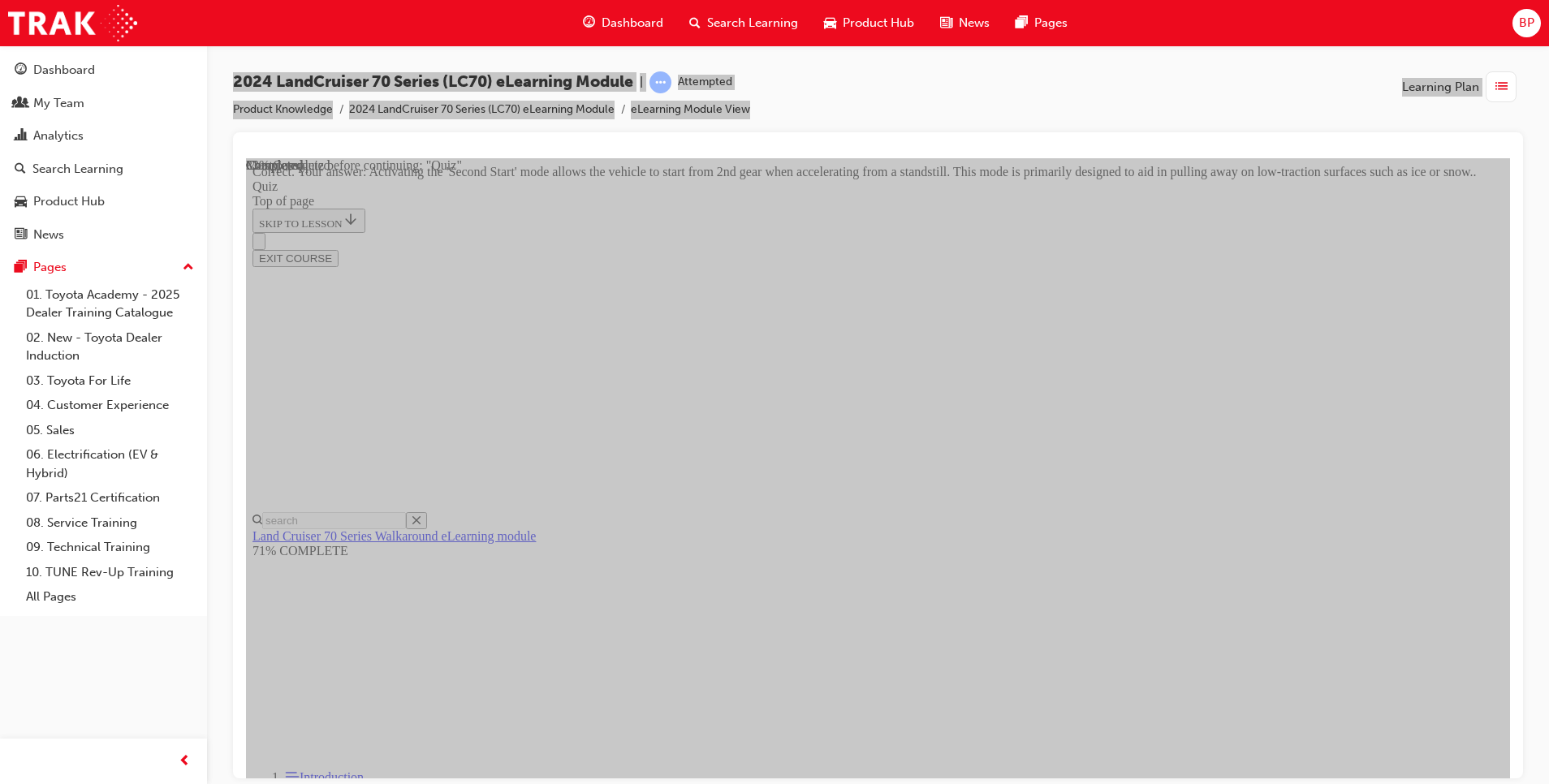
scroll to position [50, 0]
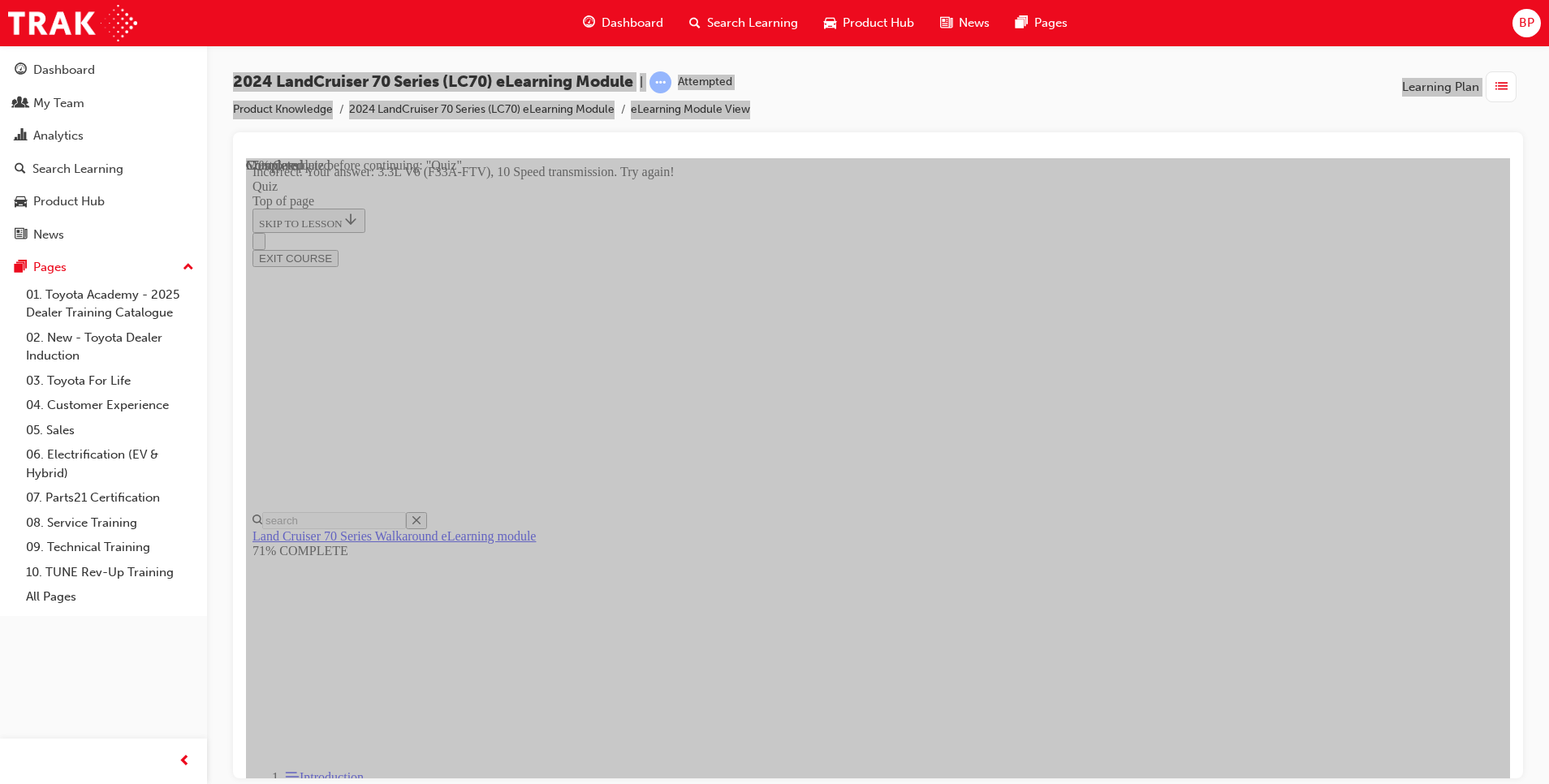
scroll to position [353, 0]
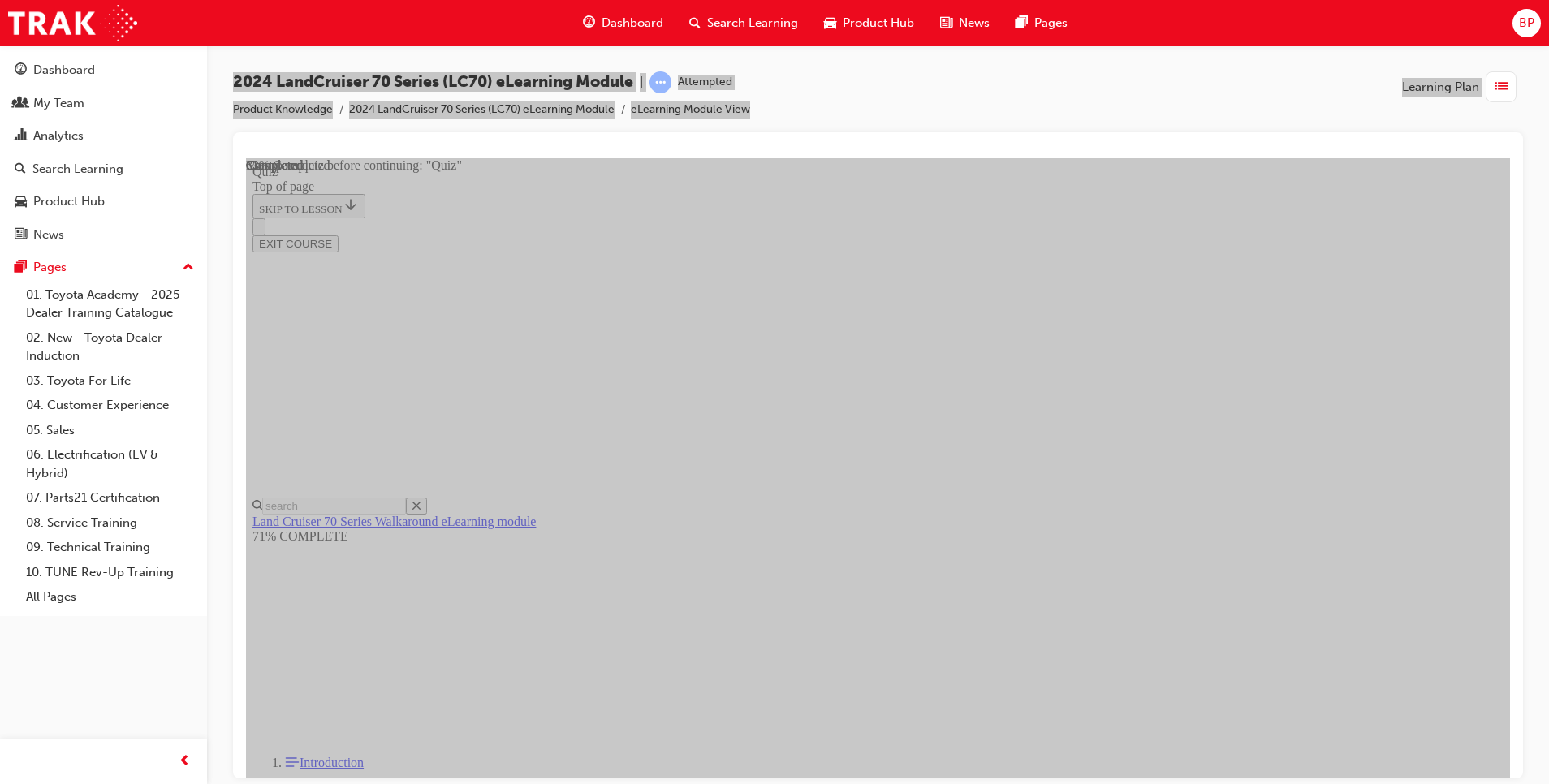
scroll to position [196, 0]
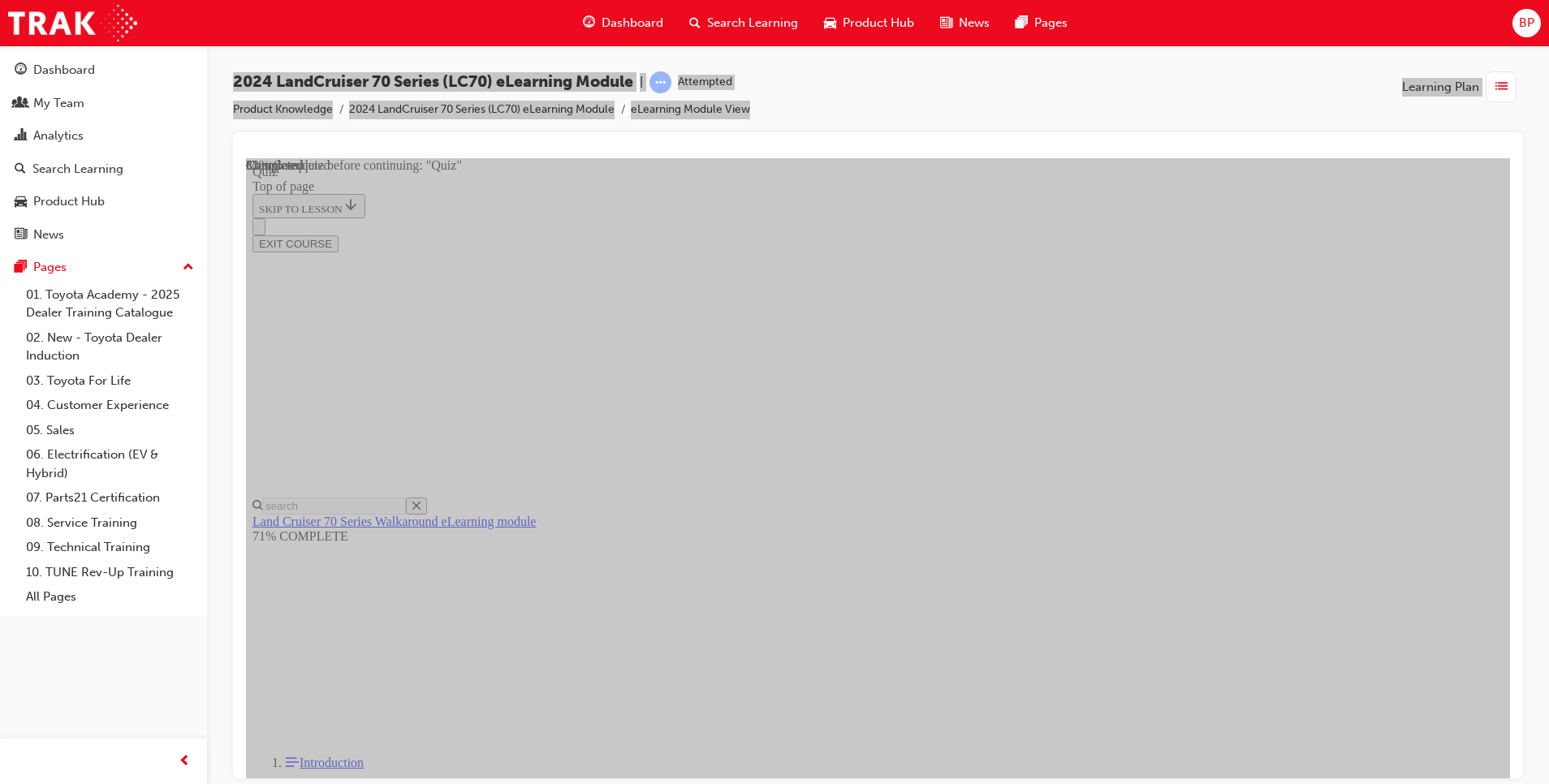
scroll to position [328, 0]
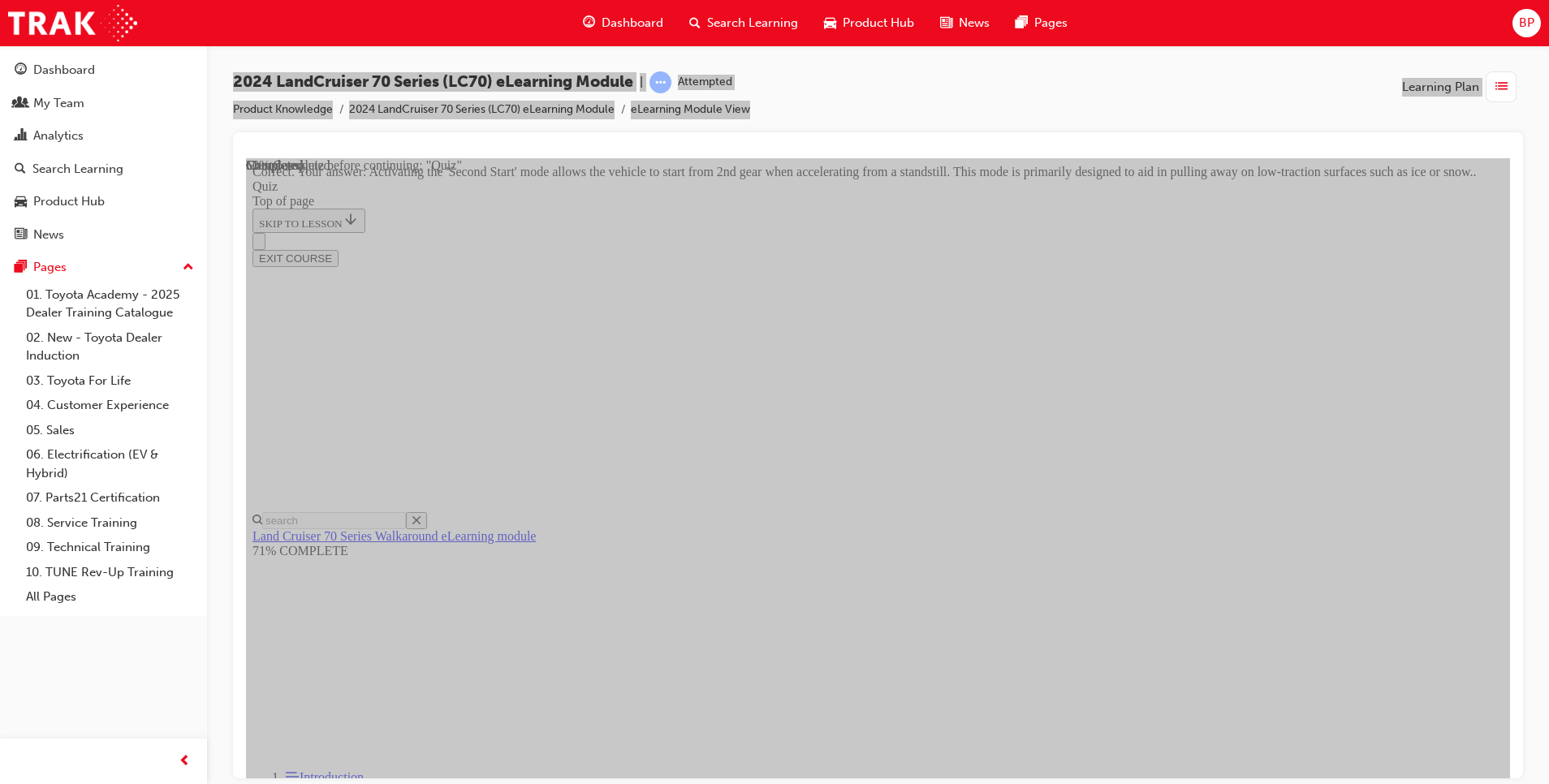
scroll to position [380, 0]
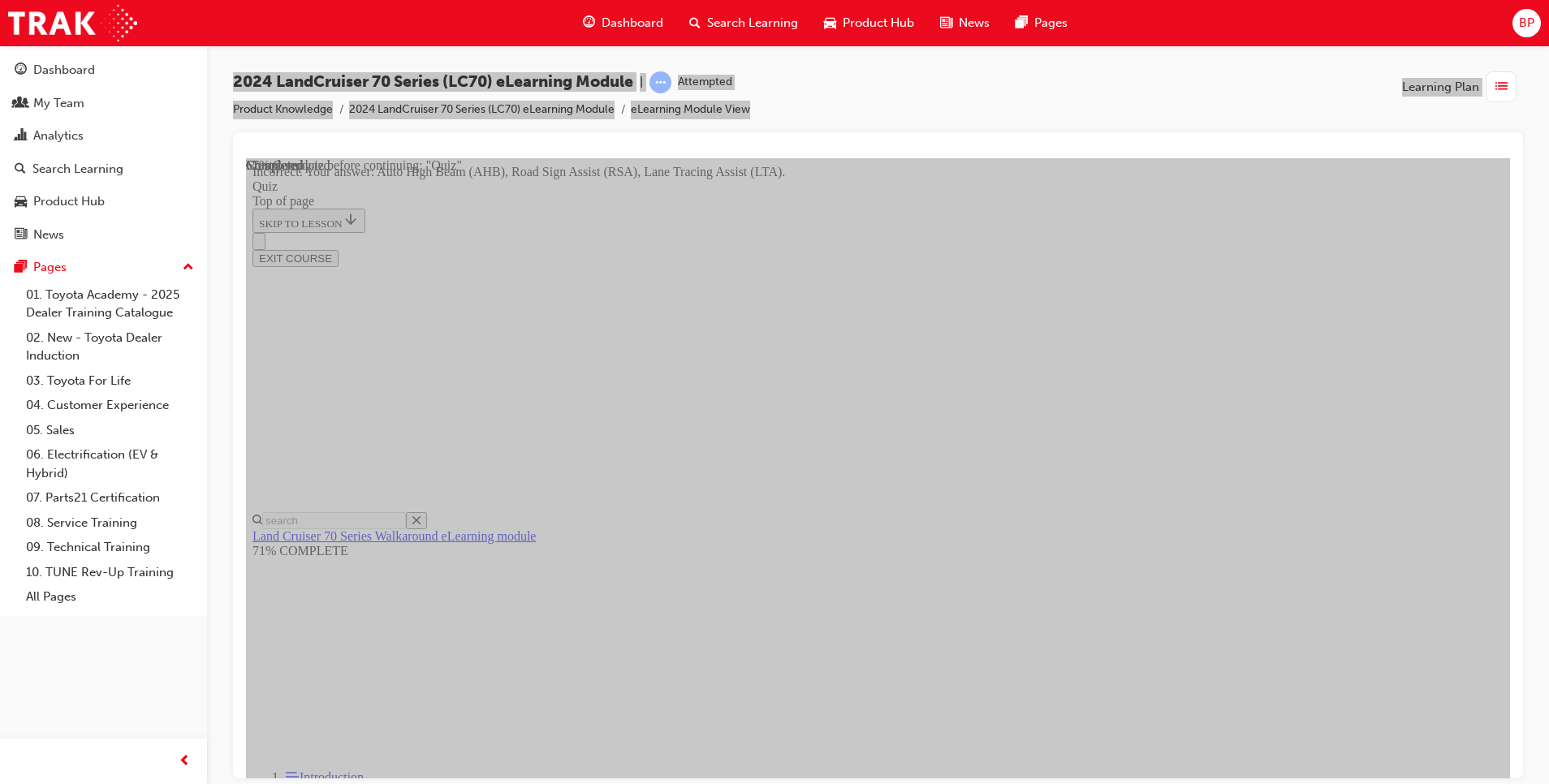
scroll to position [375, 0]
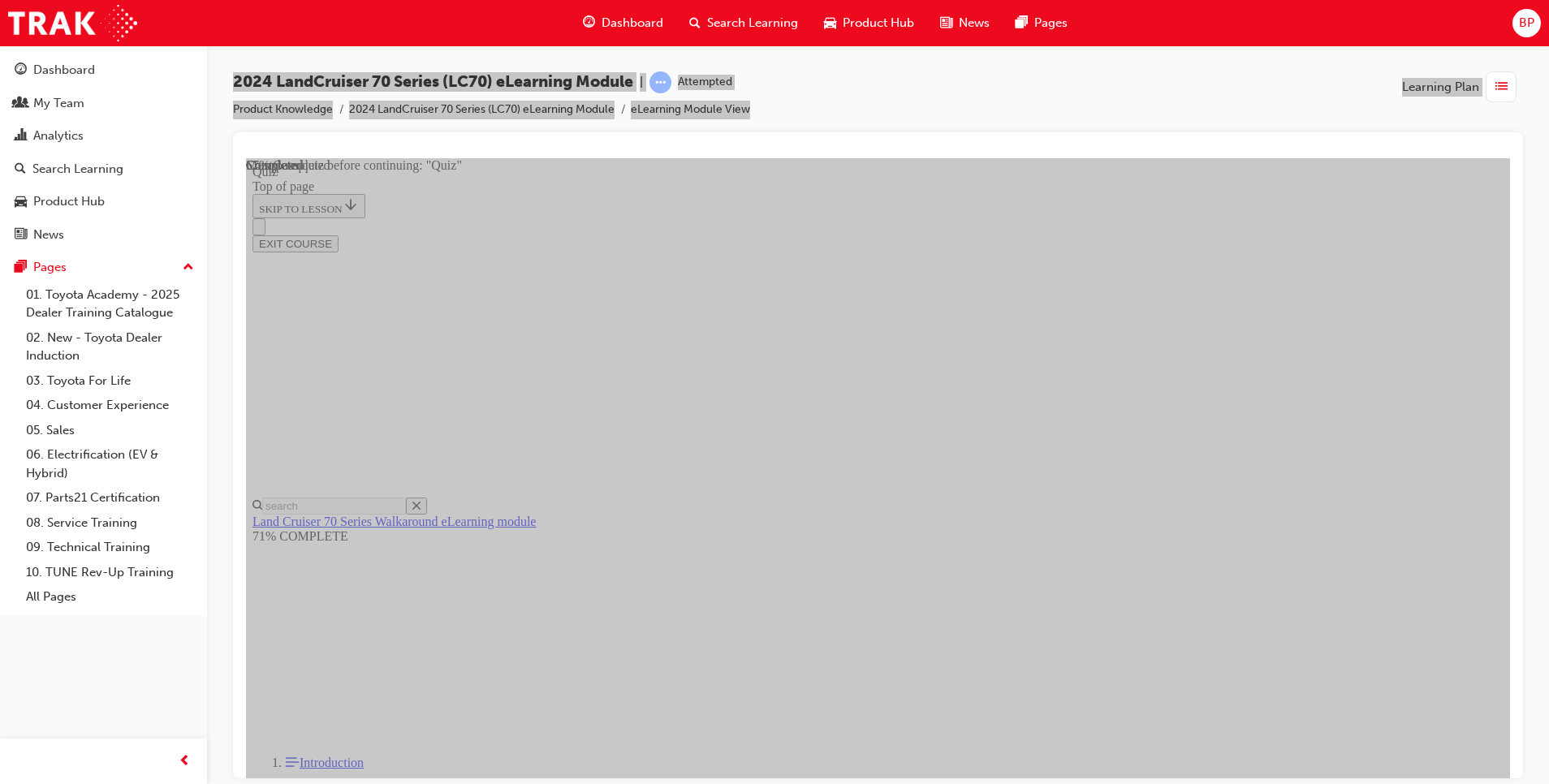
scroll to position [50, 0]
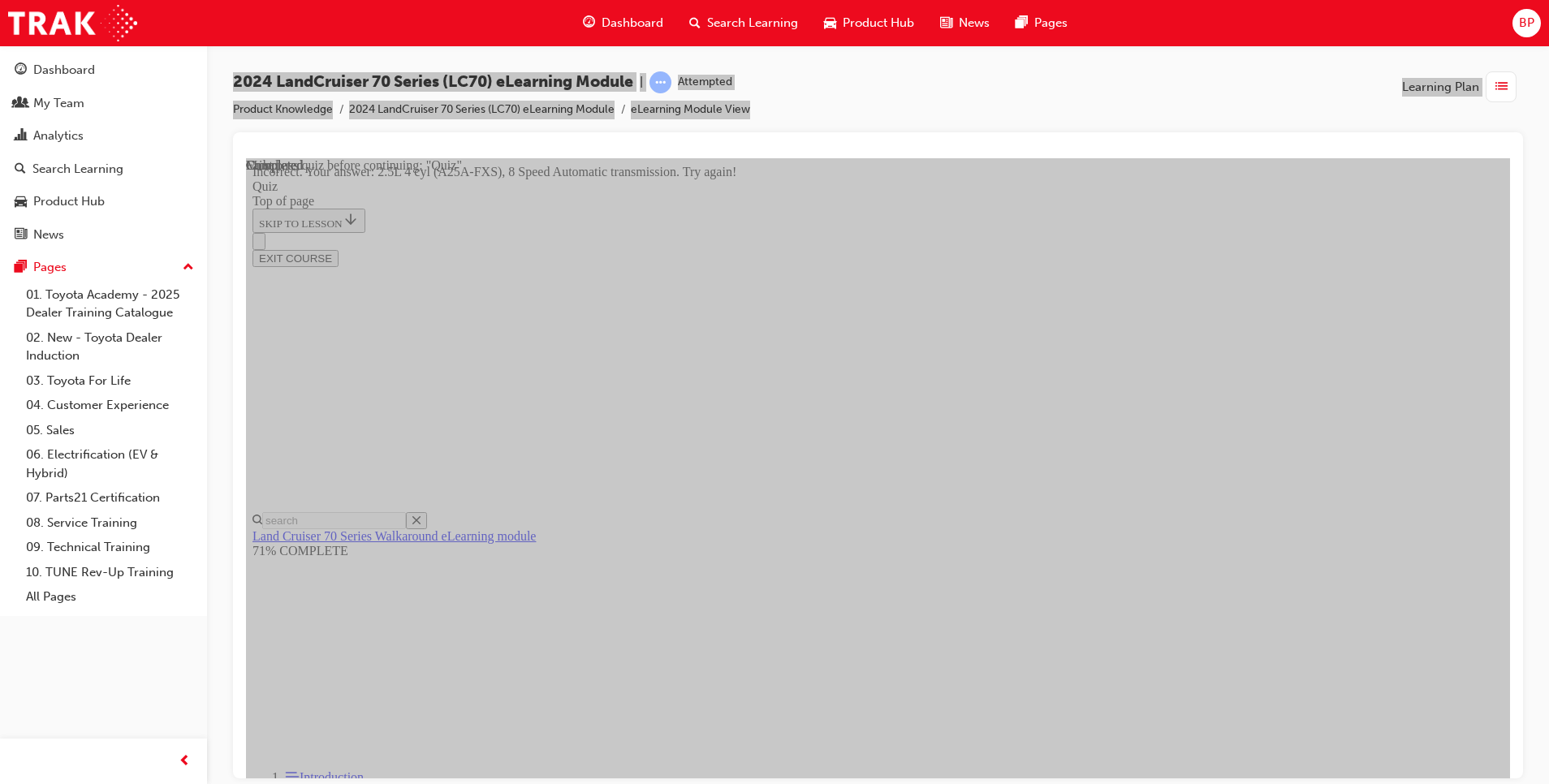
scroll to position [353, 0]
